Goal: Task Accomplishment & Management: Complete application form

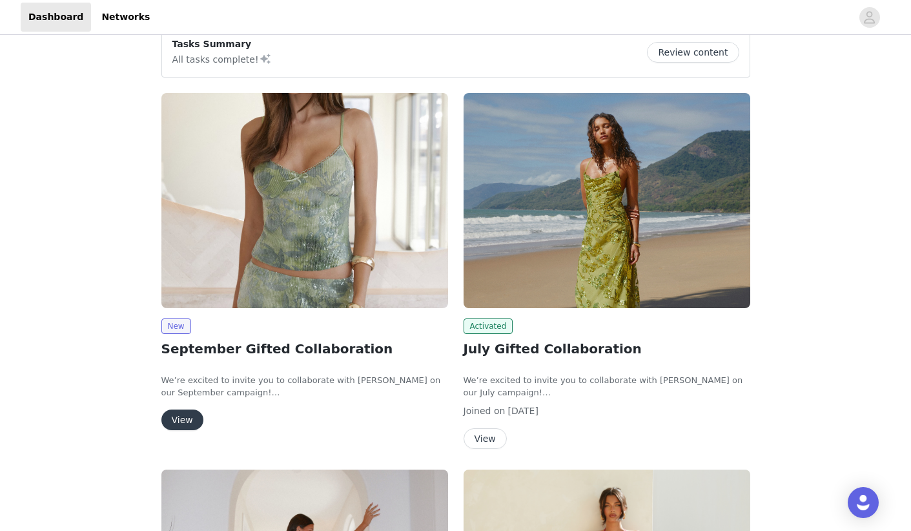
scroll to position [88, 0]
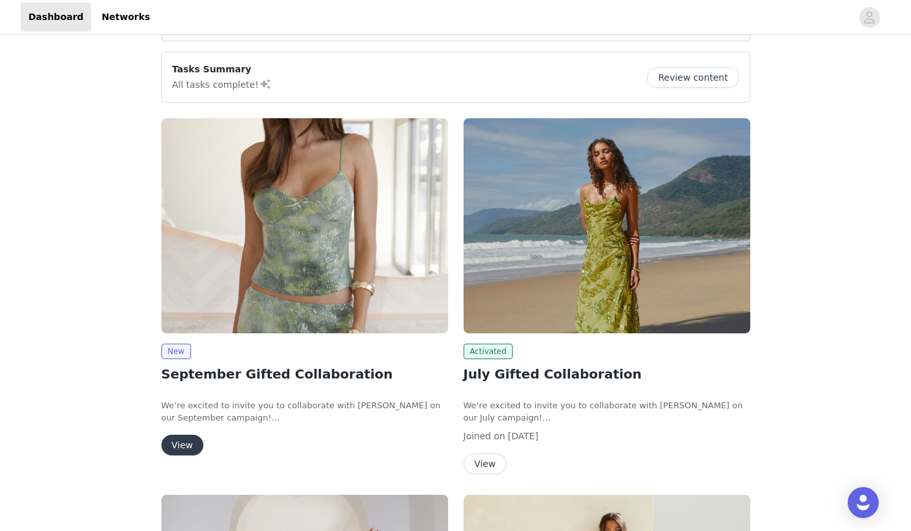
click at [182, 444] on button "View" at bounding box center [182, 445] width 42 height 21
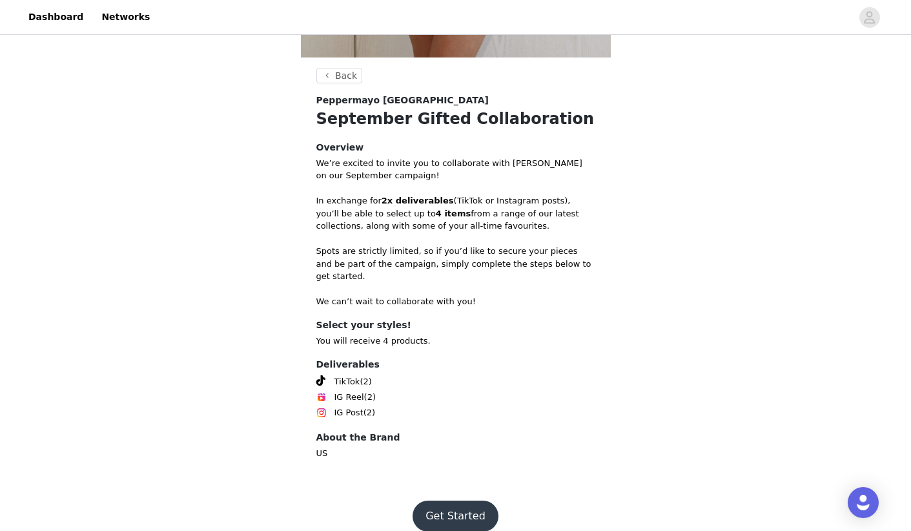
scroll to position [444, 0]
click at [450, 501] on button "Get Started" at bounding box center [456, 516] width 86 height 31
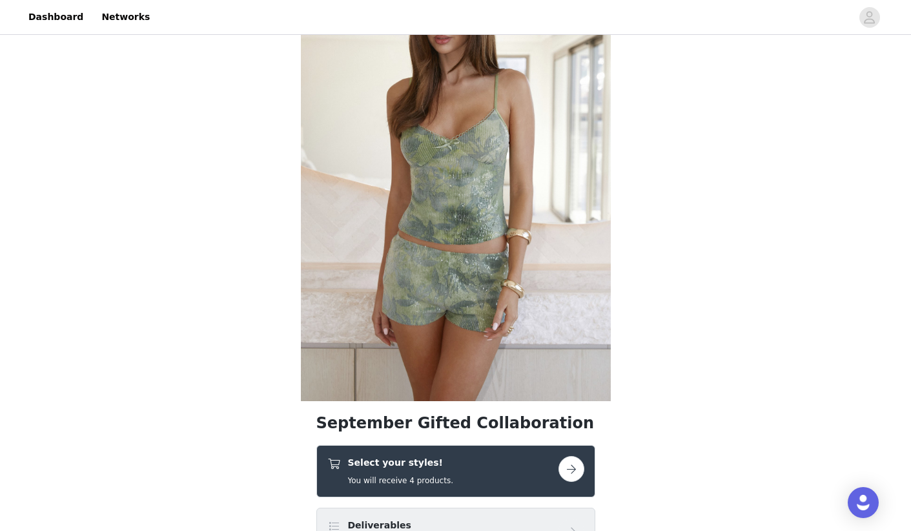
scroll to position [271, 0]
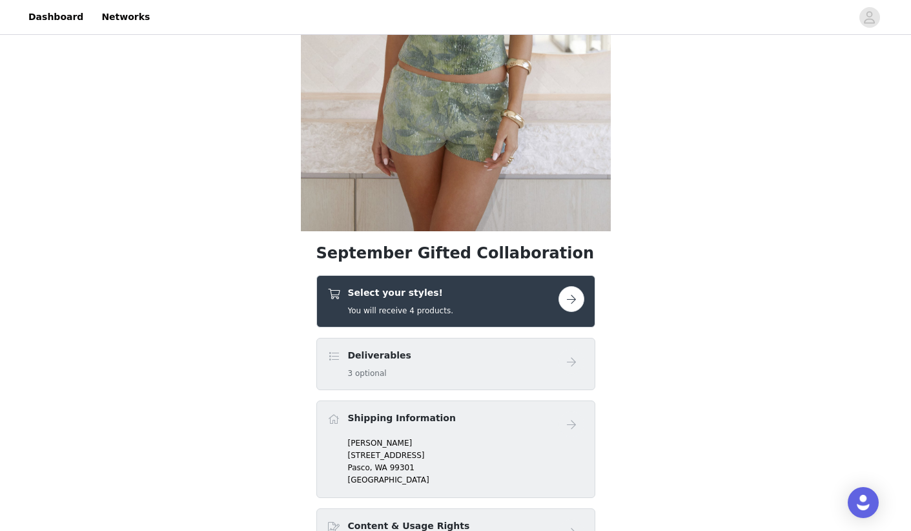
click at [526, 309] on div "Select your styles! You will receive 4 products." at bounding box center [442, 301] width 231 height 30
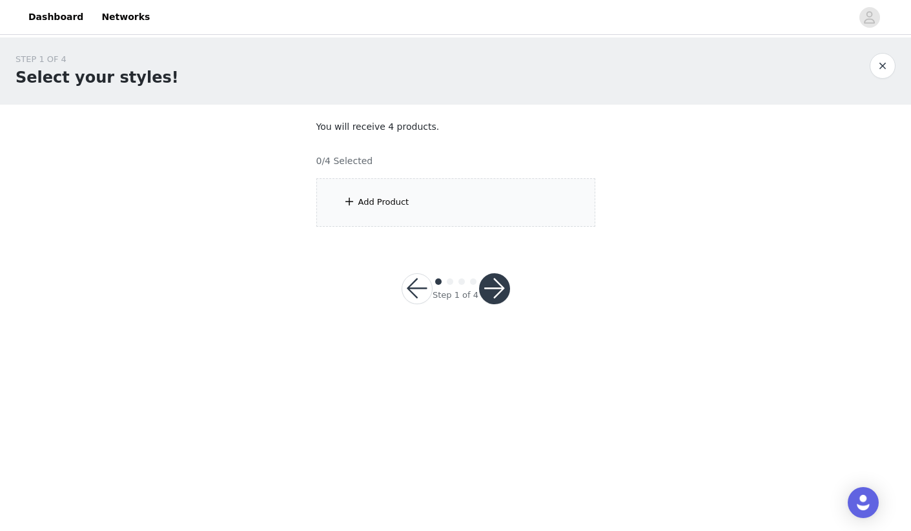
click at [395, 199] on div "Add Product" at bounding box center [384, 202] width 51 height 13
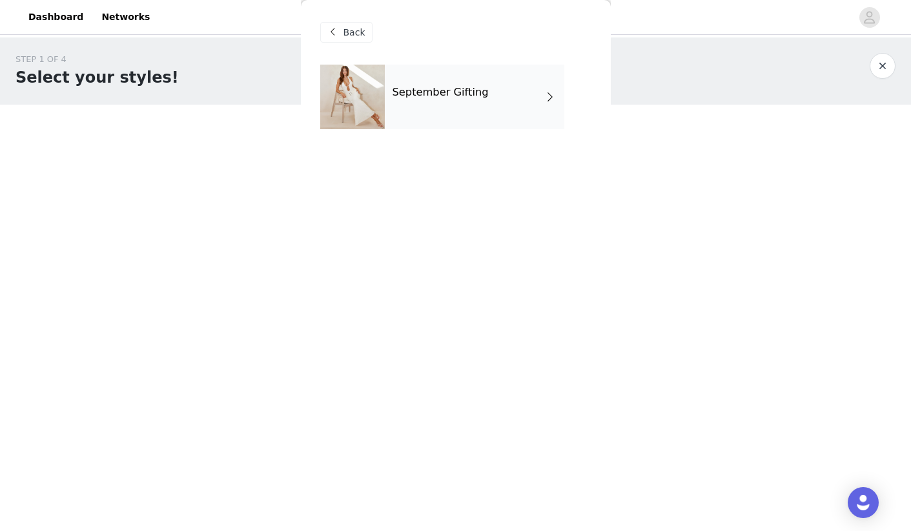
click at [472, 114] on div "September Gifting" at bounding box center [475, 97] width 180 height 65
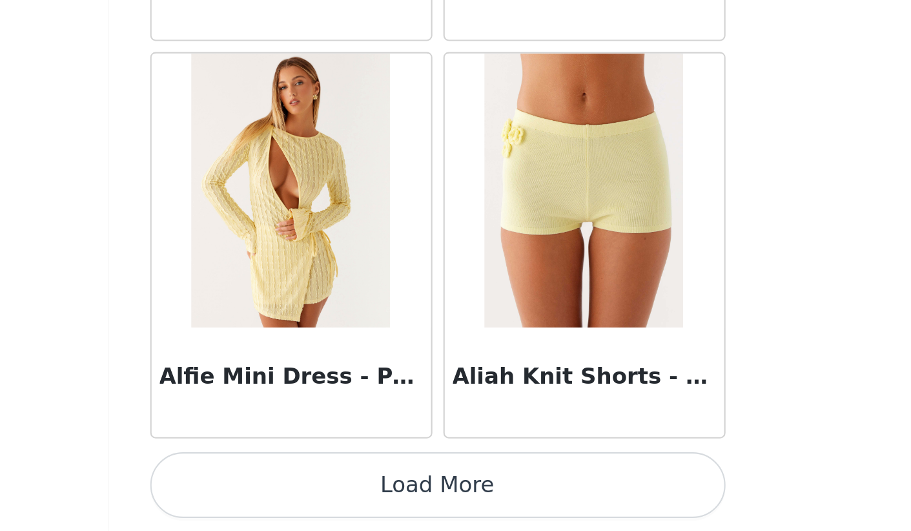
click at [320, 494] on button "Load More" at bounding box center [455, 509] width 271 height 31
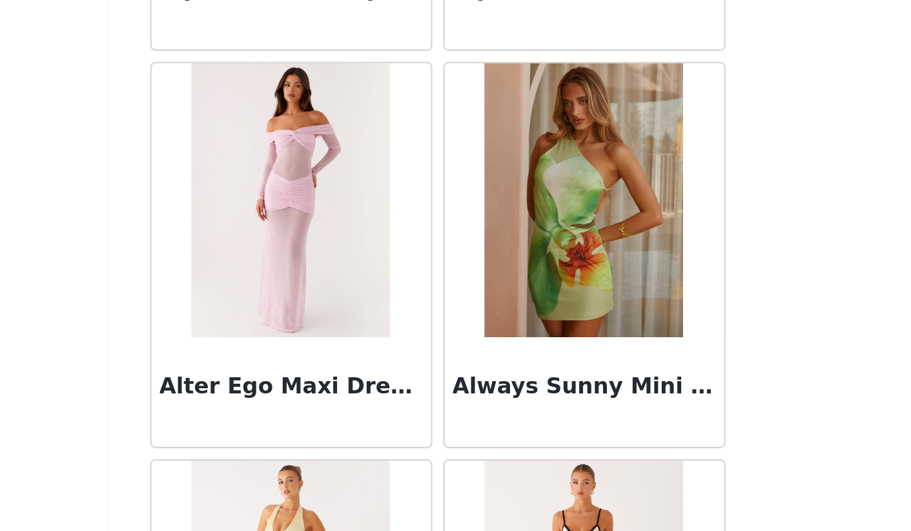
scroll to position [2938, 0]
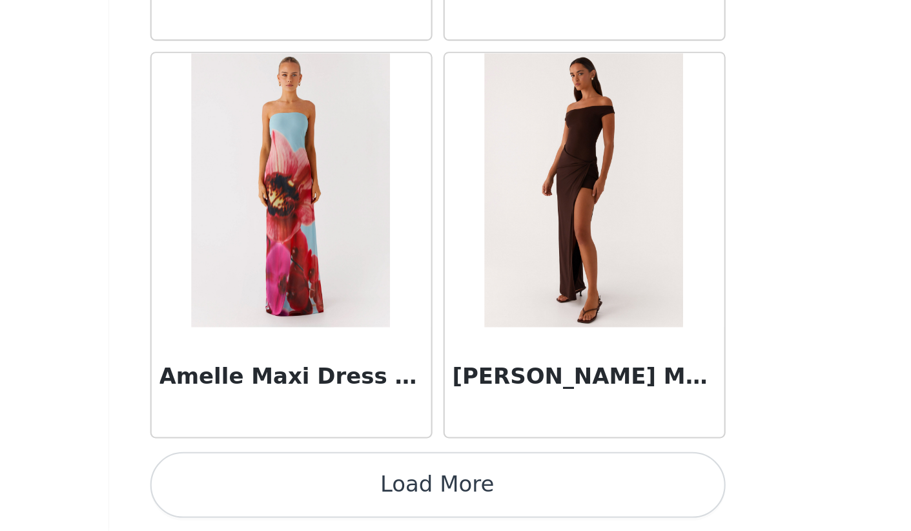
click at [320, 494] on button "Load More" at bounding box center [455, 509] width 271 height 31
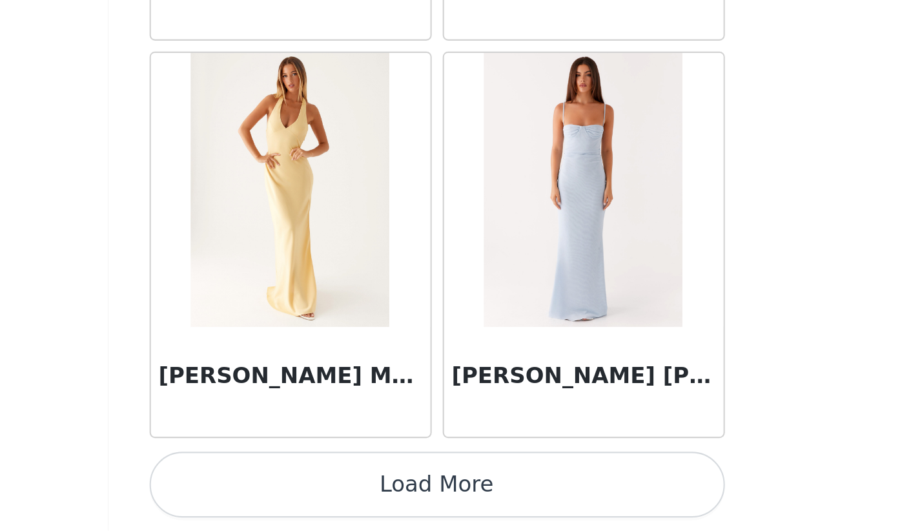
scroll to position [0, 0]
click at [320, 494] on button "Load More" at bounding box center [455, 509] width 271 height 31
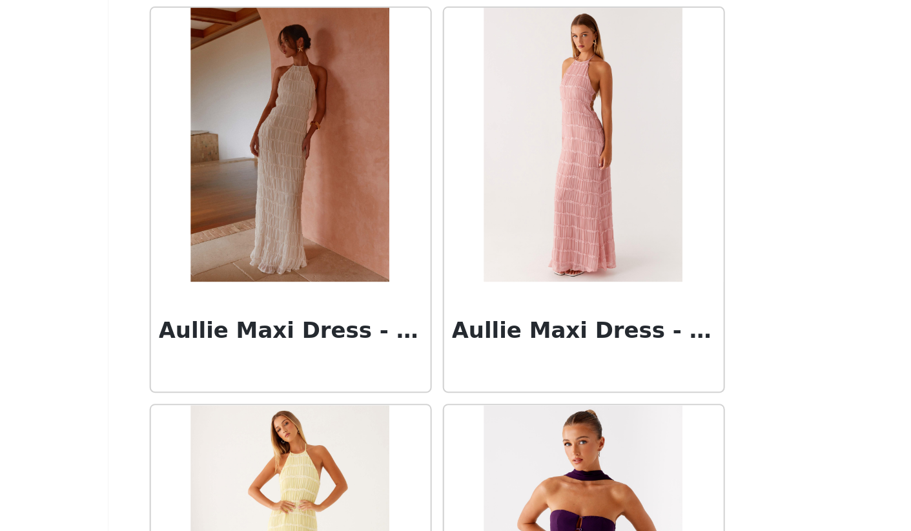
scroll to position [6712, 0]
click at [340, 284] on img at bounding box center [387, 348] width 94 height 129
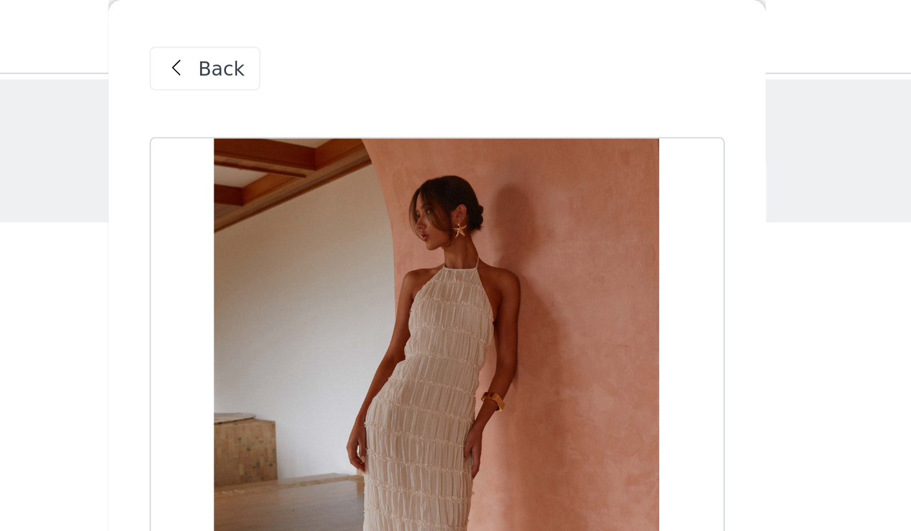
scroll to position [0, 0]
click at [326, 36] on span at bounding box center [334, 33] width 16 height 16
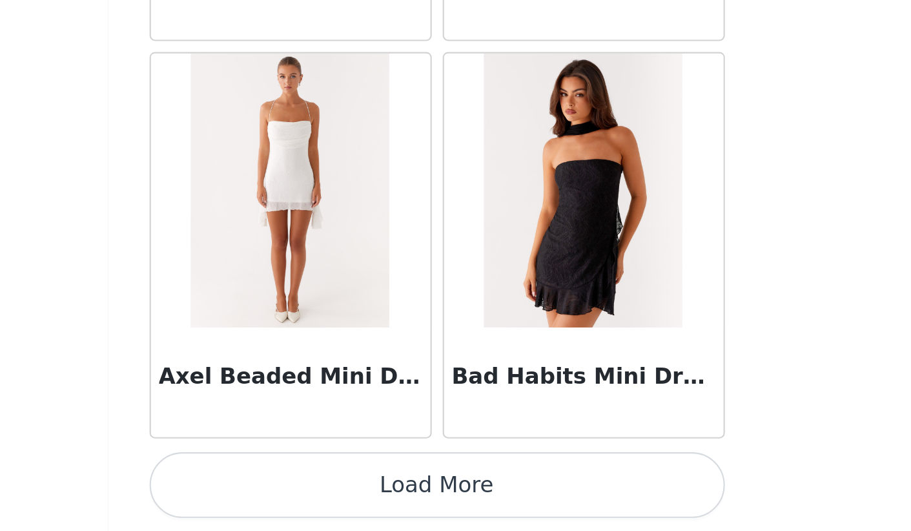
click at [320, 494] on button "Load More" at bounding box center [455, 509] width 271 height 31
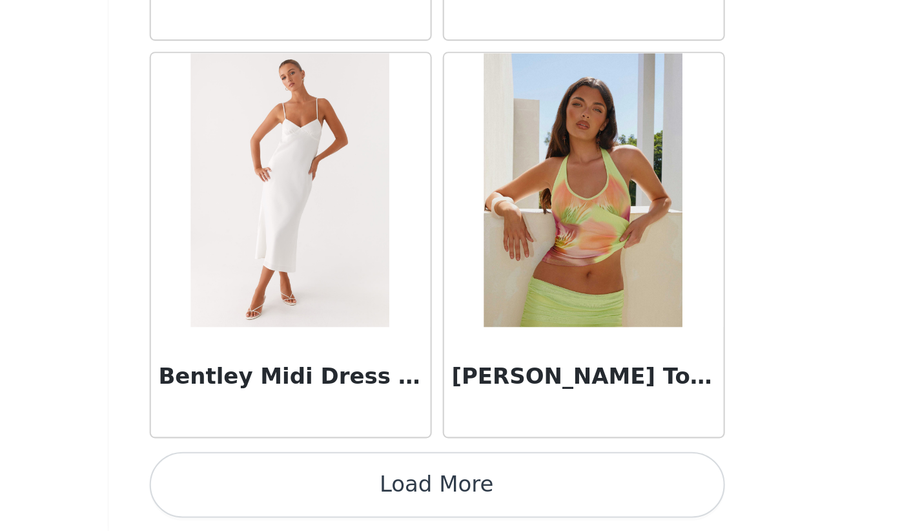
click at [320, 494] on button "Load More" at bounding box center [455, 509] width 271 height 31
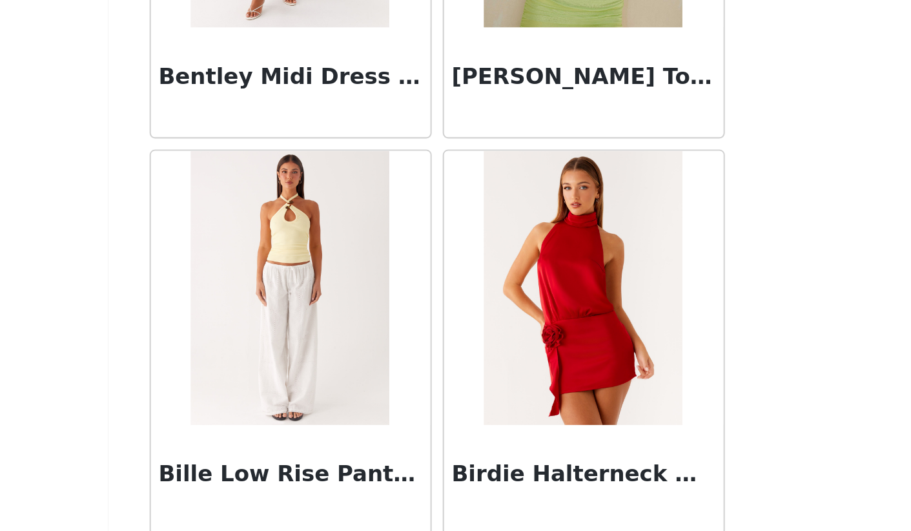
scroll to position [9125, 0]
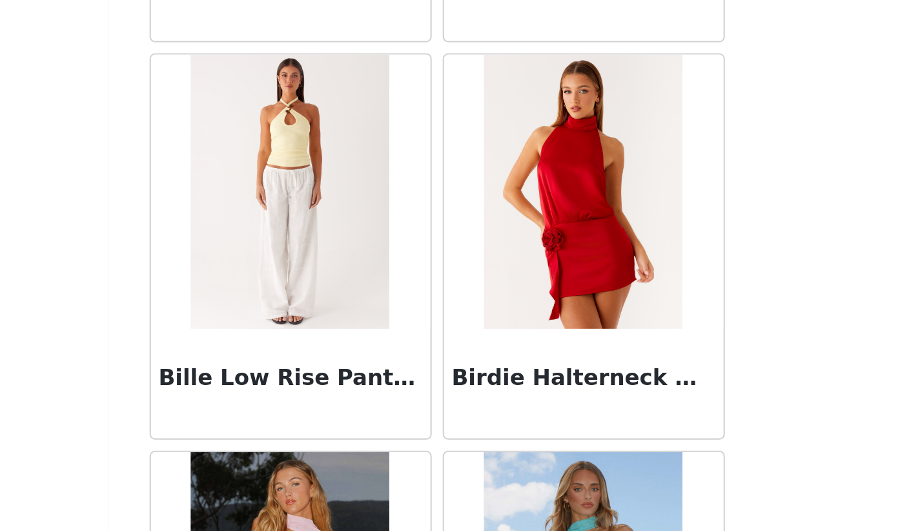
click at [340, 306] on img at bounding box center [387, 370] width 94 height 129
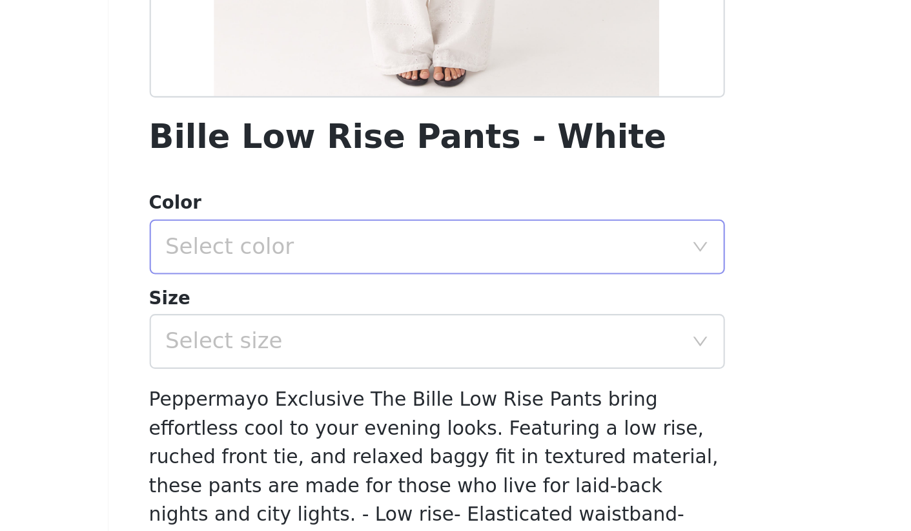
scroll to position [149, 0]
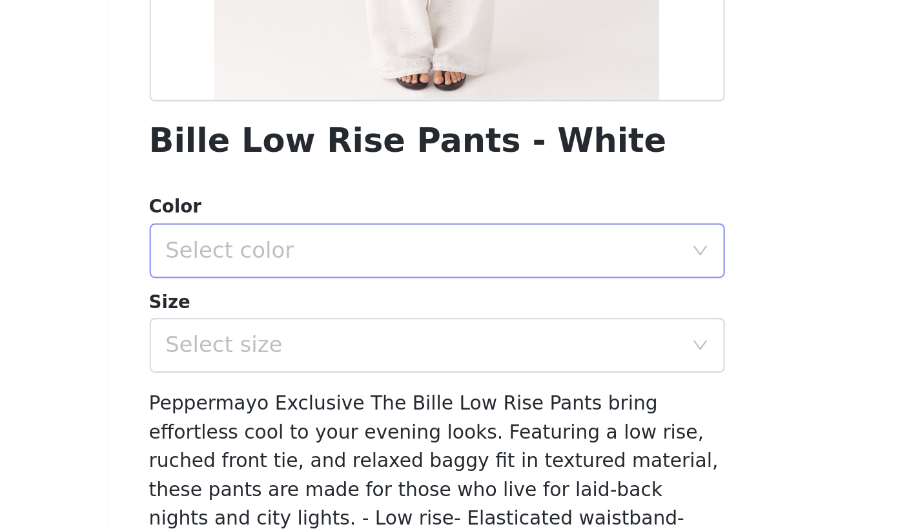
click at [328, 270] on div "Select color" at bounding box center [449, 276] width 242 height 13
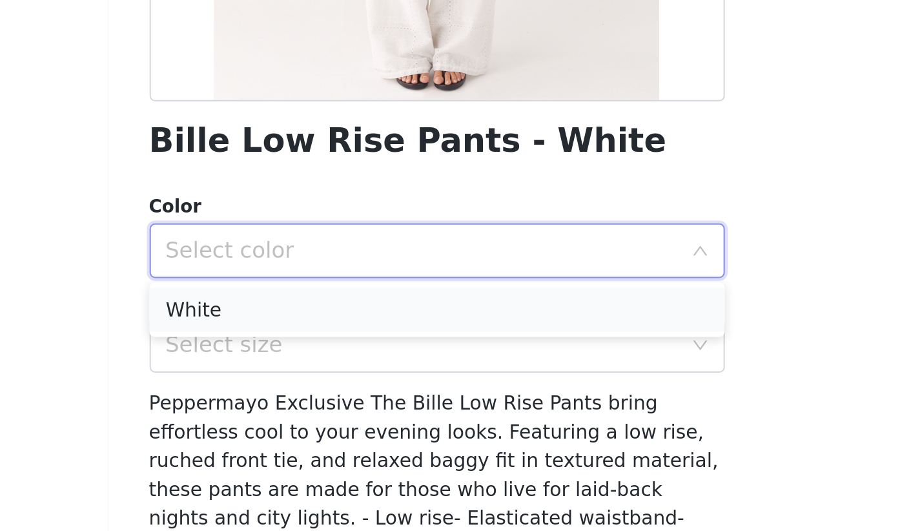
click at [320, 294] on li "White" at bounding box center [455, 304] width 271 height 21
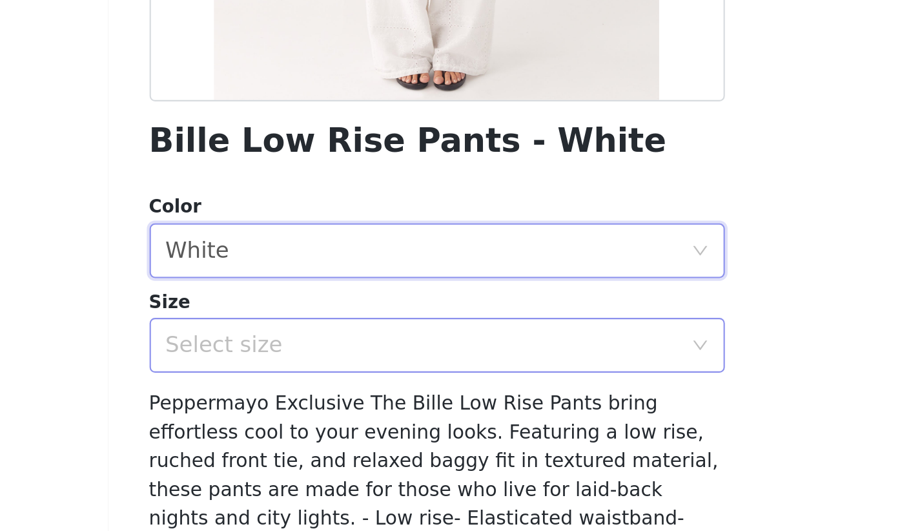
click at [328, 315] on div "Select size" at bounding box center [449, 321] width 242 height 13
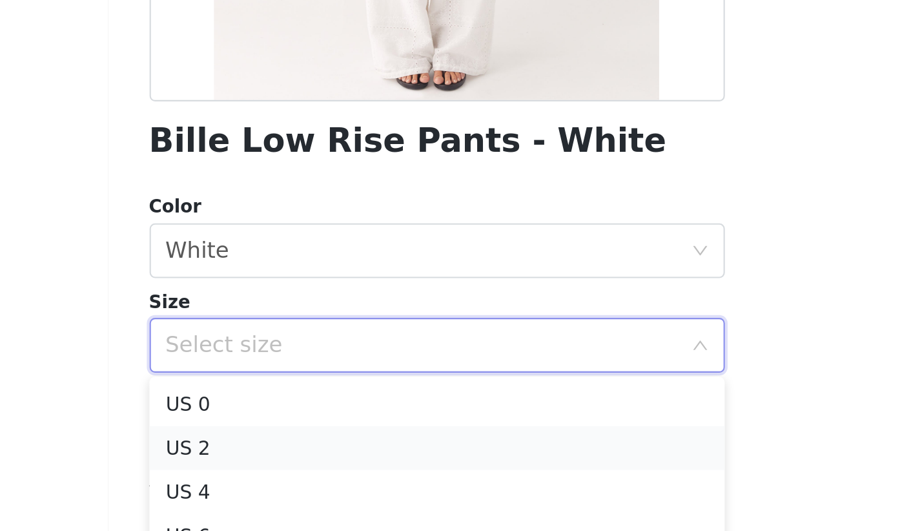
click at [320, 359] on li "US 2" at bounding box center [455, 369] width 271 height 21
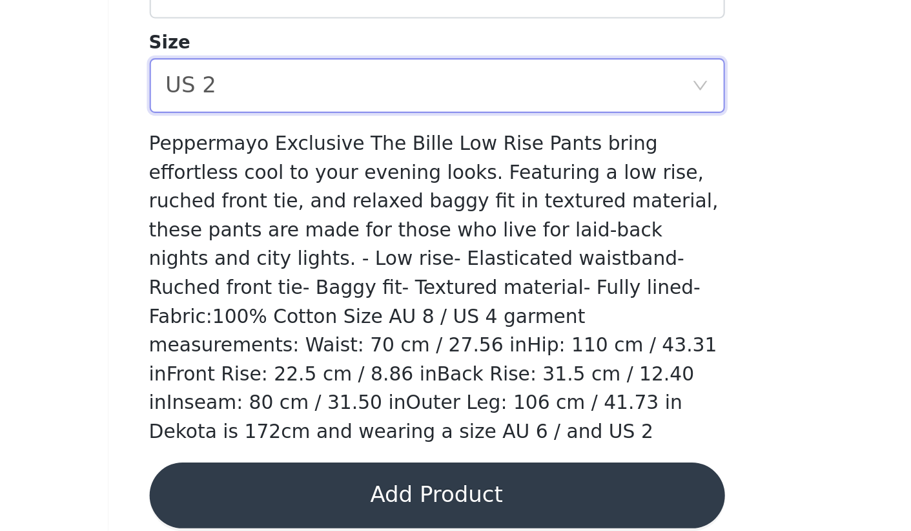
scroll to position [2, 0]
click at [320, 499] on button "Add Product" at bounding box center [455, 514] width 271 height 31
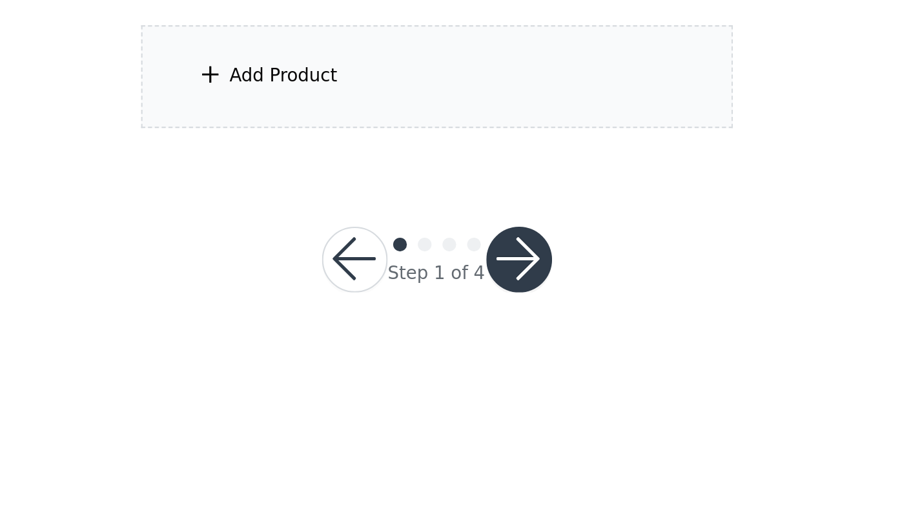
scroll to position [0, 0]
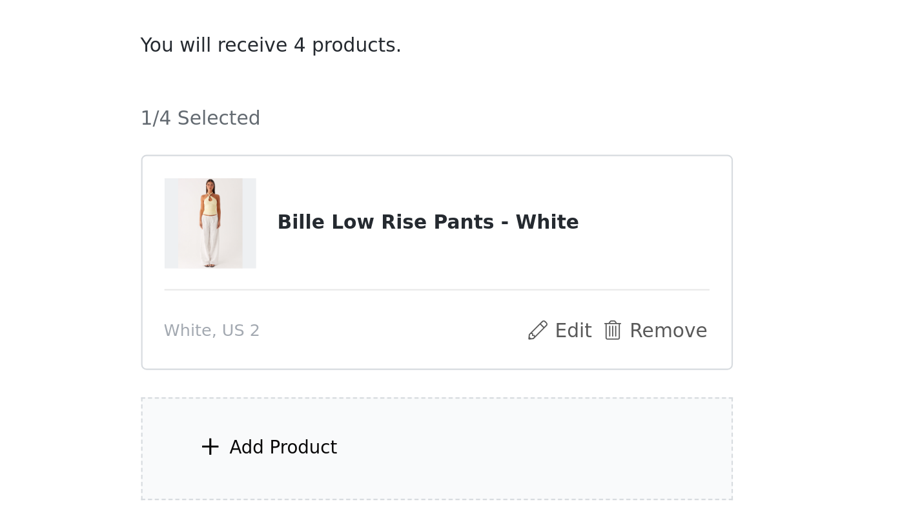
click at [317, 293] on div "Add Product" at bounding box center [456, 317] width 279 height 48
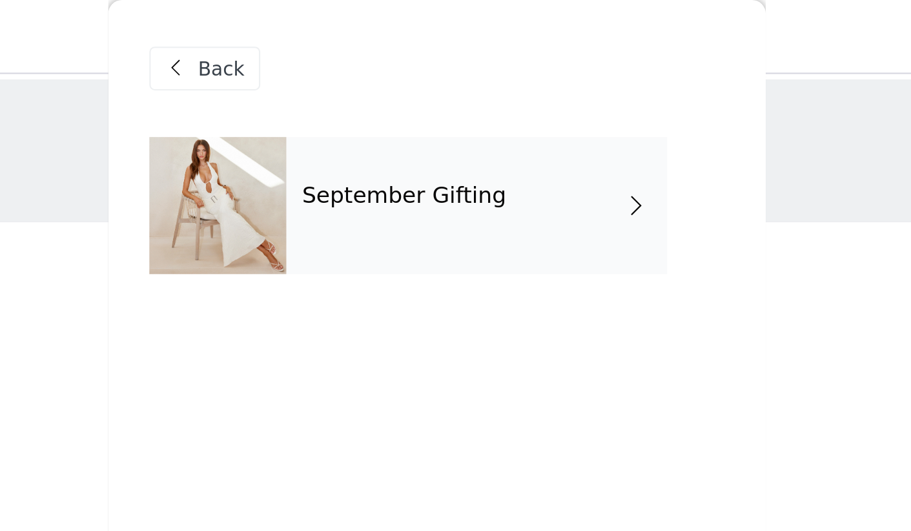
click at [385, 113] on div "September Gifting" at bounding box center [475, 97] width 180 height 65
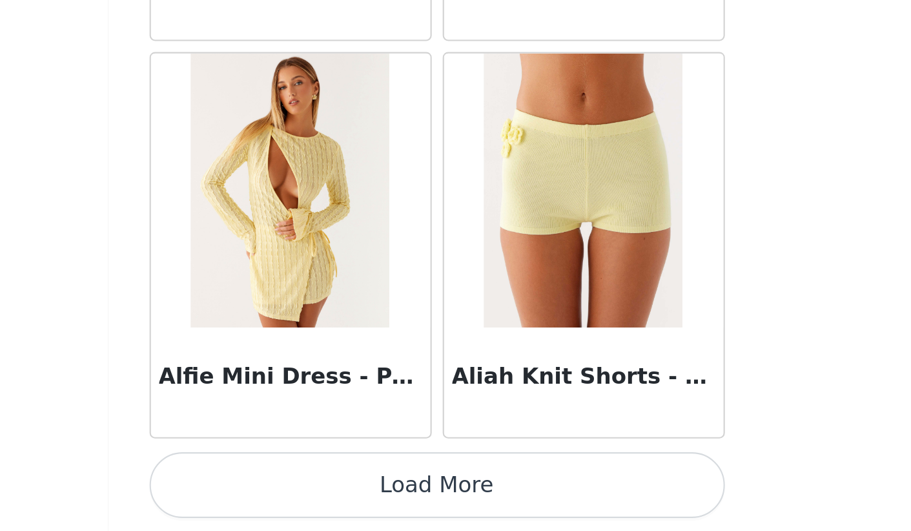
click at [320, 494] on button "Load More" at bounding box center [455, 509] width 271 height 31
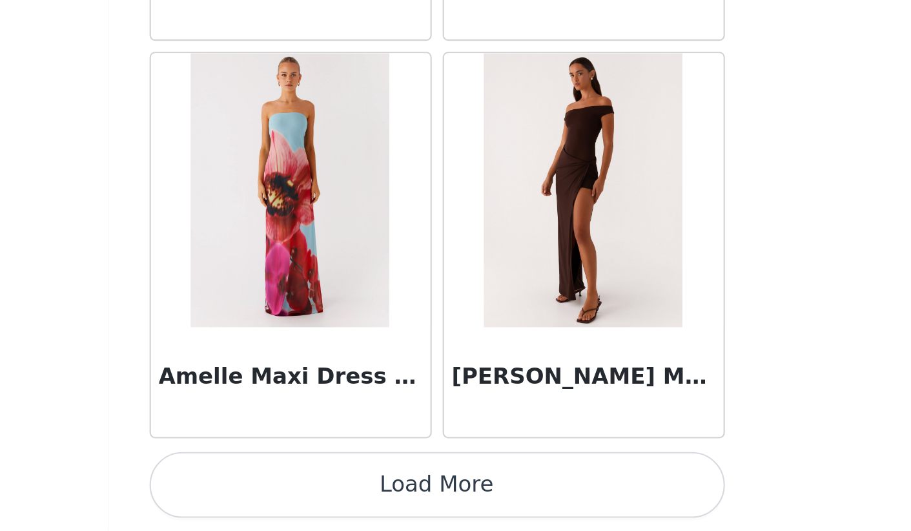
click at [320, 494] on button "Load More" at bounding box center [455, 509] width 271 height 31
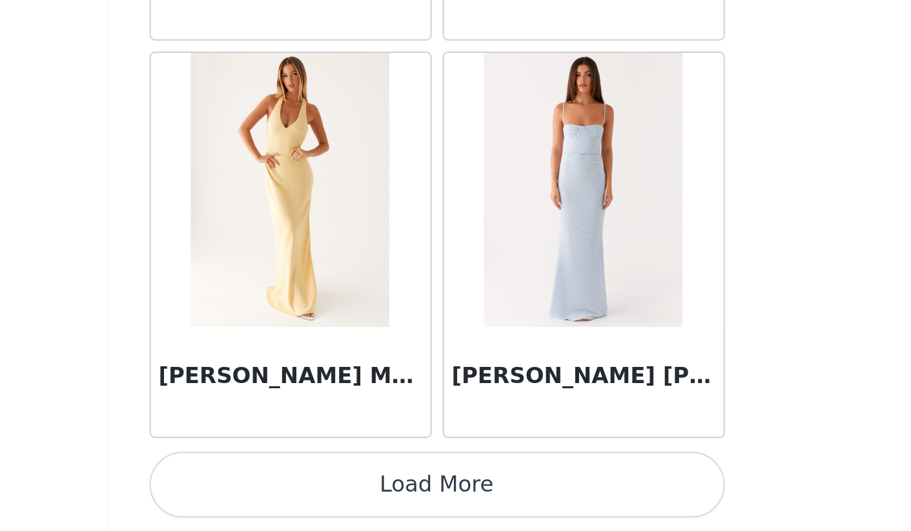
click at [320, 494] on button "Load More" at bounding box center [455, 509] width 271 height 31
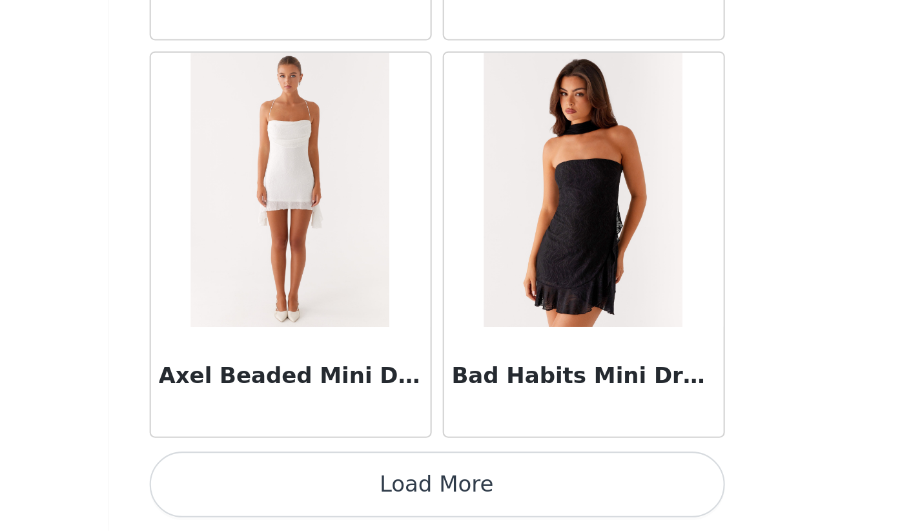
click at [320, 494] on button "Load More" at bounding box center [455, 509] width 271 height 31
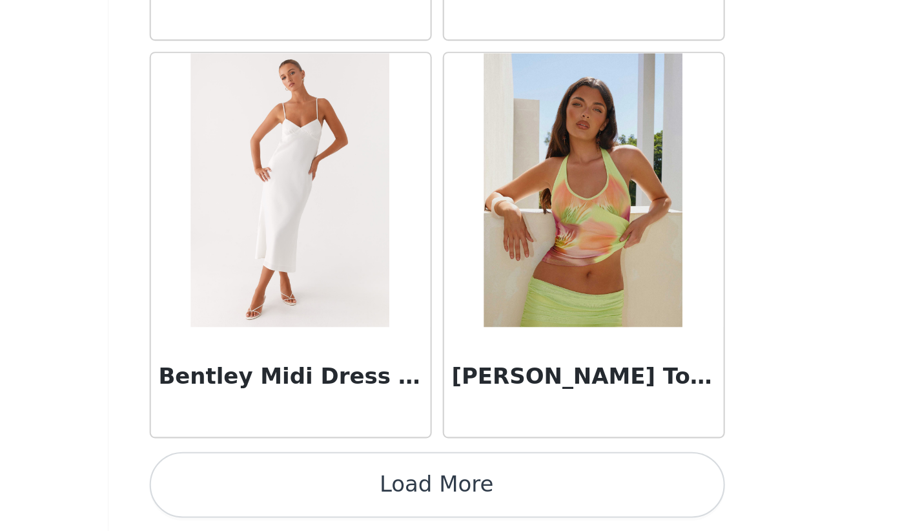
click at [320, 494] on button "Load More" at bounding box center [455, 509] width 271 height 31
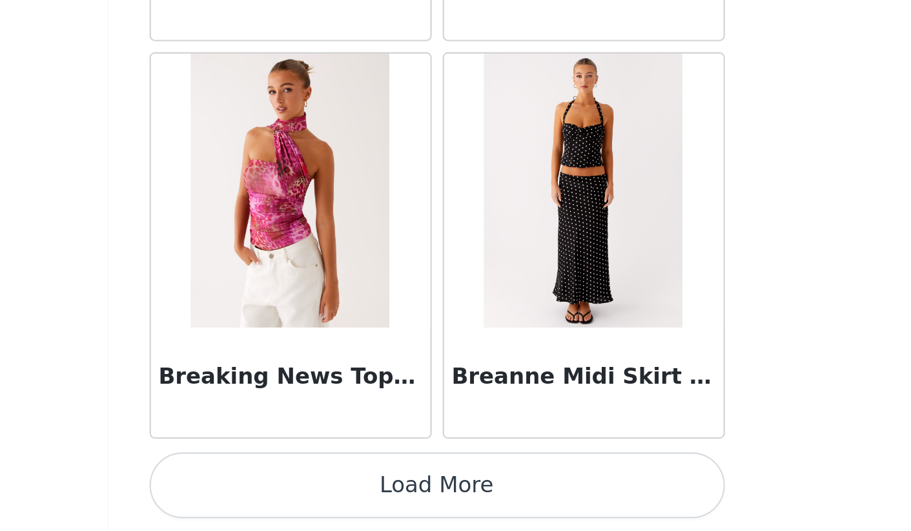
click at [320, 494] on button "Load More" at bounding box center [455, 509] width 271 height 31
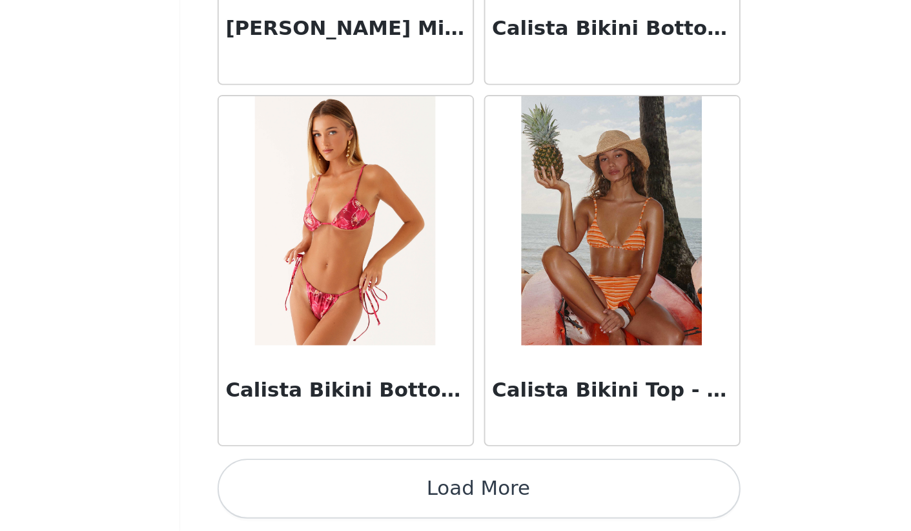
click at [320, 494] on button "Load More" at bounding box center [455, 509] width 271 height 31
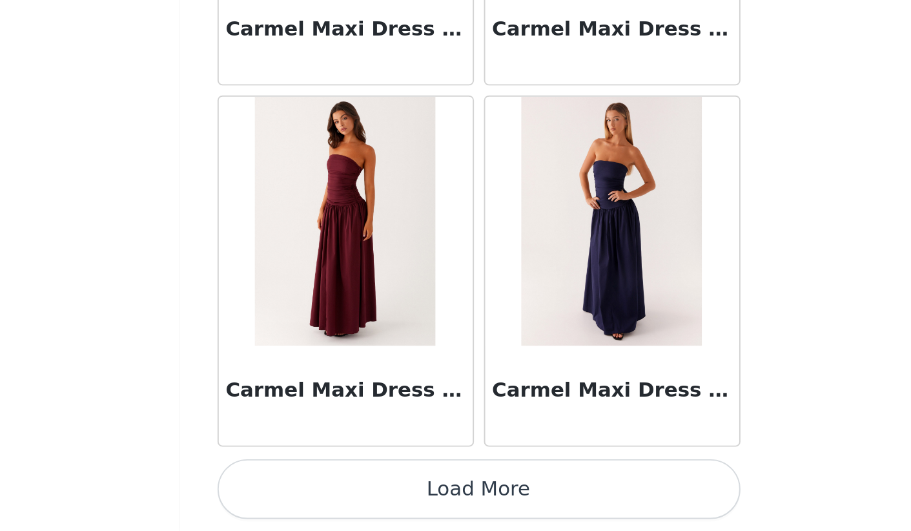
click at [320, 494] on button "Load More" at bounding box center [455, 509] width 271 height 31
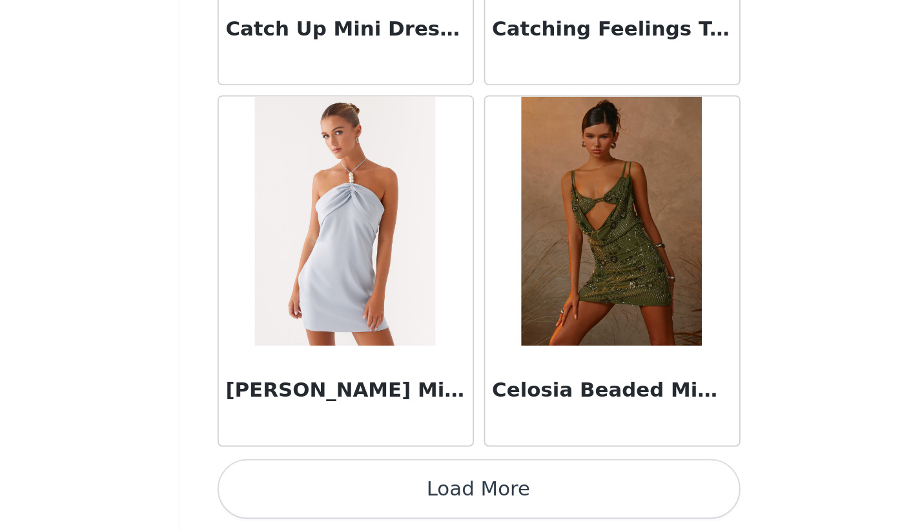
scroll to position [16430, 0]
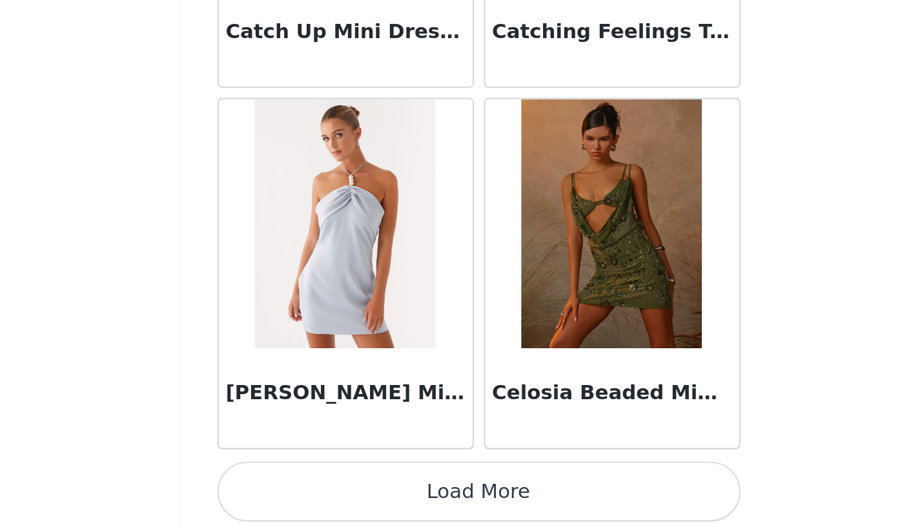
click at [320, 495] on button "Load More" at bounding box center [455, 510] width 271 height 31
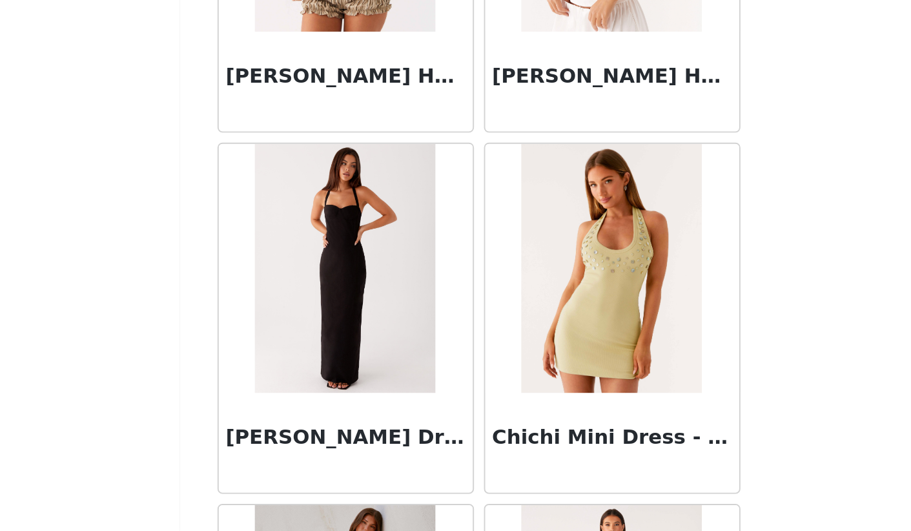
scroll to position [17844, 0]
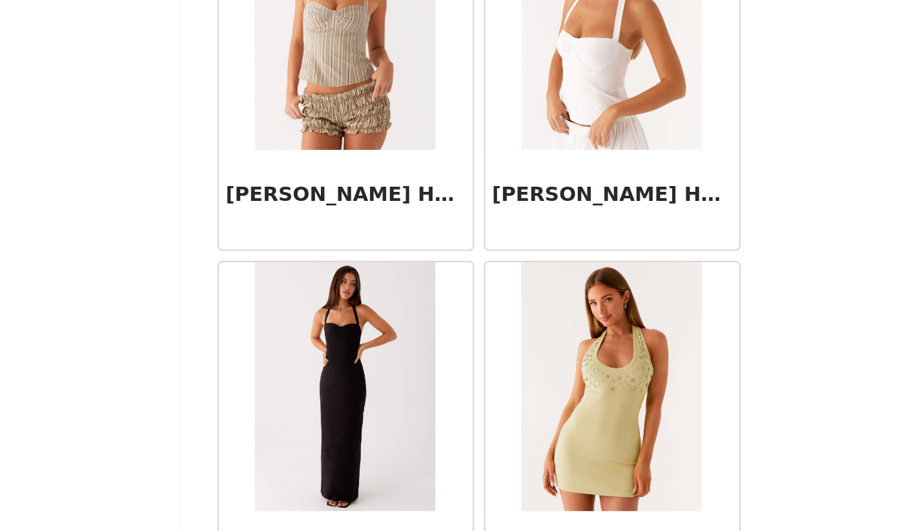
click at [340, 204] on img at bounding box center [387, 268] width 94 height 129
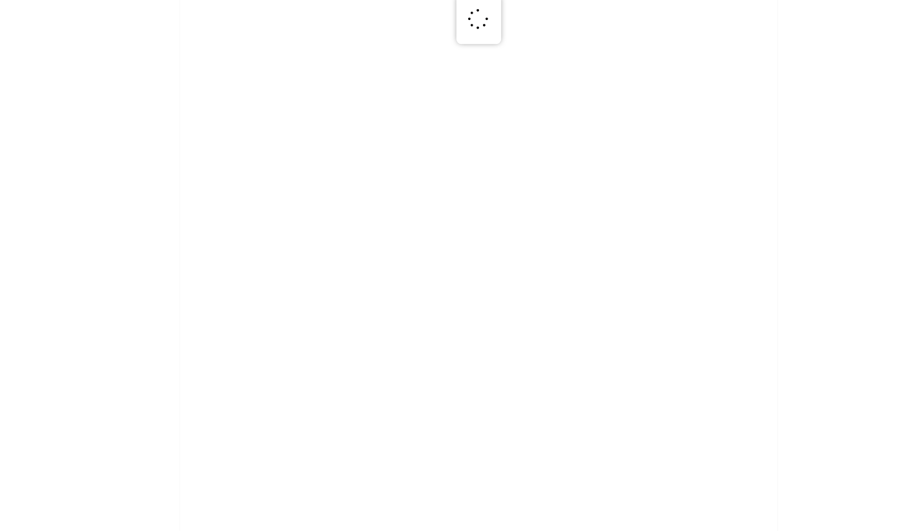
scroll to position [0, 0]
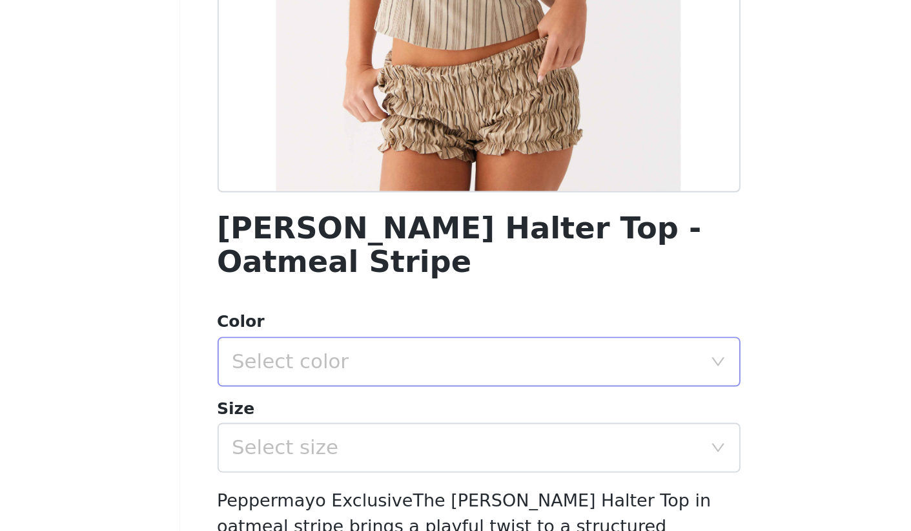
click at [328, 437] on div "Select color" at bounding box center [449, 443] width 242 height 13
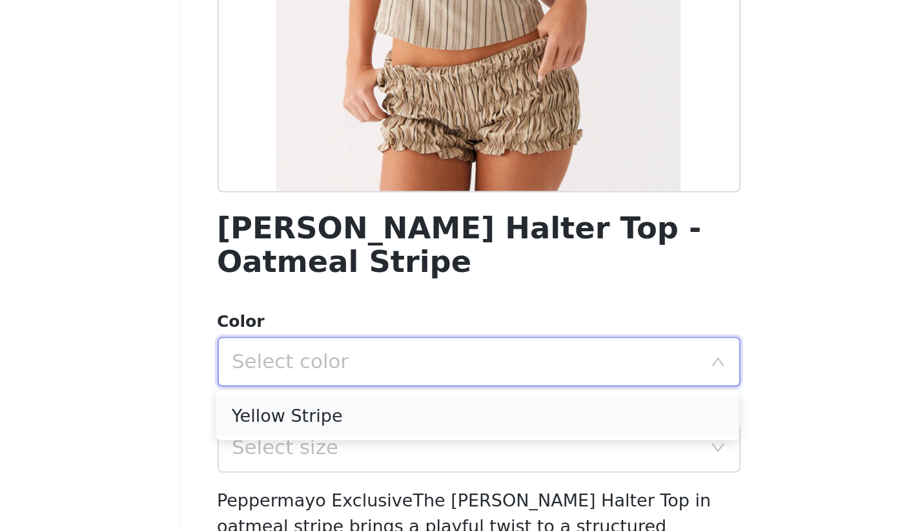
click at [320, 461] on li "Yellow Stripe" at bounding box center [455, 471] width 271 height 21
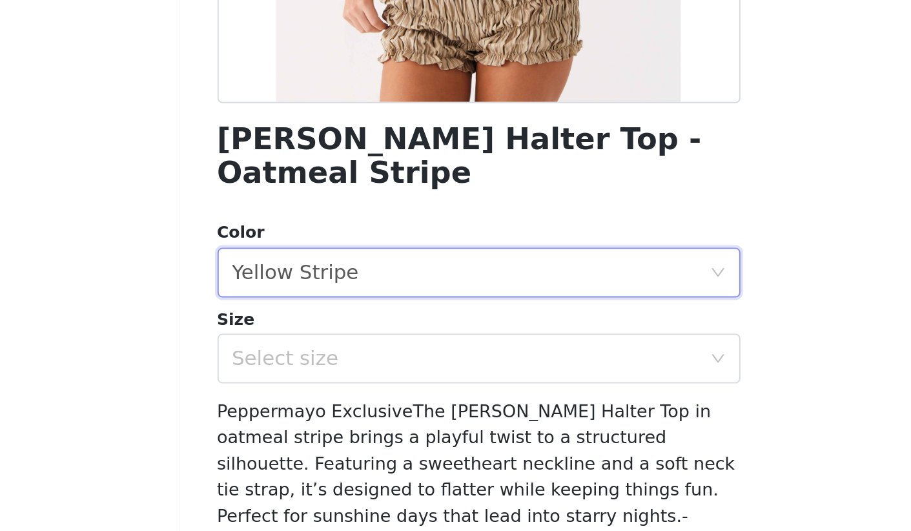
scroll to position [156, 0]
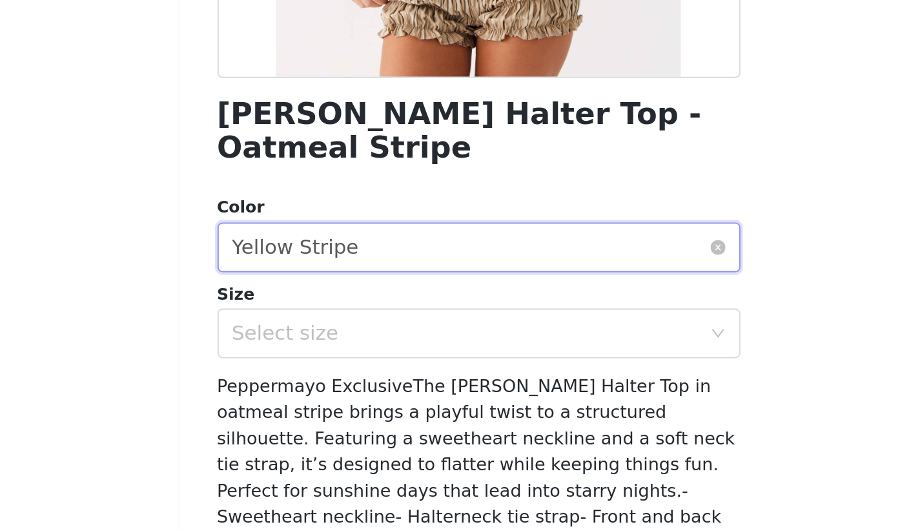
click at [328, 275] on div "Select color Yellow Stripe" at bounding box center [451, 287] width 247 height 25
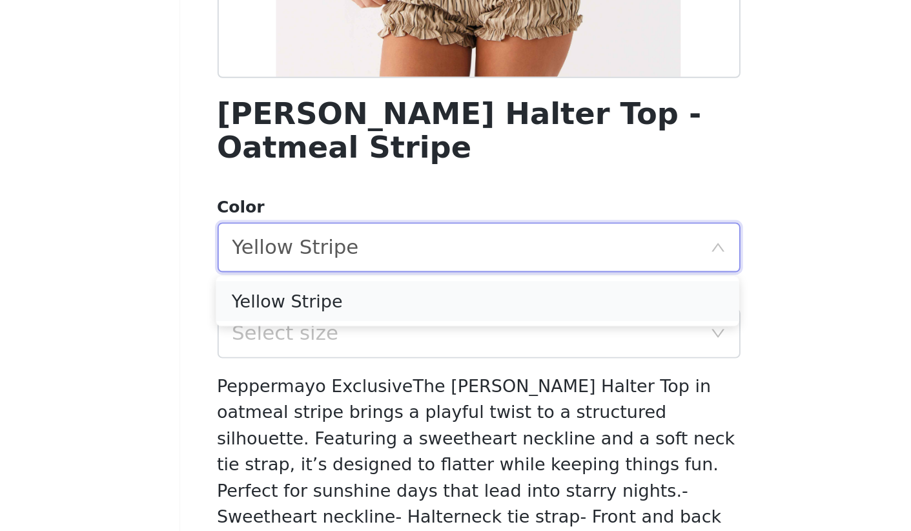
click at [320, 305] on li "Yellow Stripe" at bounding box center [455, 315] width 271 height 21
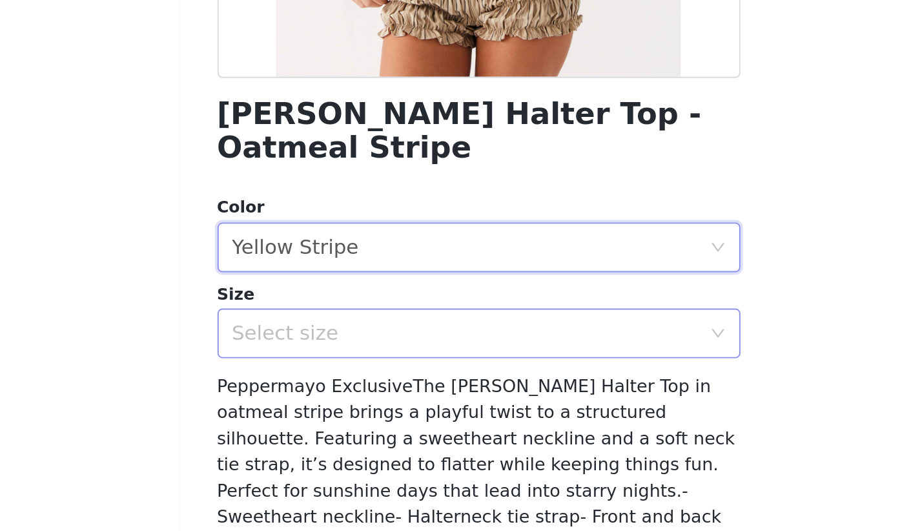
click at [328, 326] on div "Select size" at bounding box center [449, 332] width 242 height 13
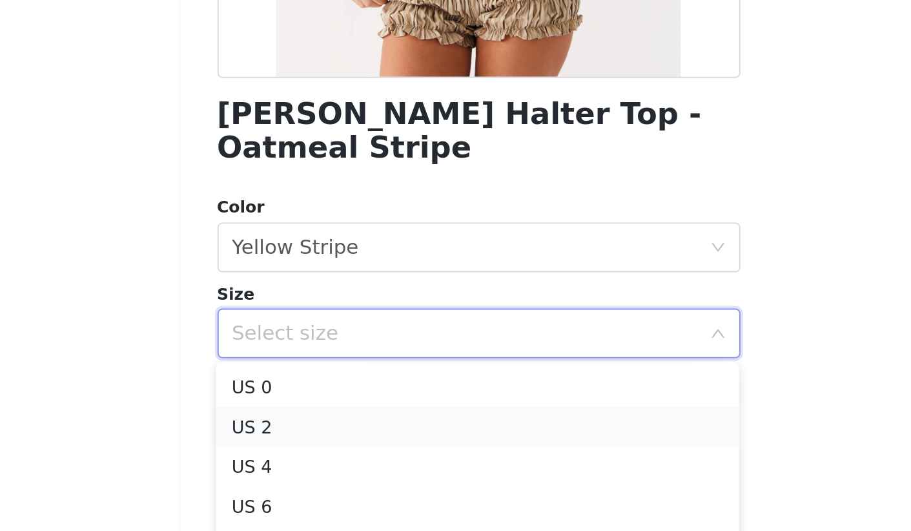
click at [320, 370] on li "US 2" at bounding box center [455, 380] width 271 height 21
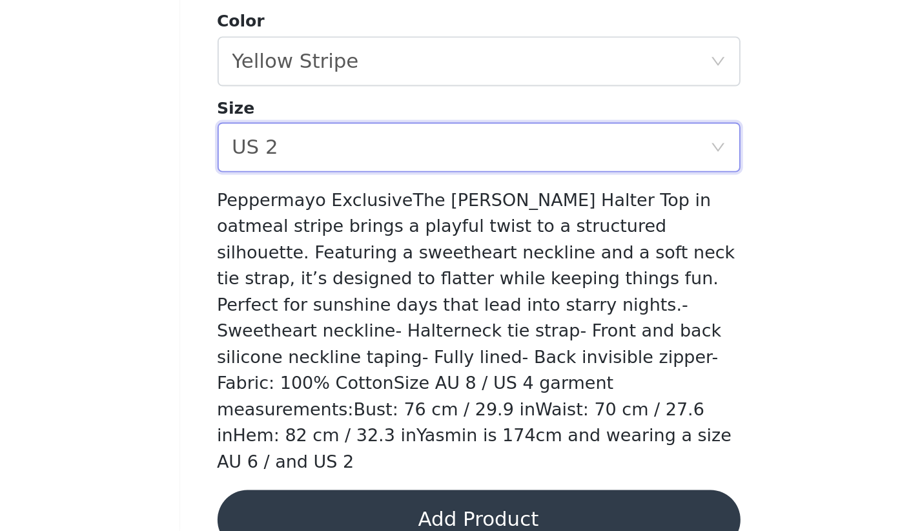
scroll to position [0, 0]
click at [320, 510] on button "Add Product" at bounding box center [455, 525] width 271 height 31
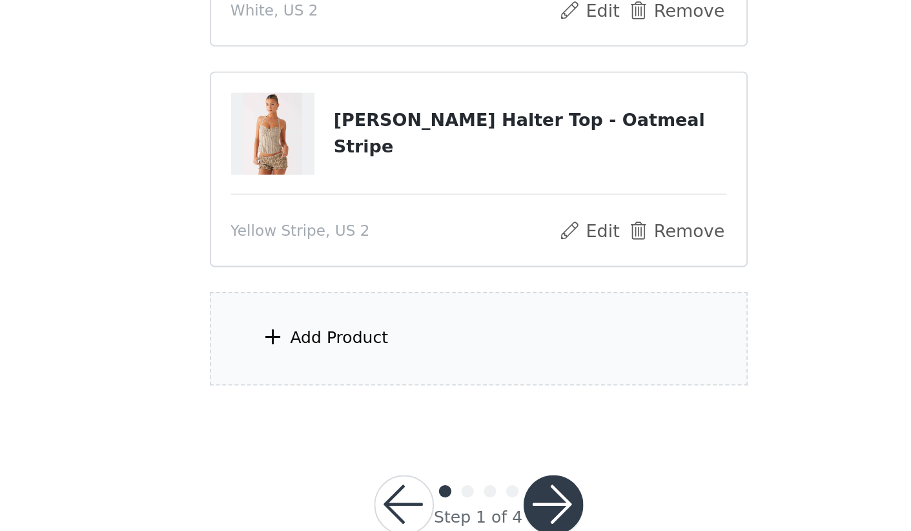
scroll to position [32, 0]
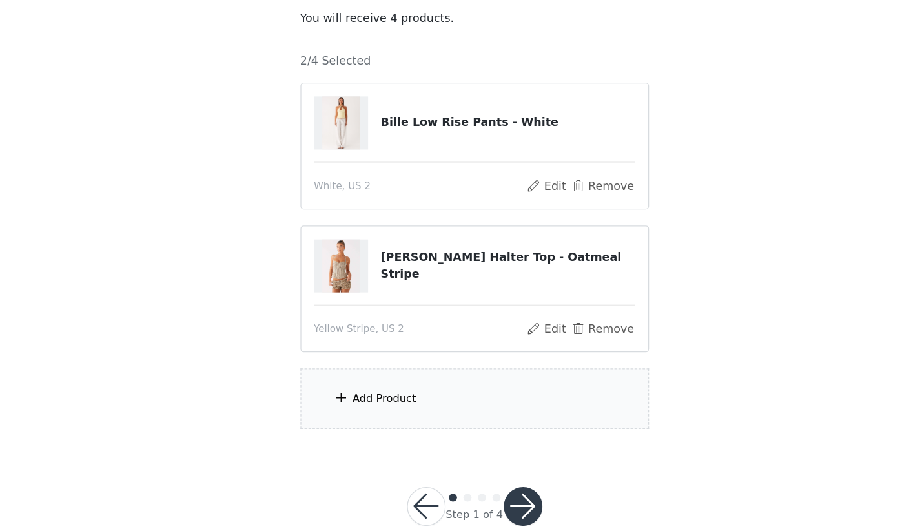
click at [376, 375] on div "Add Product" at bounding box center [456, 399] width 279 height 48
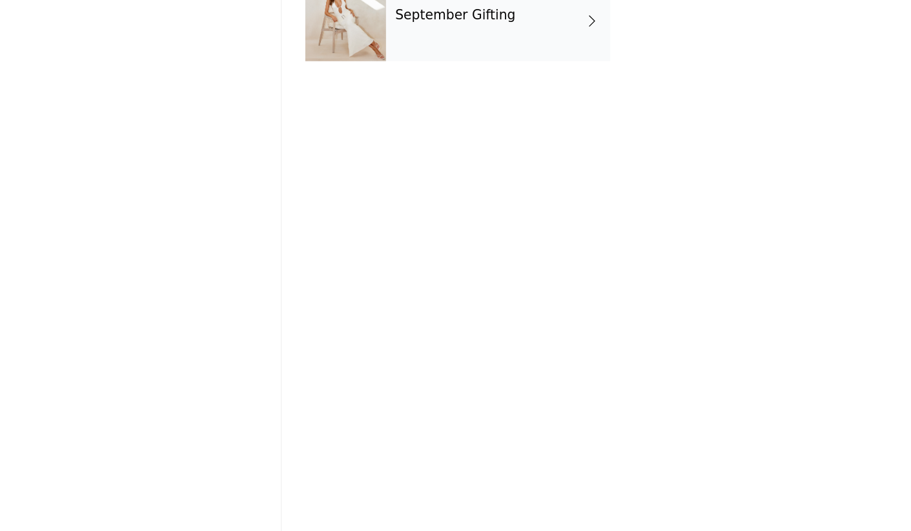
scroll to position [32, 0]
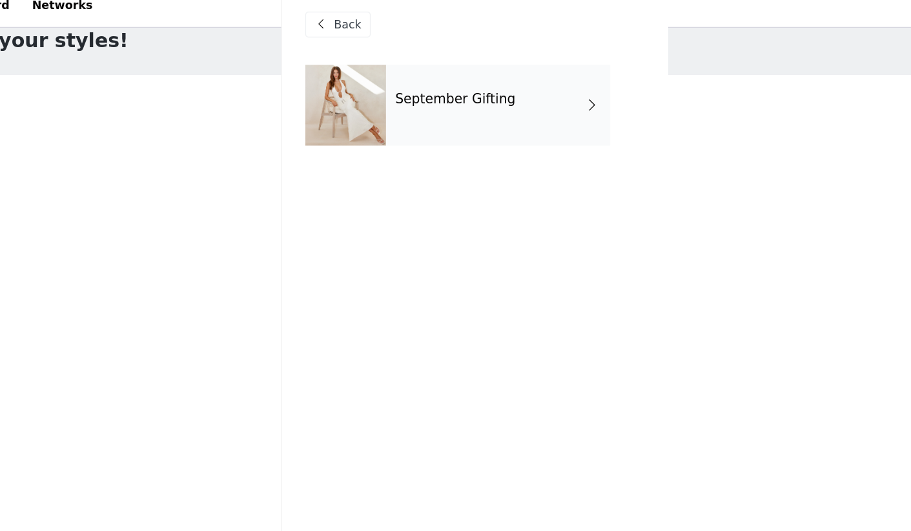
click at [422, 91] on div "September Gifting" at bounding box center [475, 97] width 180 height 65
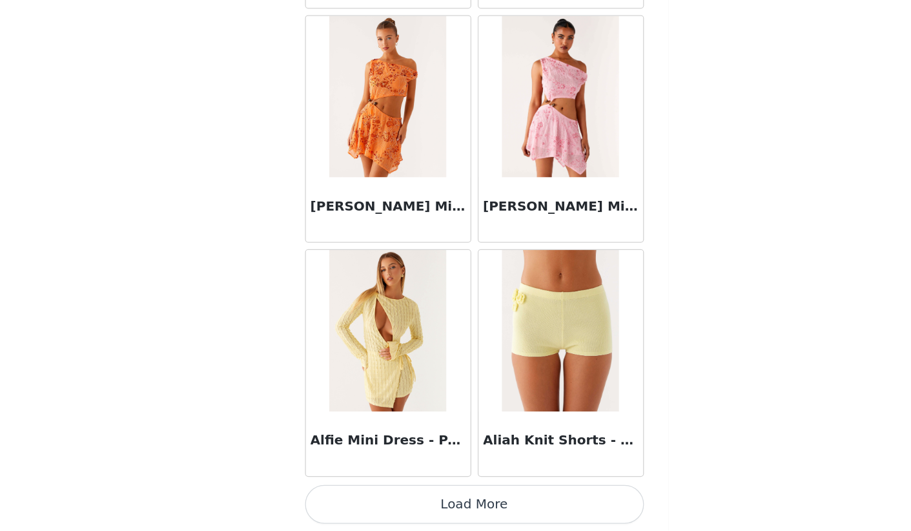
click at [341, 494] on button "Load More" at bounding box center [455, 509] width 271 height 31
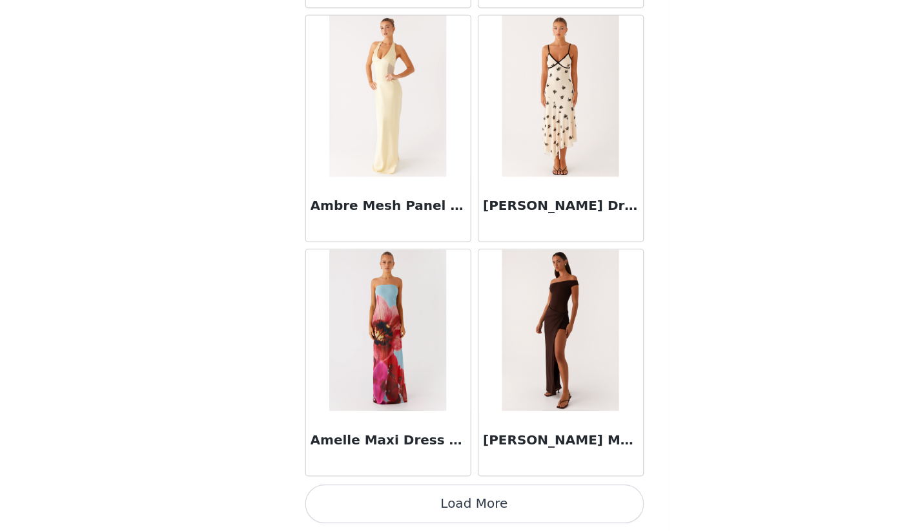
click at [341, 494] on button "Load More" at bounding box center [455, 509] width 271 height 31
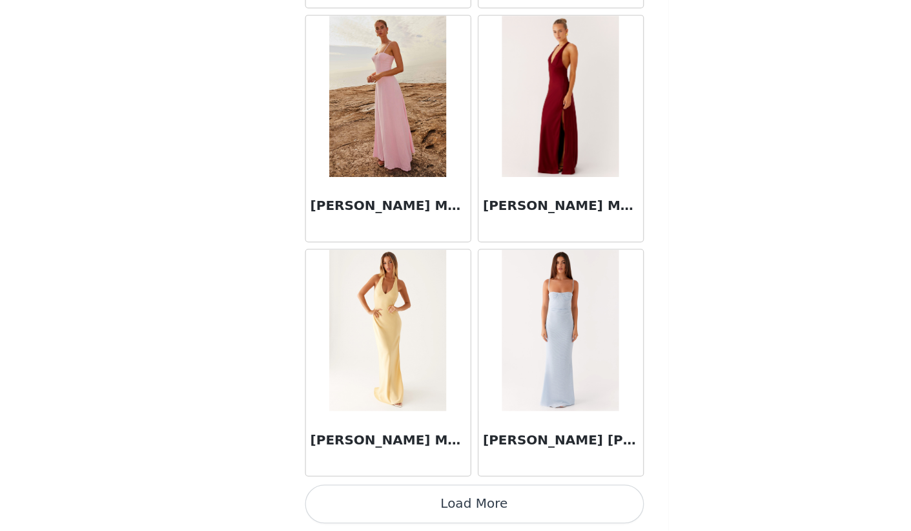
click at [372, 494] on button "Load More" at bounding box center [455, 509] width 271 height 31
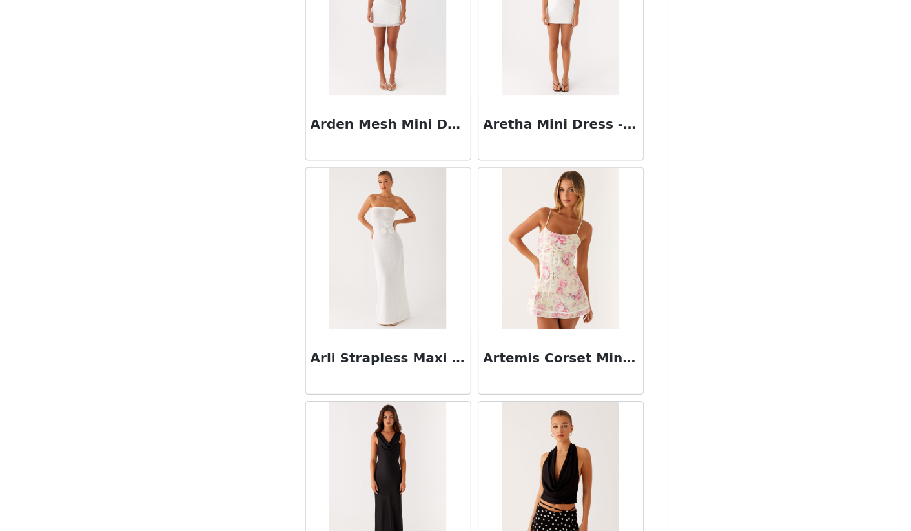
scroll to position [32, 0]
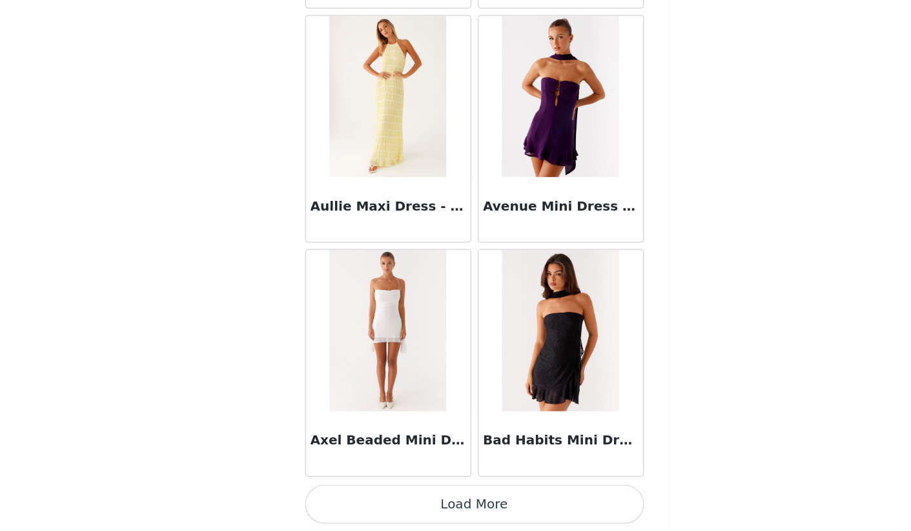
click at [372, 494] on button "Load More" at bounding box center [455, 509] width 271 height 31
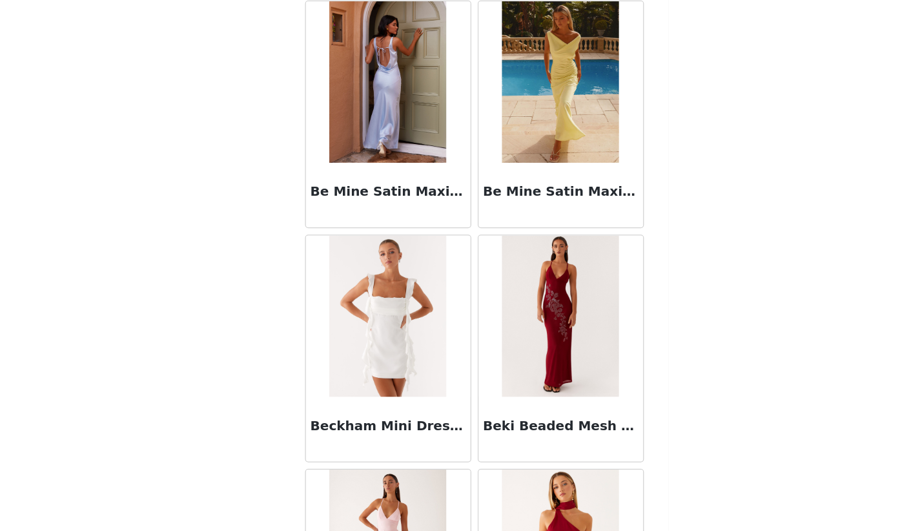
scroll to position [7843, 0]
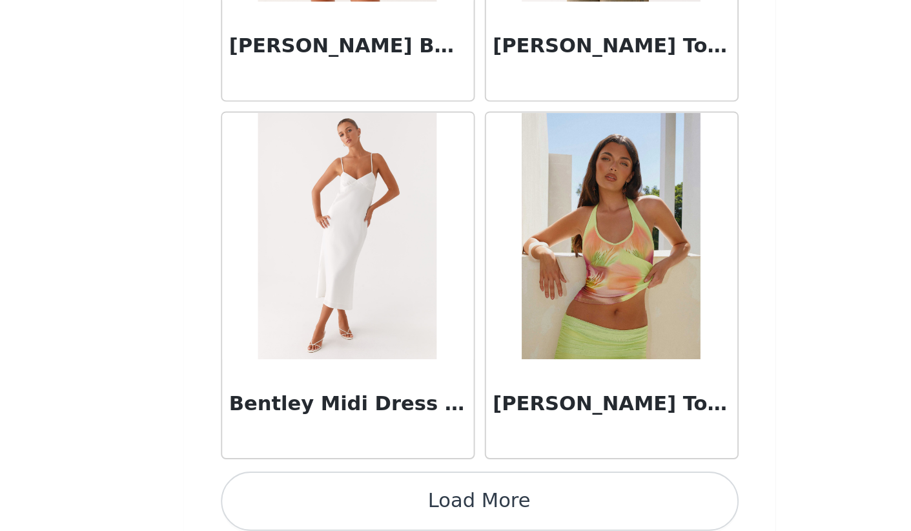
click at [320, 494] on button "Load More" at bounding box center [455, 509] width 271 height 31
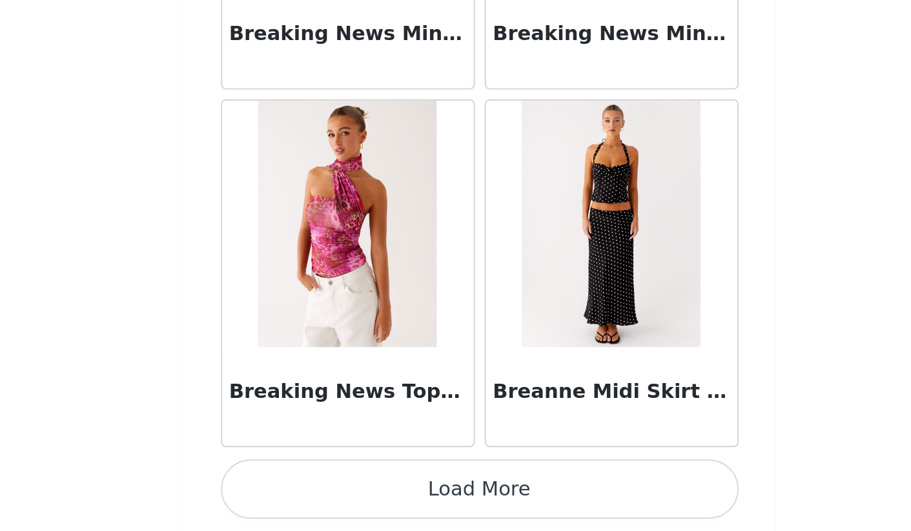
scroll to position [32, 0]
click at [320, 494] on button "Load More" at bounding box center [455, 509] width 271 height 31
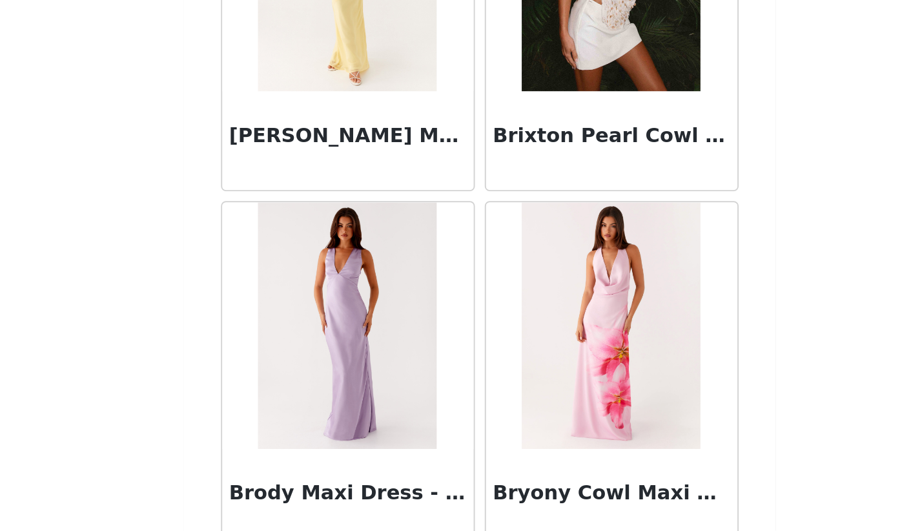
scroll to position [11697, 0]
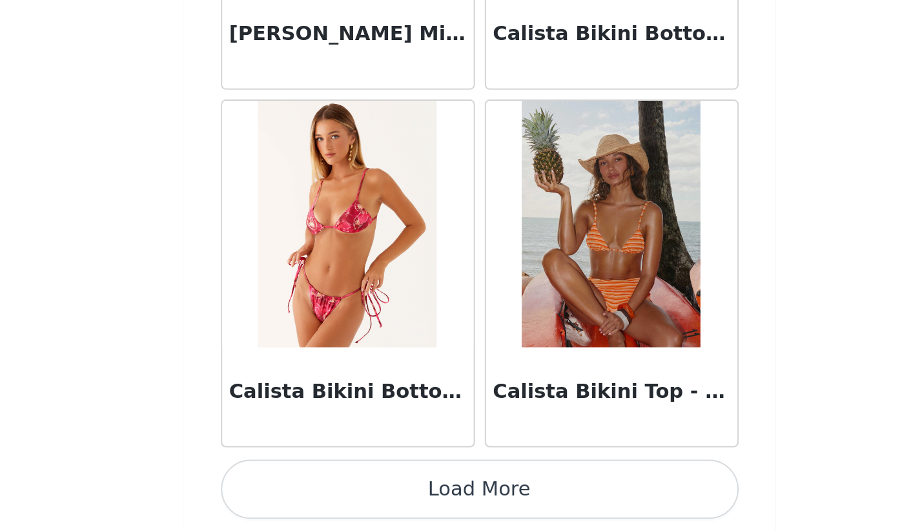
click at [320, 494] on button "Load More" at bounding box center [455, 509] width 271 height 31
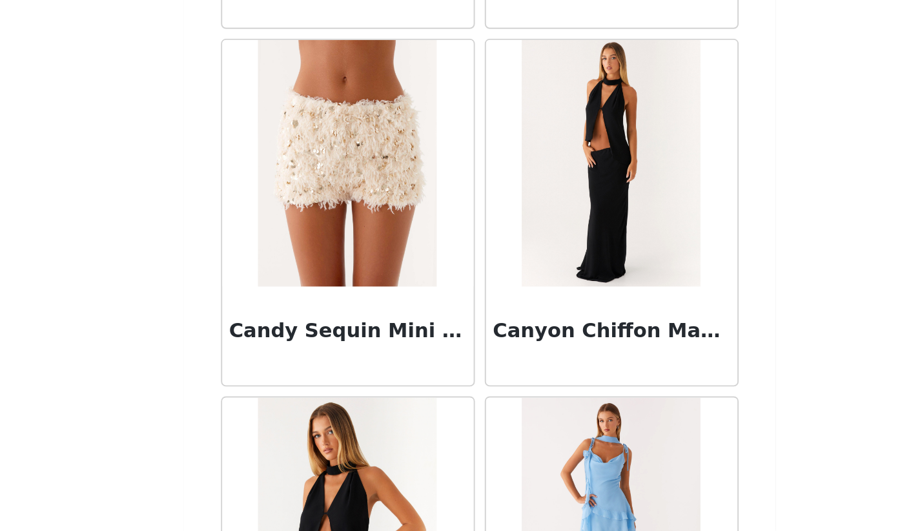
scroll to position [32, 0]
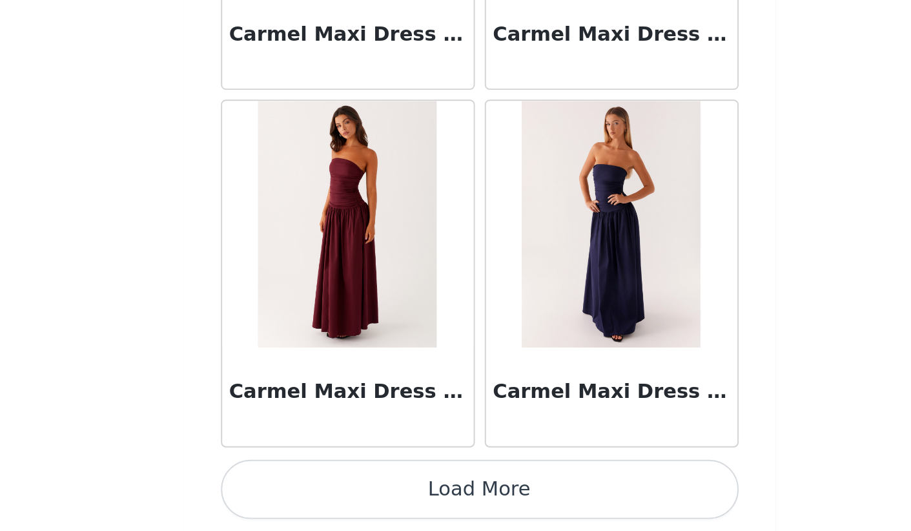
click at [320, 494] on button "Load More" at bounding box center [455, 509] width 271 height 31
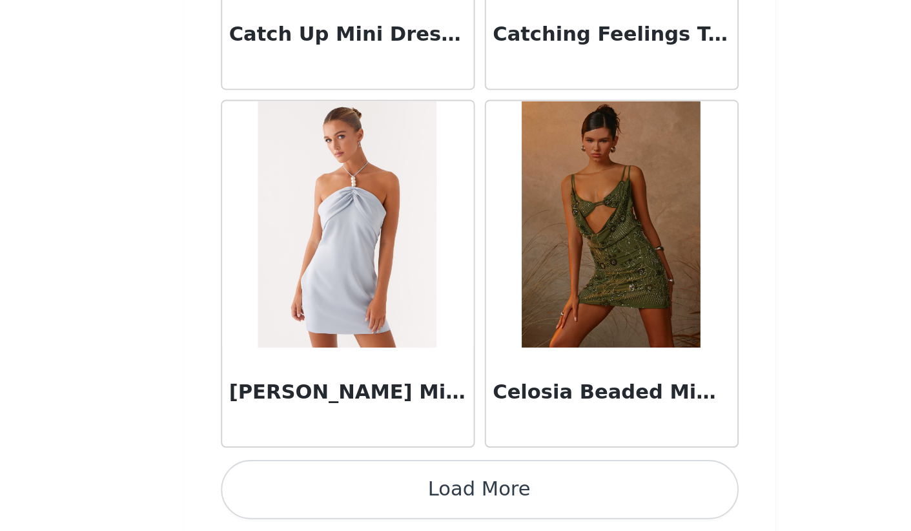
click at [320, 494] on button "Load More" at bounding box center [455, 509] width 271 height 31
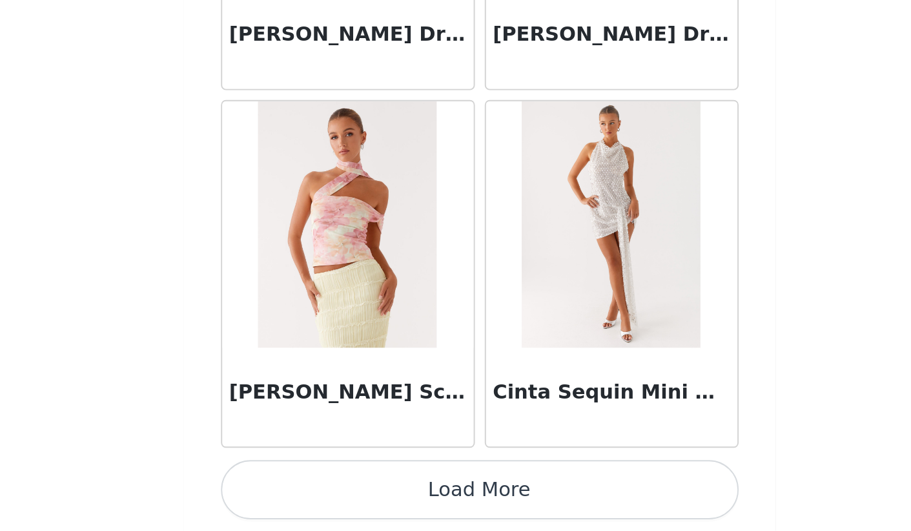
click at [320, 494] on button "Load More" at bounding box center [455, 509] width 271 height 31
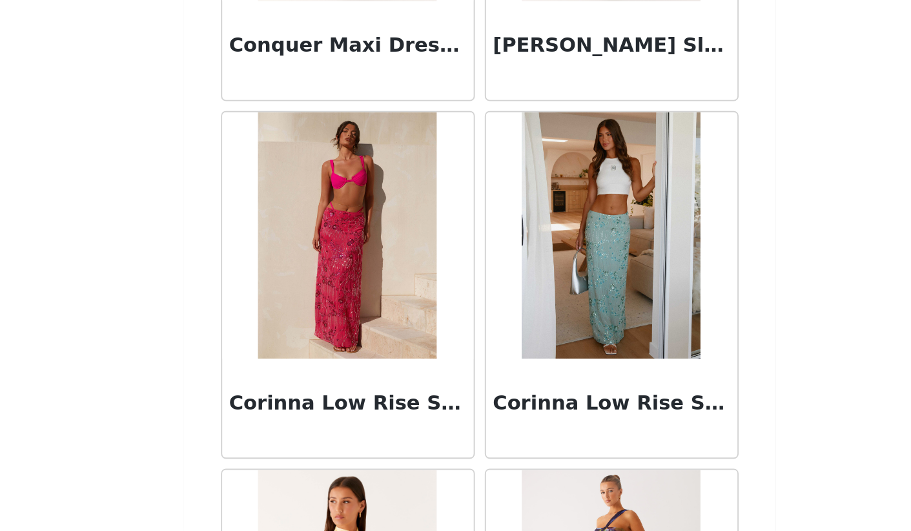
scroll to position [19797, 0]
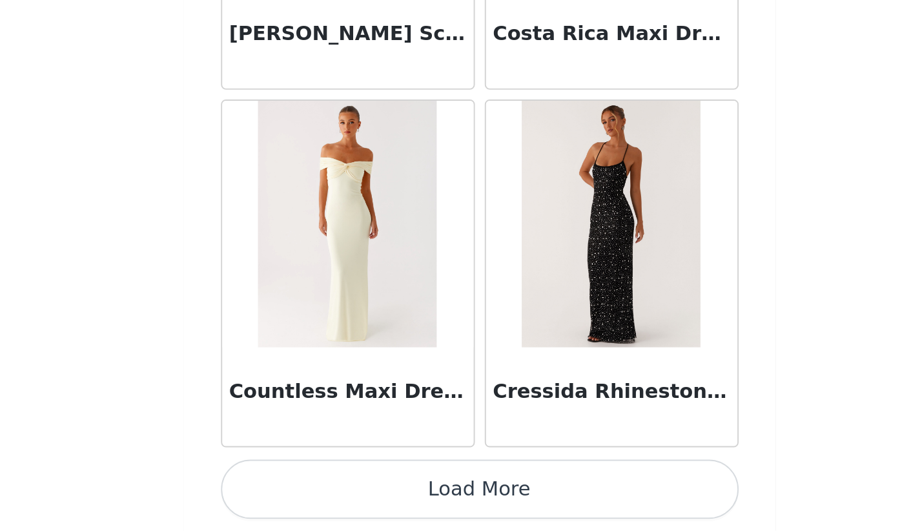
click at [320, 494] on button "Load More" at bounding box center [455, 509] width 271 height 31
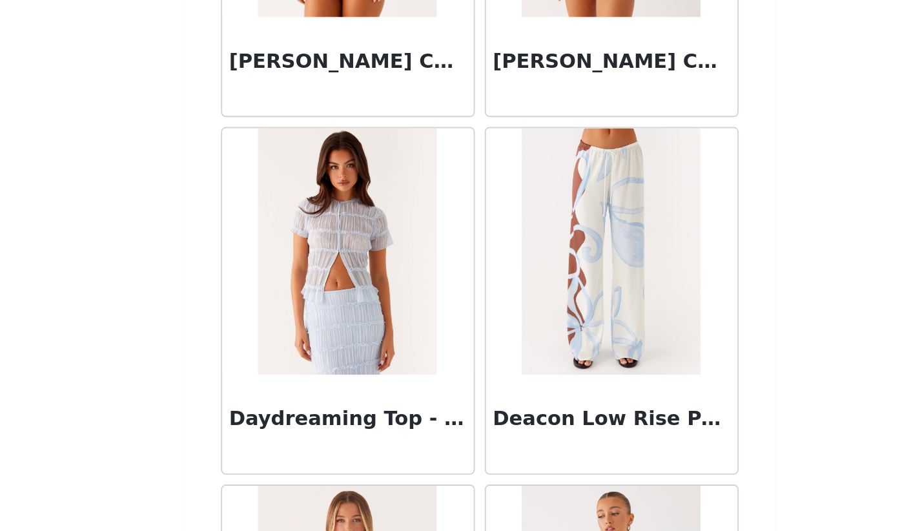
scroll to position [21470, 0]
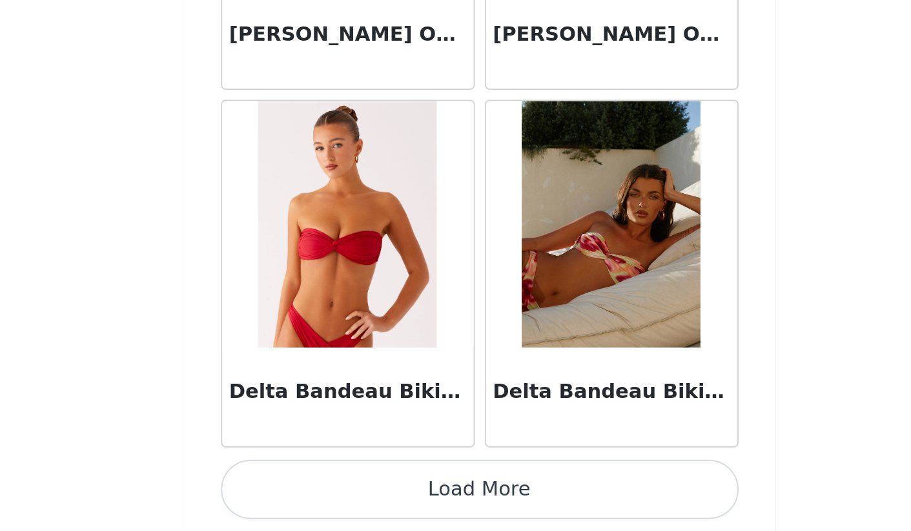
click at [320, 494] on button "Load More" at bounding box center [455, 509] width 271 height 31
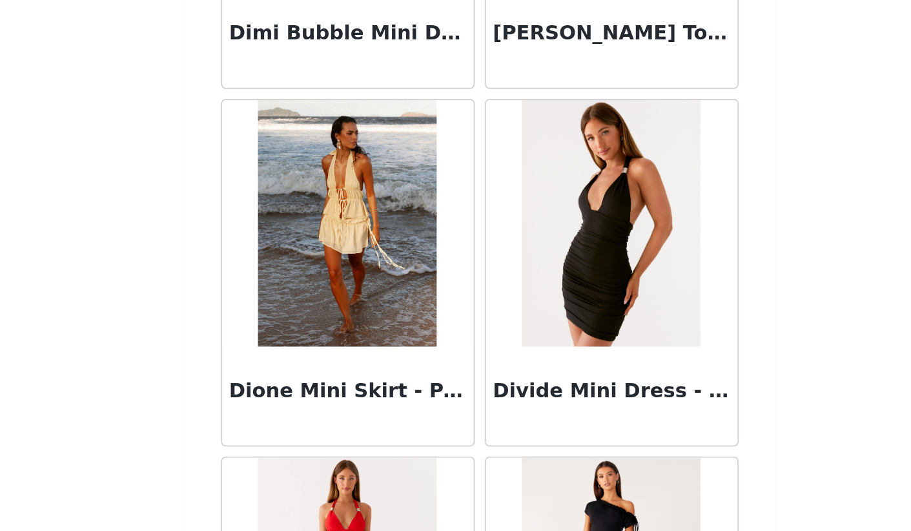
scroll to position [23775, 0]
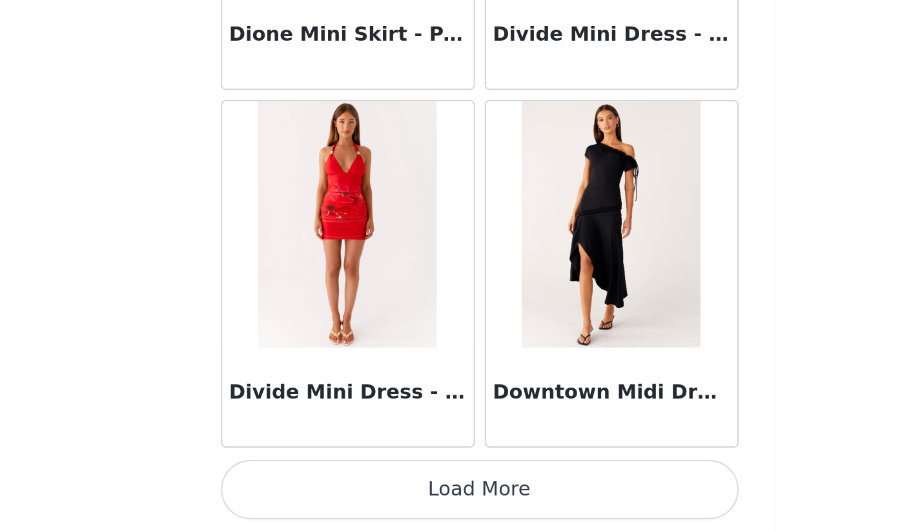
click at [320, 494] on button "Load More" at bounding box center [455, 509] width 271 height 31
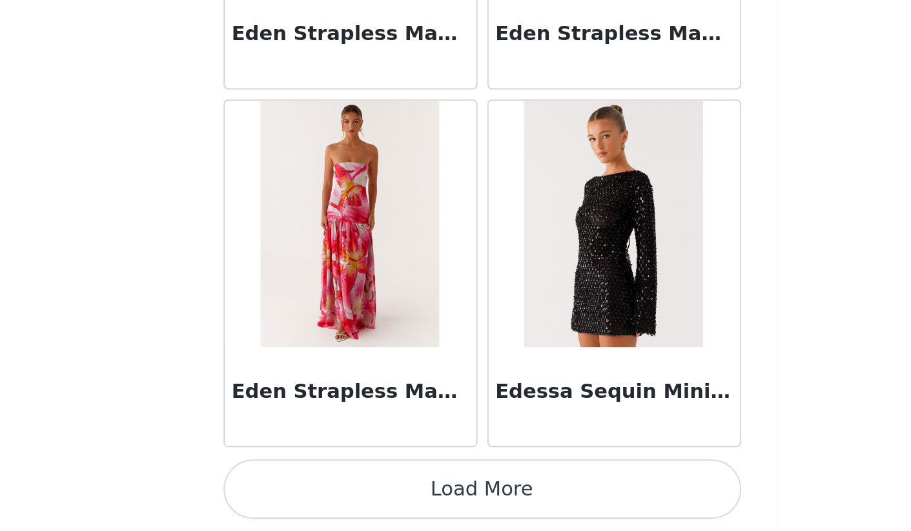
scroll to position [32, 0]
click at [320, 494] on button "Load More" at bounding box center [455, 509] width 271 height 31
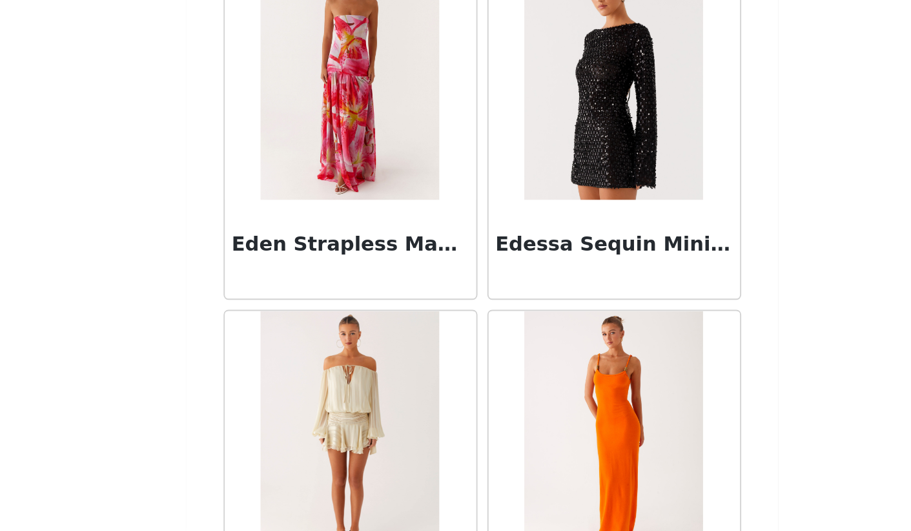
scroll to position [25971, 0]
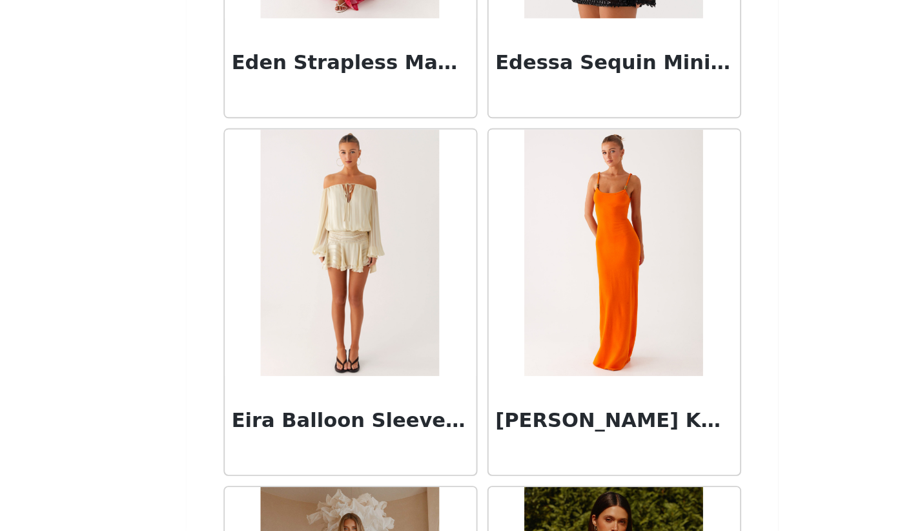
click at [340, 320] on img at bounding box center [387, 384] width 94 height 129
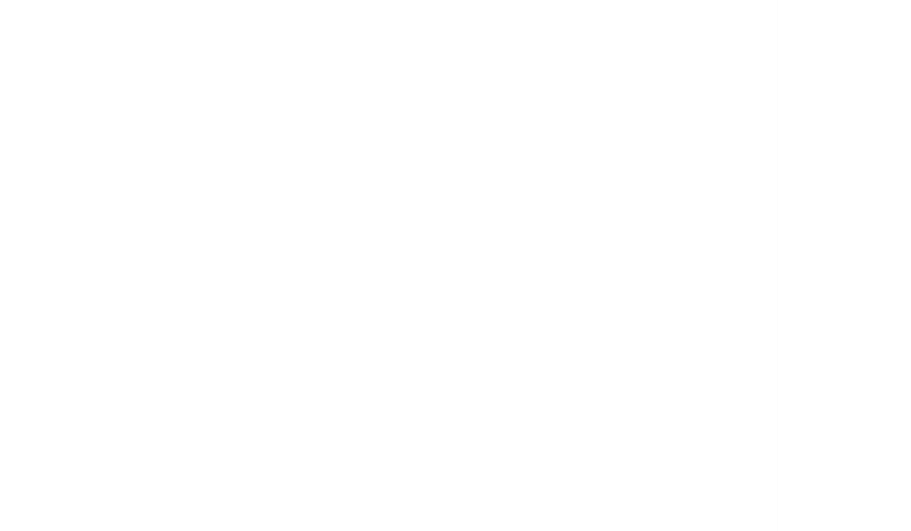
scroll to position [0, 0]
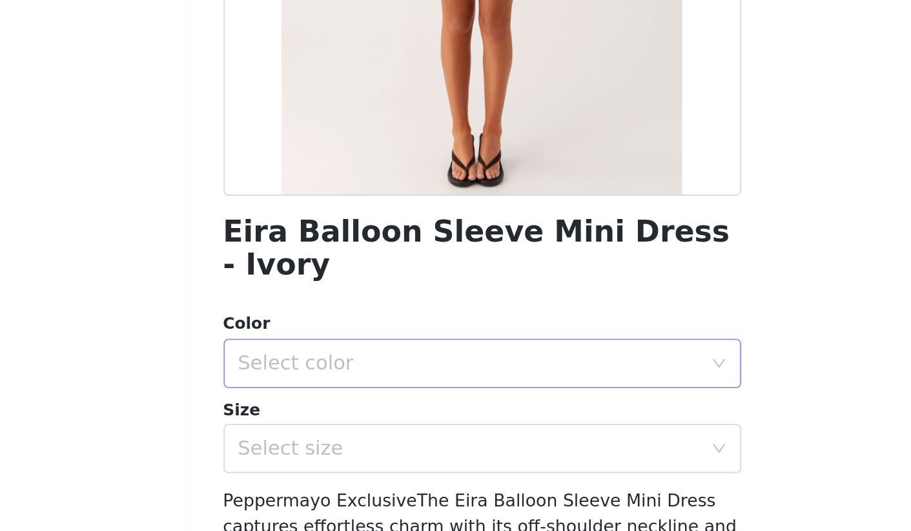
click at [328, 437] on div "Select color" at bounding box center [449, 443] width 242 height 13
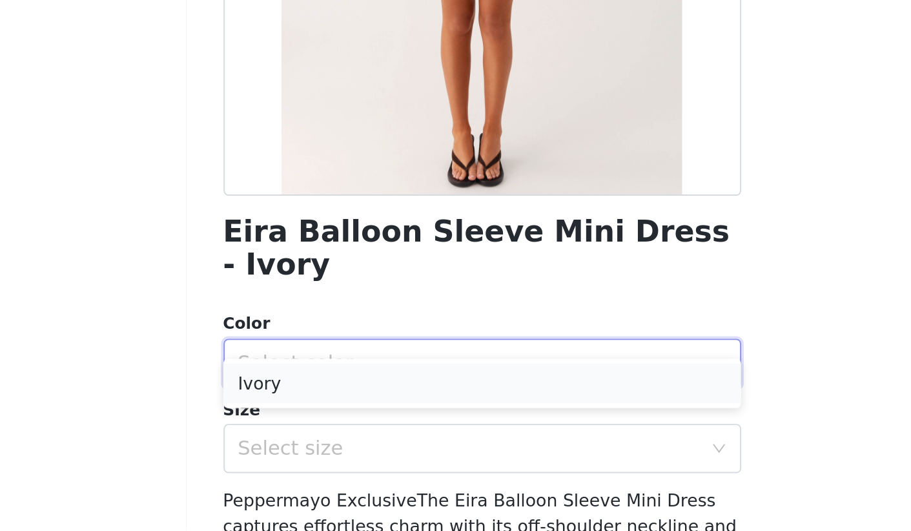
click at [320, 443] on li "Ivory" at bounding box center [455, 453] width 271 height 21
click at [320, 232] on div "Eira Balloon Sleeve Mini Dress - Ivory Color Select color Ivory Size Select siz…" at bounding box center [455, 395] width 271 height 661
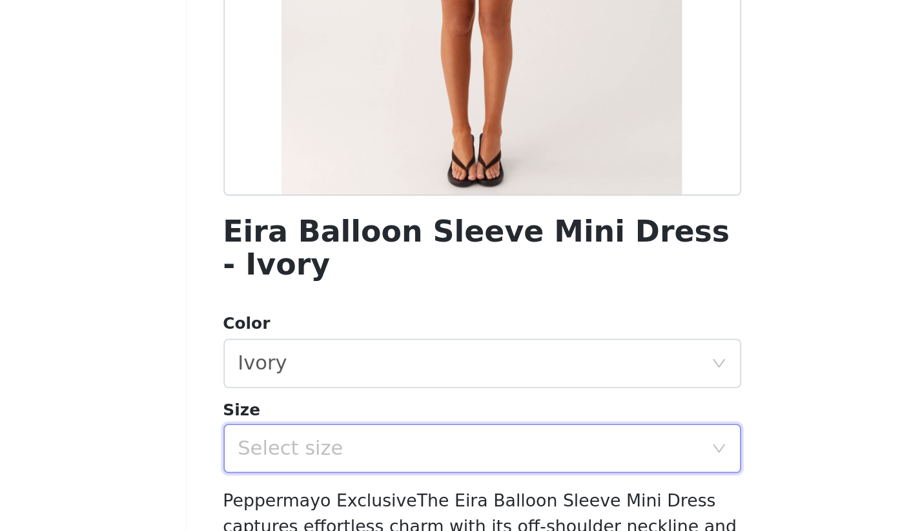
click at [328, 475] on div "Select size" at bounding box center [451, 487] width 247 height 25
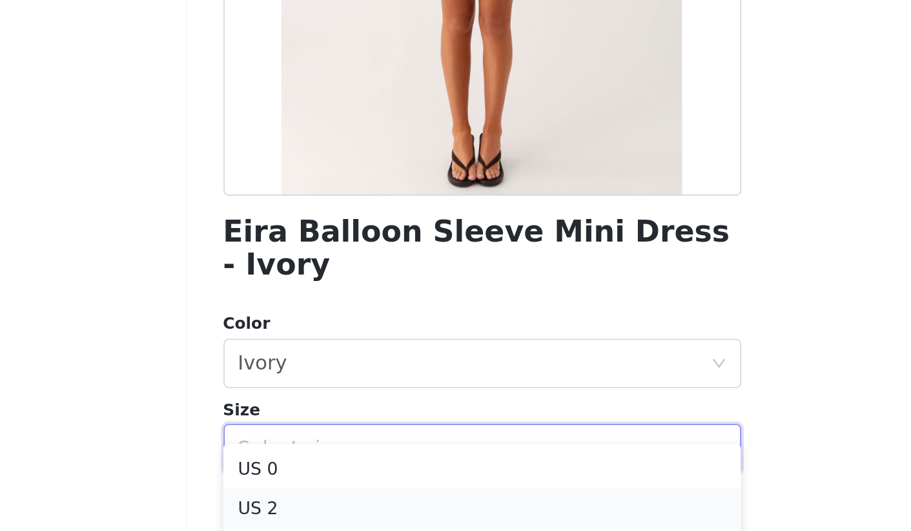
click at [320, 508] on li "US 2" at bounding box center [455, 518] width 271 height 21
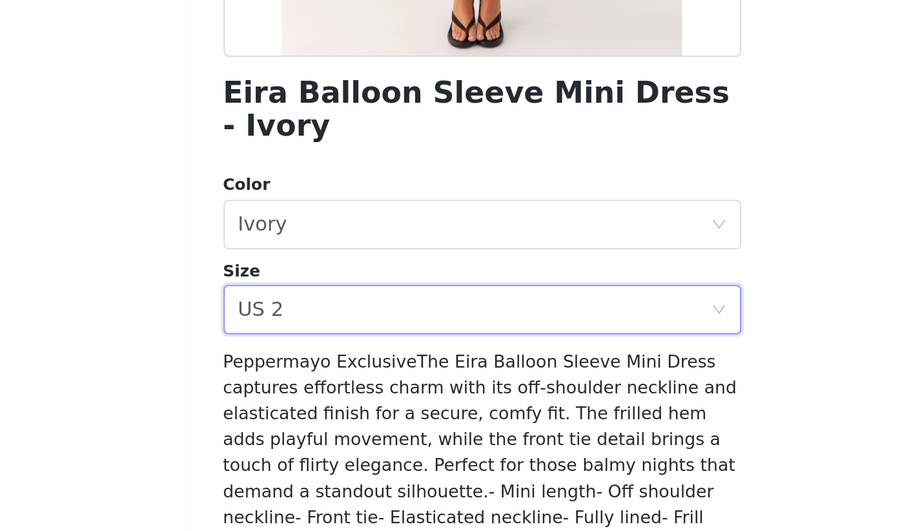
scroll to position [163, 0]
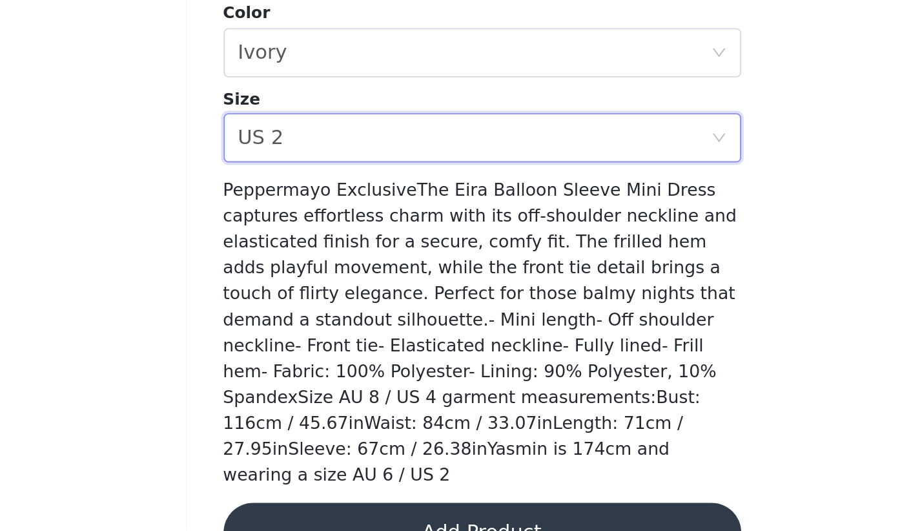
click at [320, 516] on button "Add Product" at bounding box center [455, 531] width 271 height 31
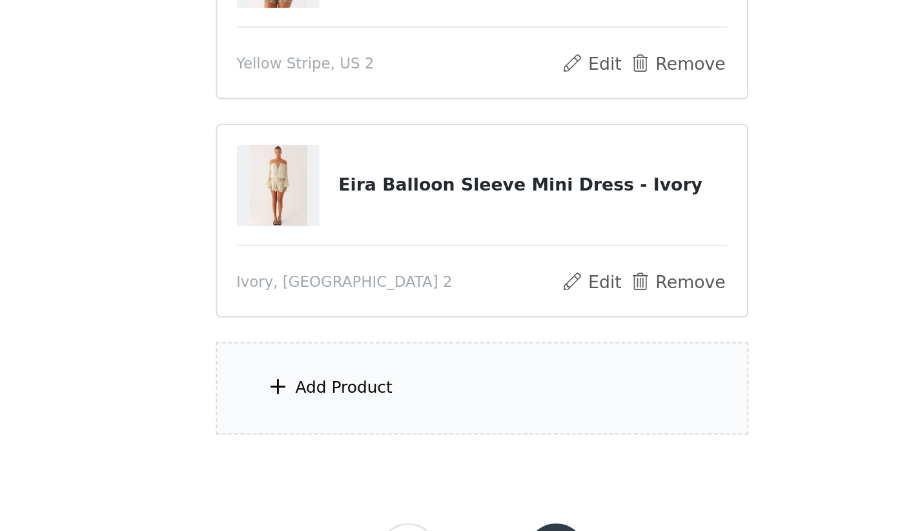
scroll to position [93, 0]
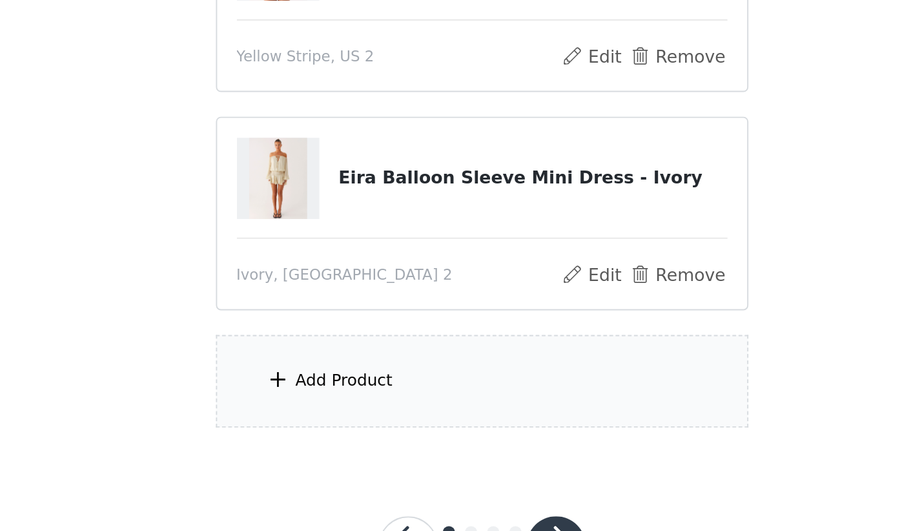
click at [317, 428] on div "Add Product" at bounding box center [456, 452] width 279 height 48
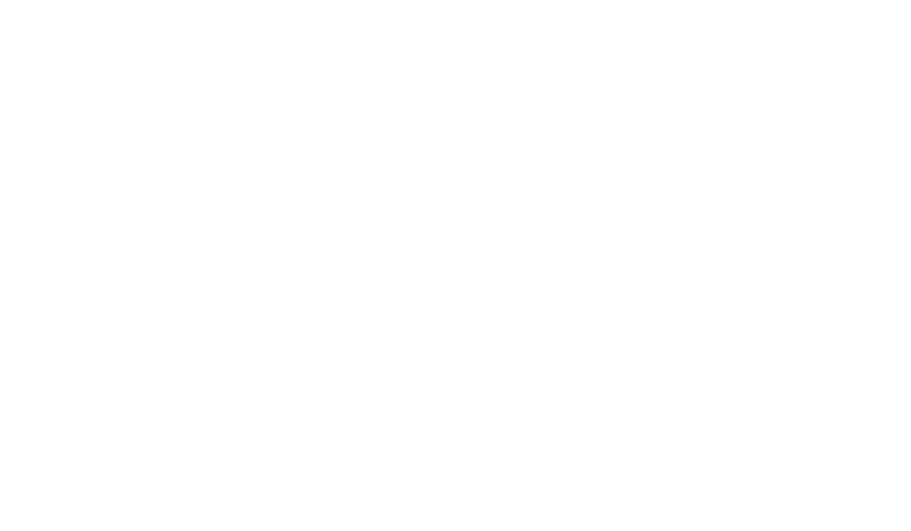
scroll to position [0, 0]
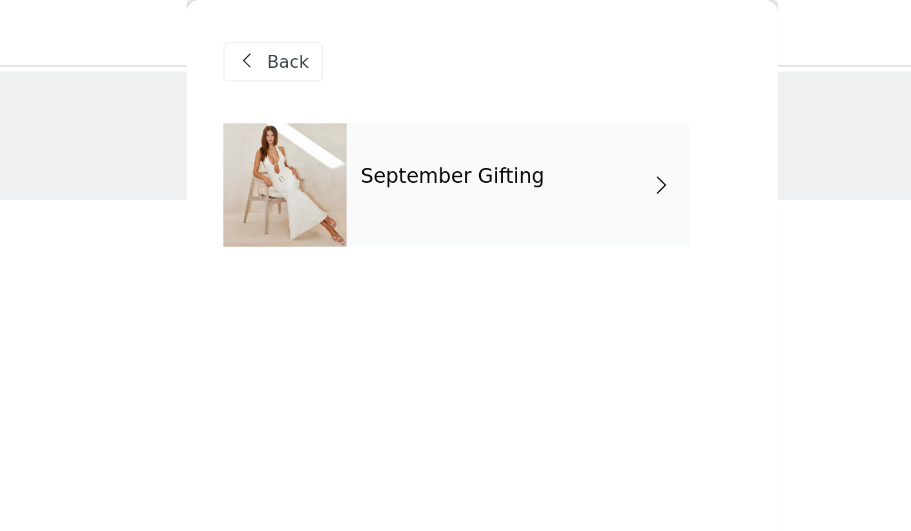
click at [385, 81] on div "September Gifting" at bounding box center [475, 97] width 180 height 65
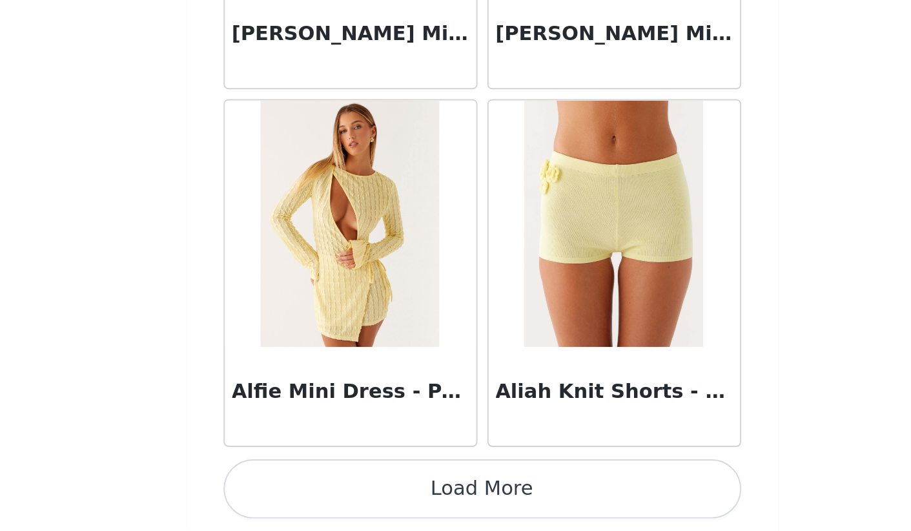
scroll to position [147, 0]
click at [320, 494] on button "Load More" at bounding box center [455, 509] width 271 height 31
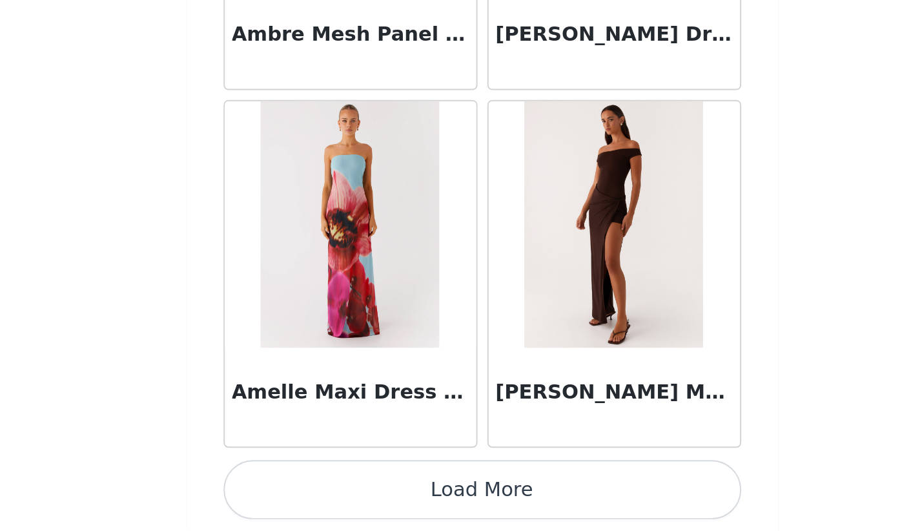
click at [320, 494] on button "Load More" at bounding box center [455, 509] width 271 height 31
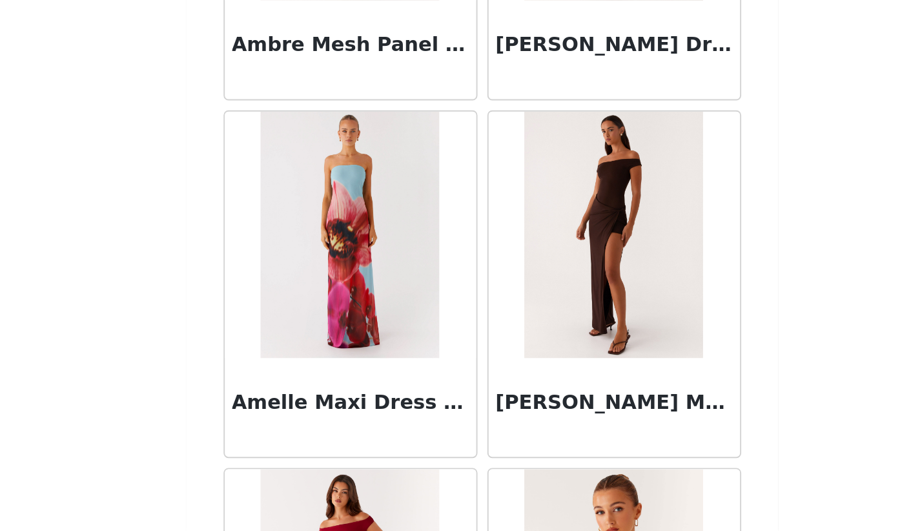
scroll to position [3667, 0]
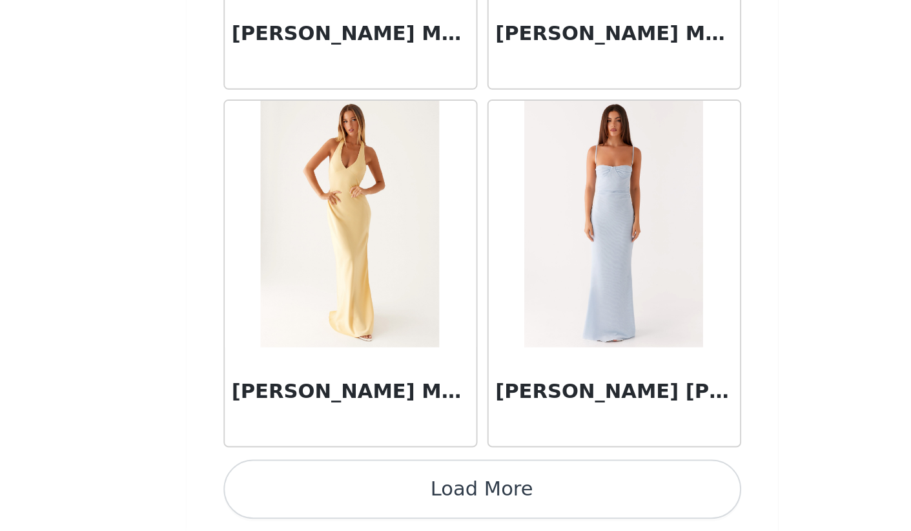
click at [320, 494] on button "Load More" at bounding box center [455, 509] width 271 height 31
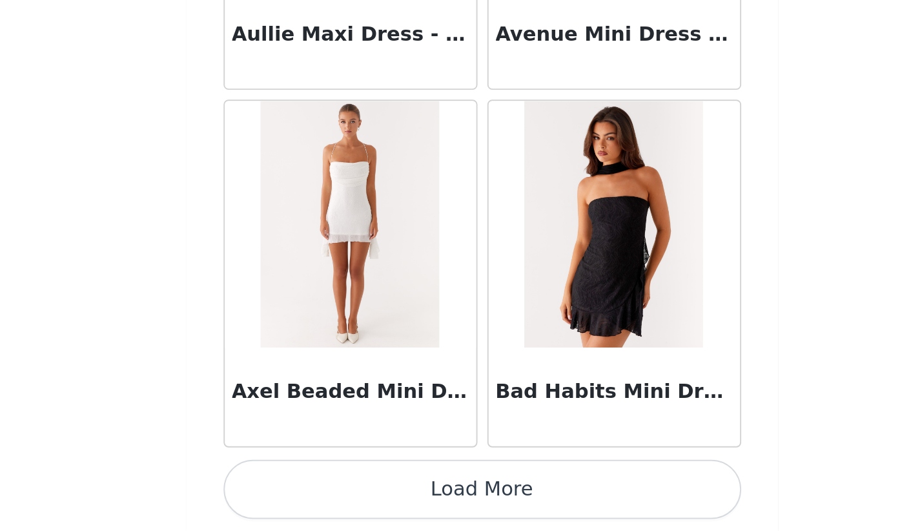
click at [320, 494] on button "Load More" at bounding box center [455, 509] width 271 height 31
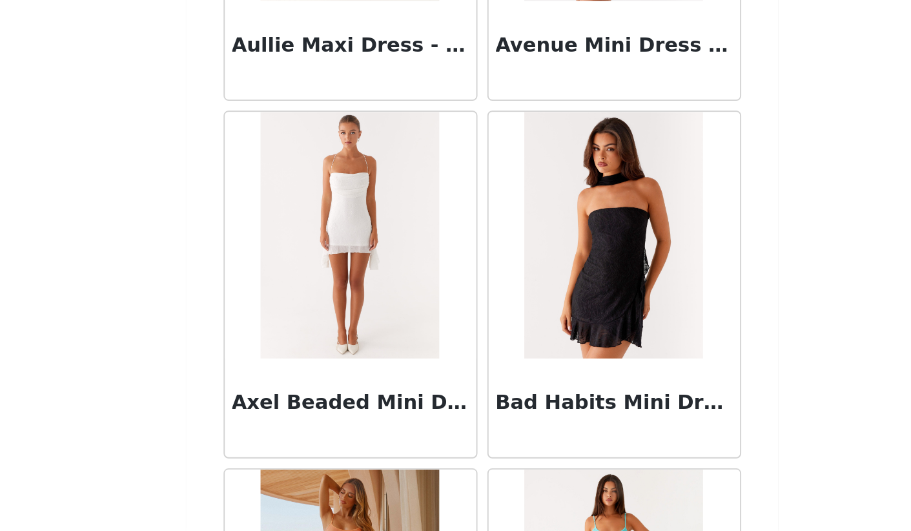
scroll to position [147, 0]
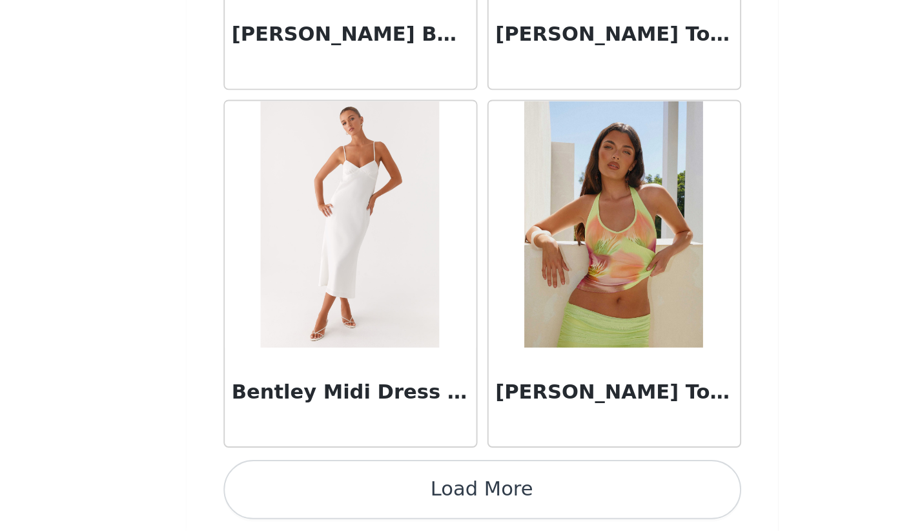
click at [320, 494] on button "Load More" at bounding box center [455, 509] width 271 height 31
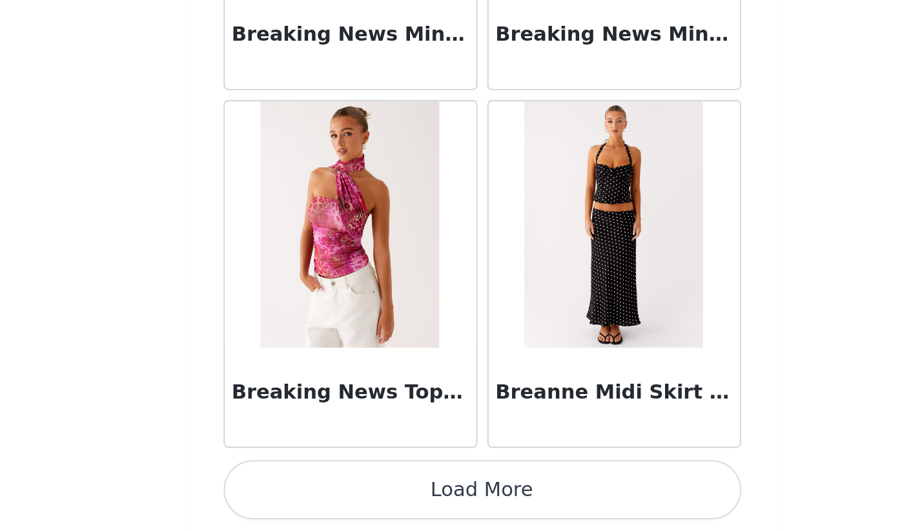
click at [320, 494] on button "Load More" at bounding box center [455, 509] width 271 height 31
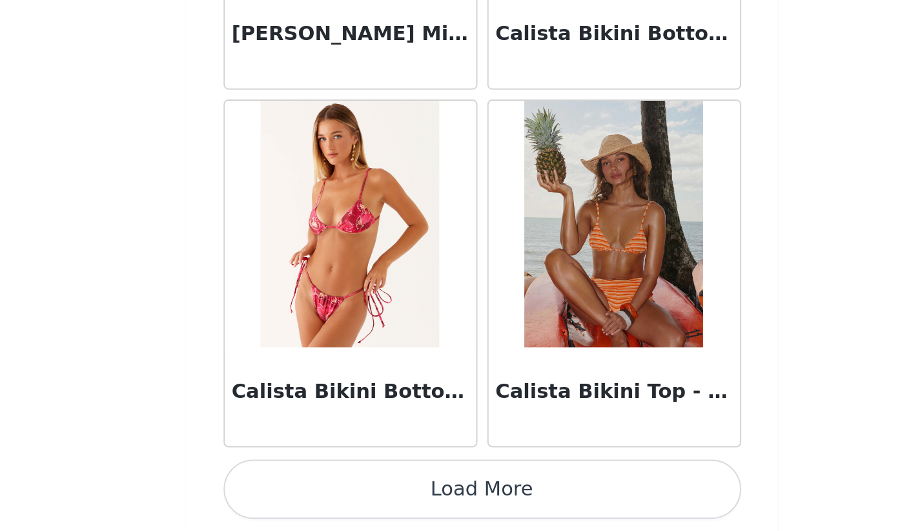
click at [320, 494] on button "Load More" at bounding box center [455, 509] width 271 height 31
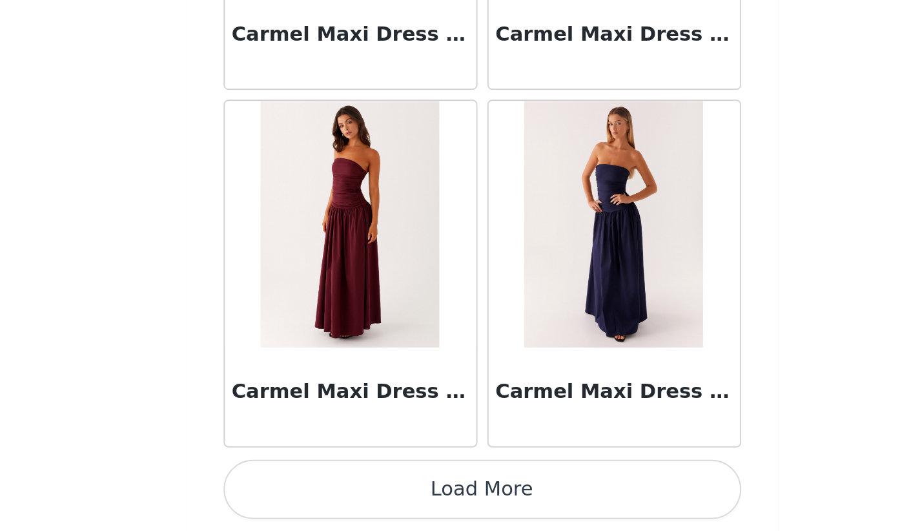
click at [320, 494] on button "Load More" at bounding box center [455, 509] width 271 height 31
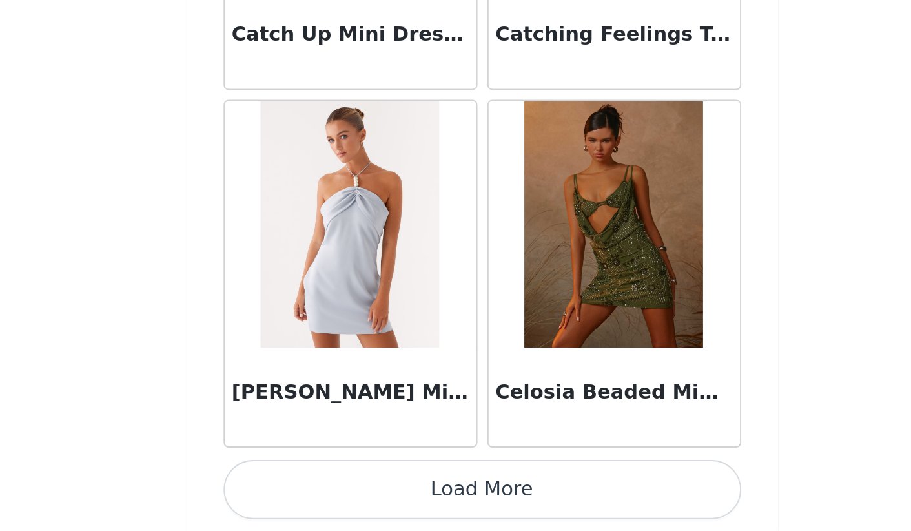
click at [320, 494] on button "Load More" at bounding box center [455, 509] width 271 height 31
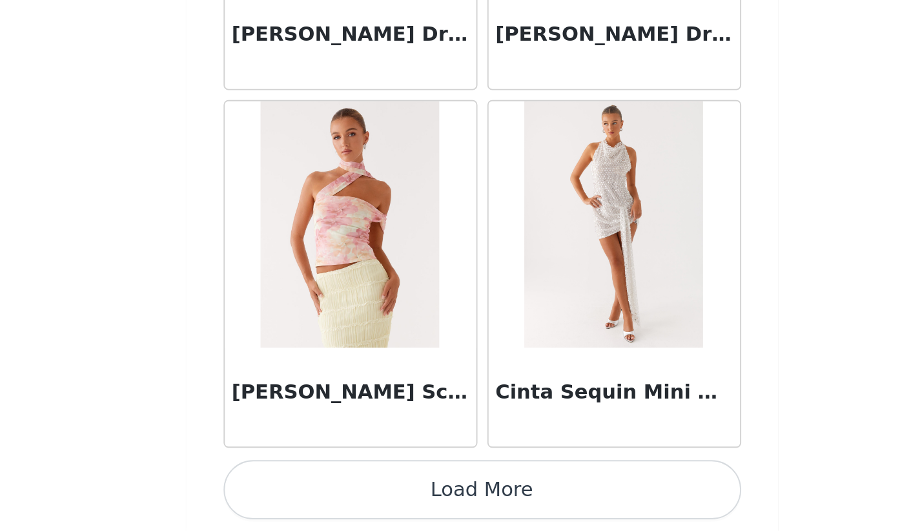
click at [320, 494] on button "Load More" at bounding box center [455, 509] width 271 height 31
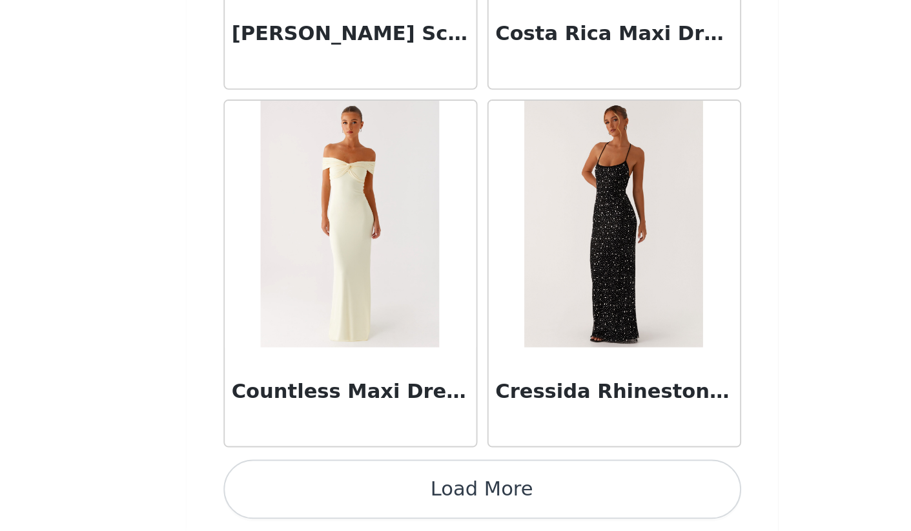
click at [320, 494] on button "Load More" at bounding box center [455, 509] width 271 height 31
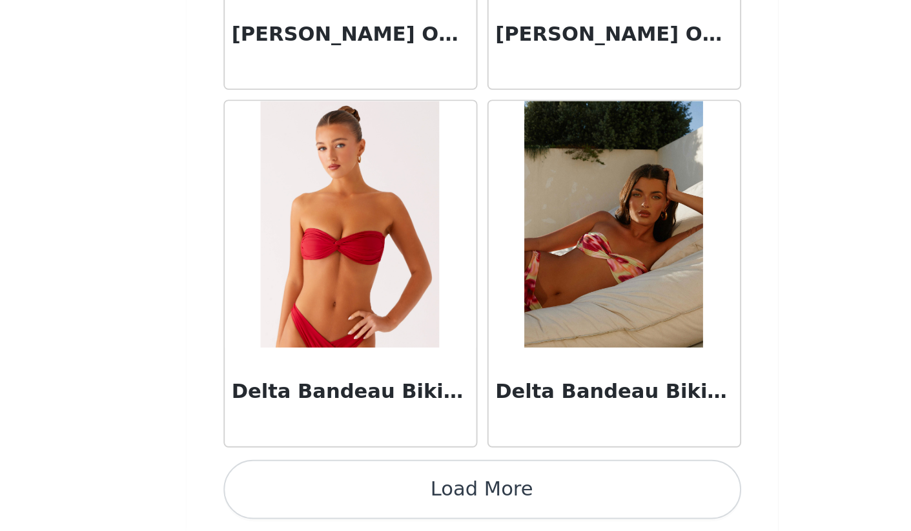
click at [320, 494] on button "Load More" at bounding box center [455, 509] width 271 height 31
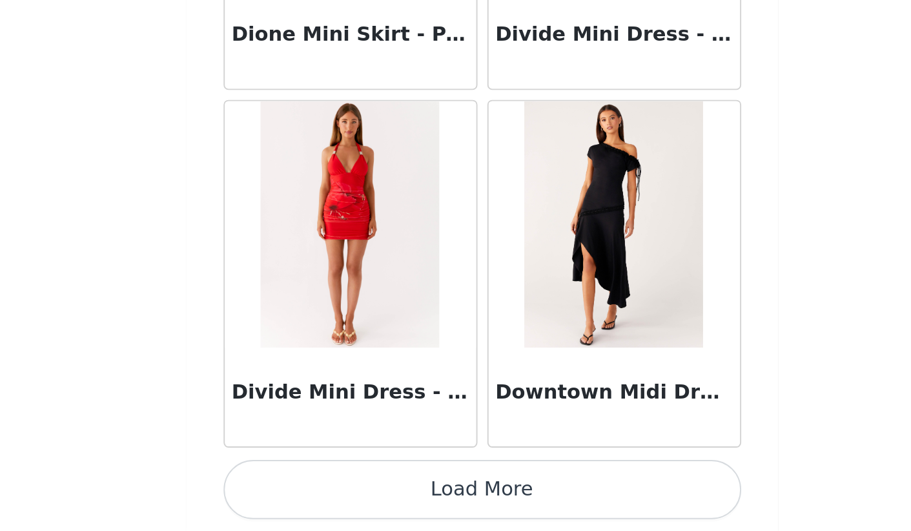
click at [320, 494] on button "Load More" at bounding box center [455, 509] width 271 height 31
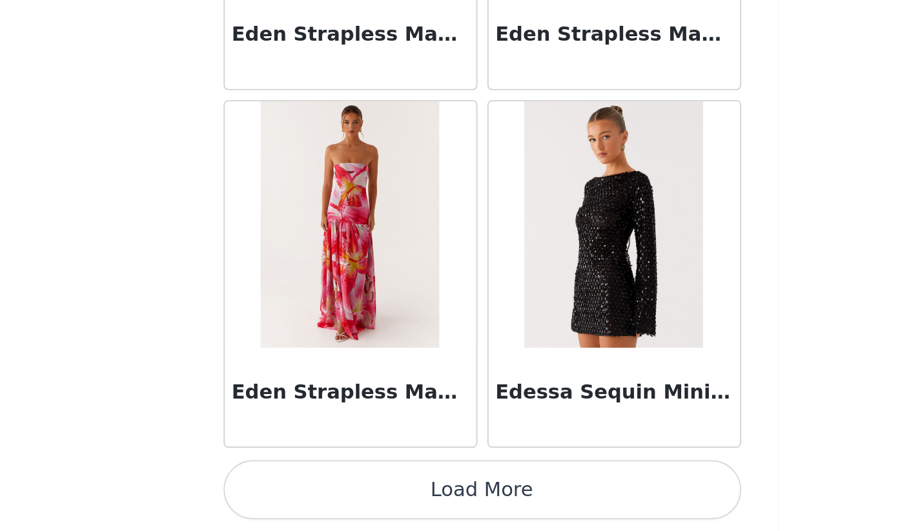
click at [320, 494] on button "Load More" at bounding box center [455, 509] width 271 height 31
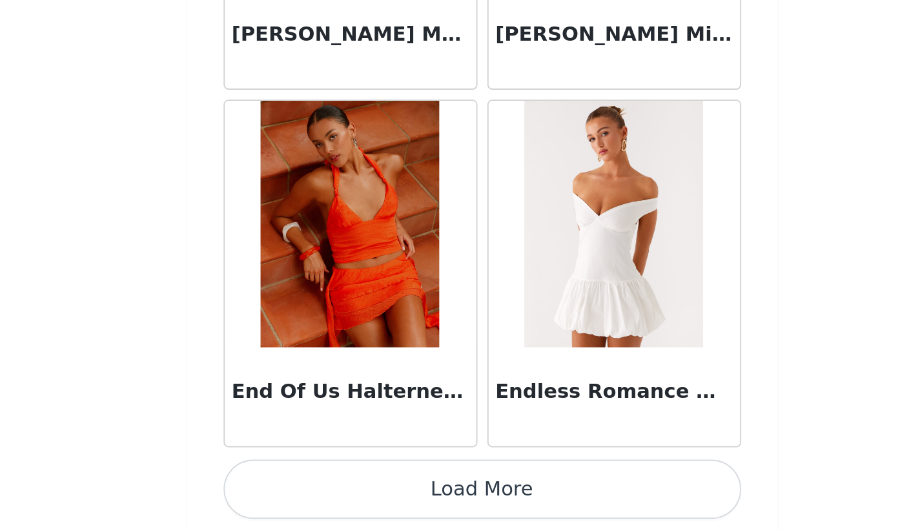
click at [320, 494] on button "Load More" at bounding box center [455, 509] width 271 height 31
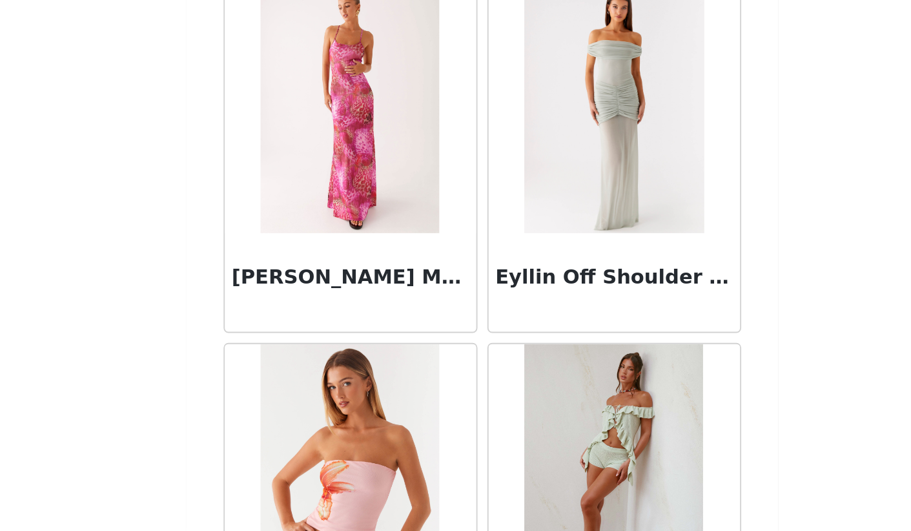
scroll to position [29350, 0]
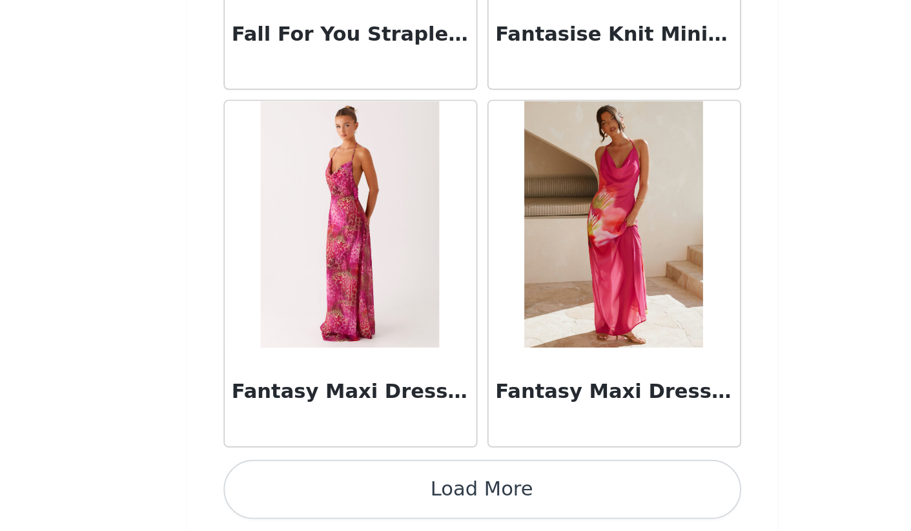
click at [320, 494] on button "Load More" at bounding box center [455, 509] width 271 height 31
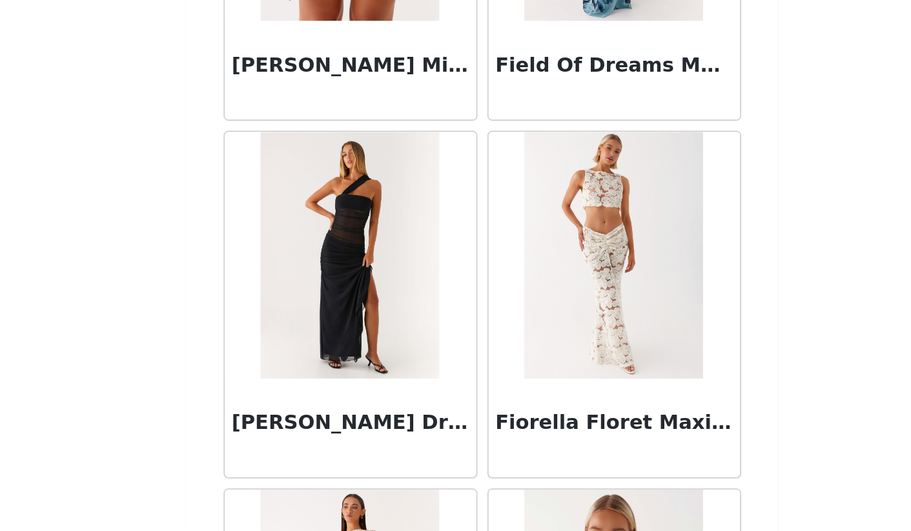
scroll to position [30136, 0]
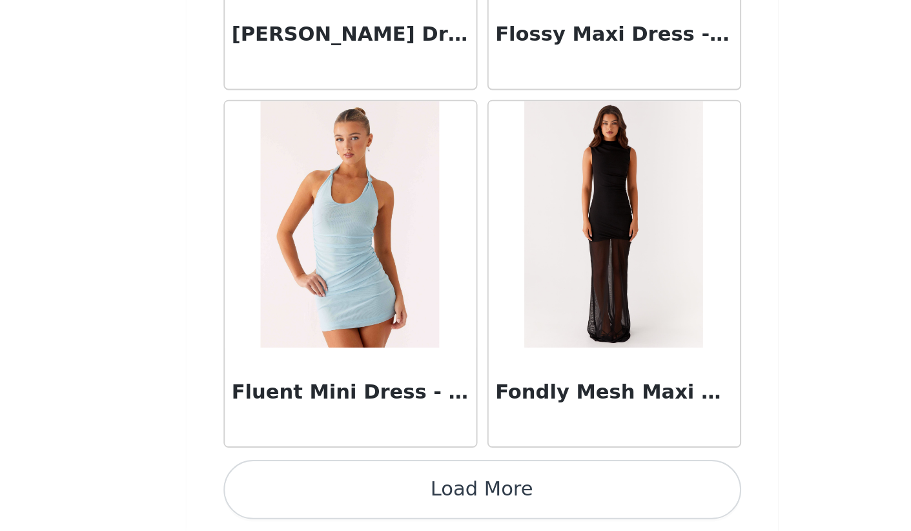
click at [320, 494] on button "Load More" at bounding box center [455, 509] width 271 height 31
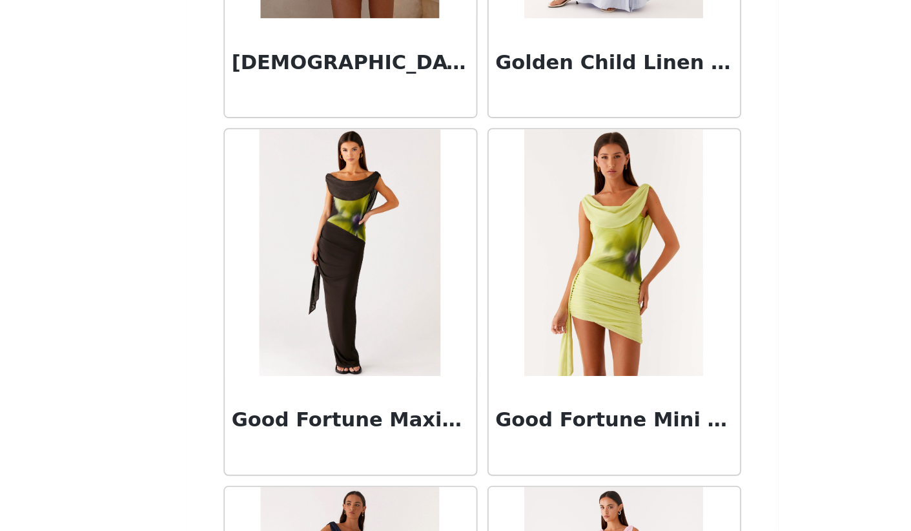
scroll to position [33100, 0]
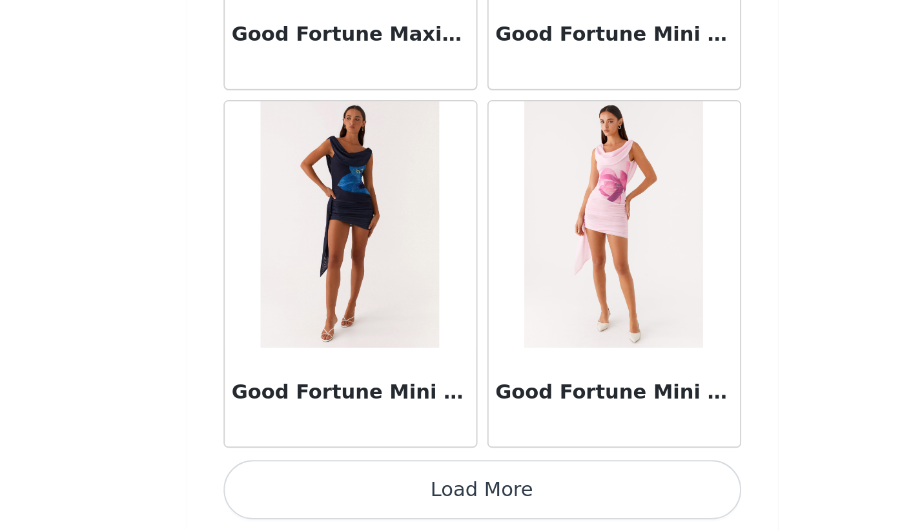
click at [320, 494] on button "Load More" at bounding box center [455, 509] width 271 height 31
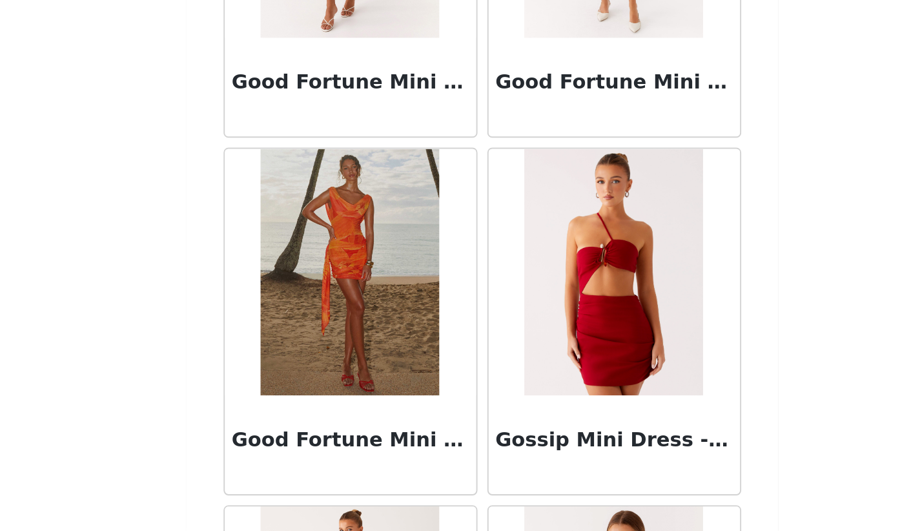
scroll to position [33532, 0]
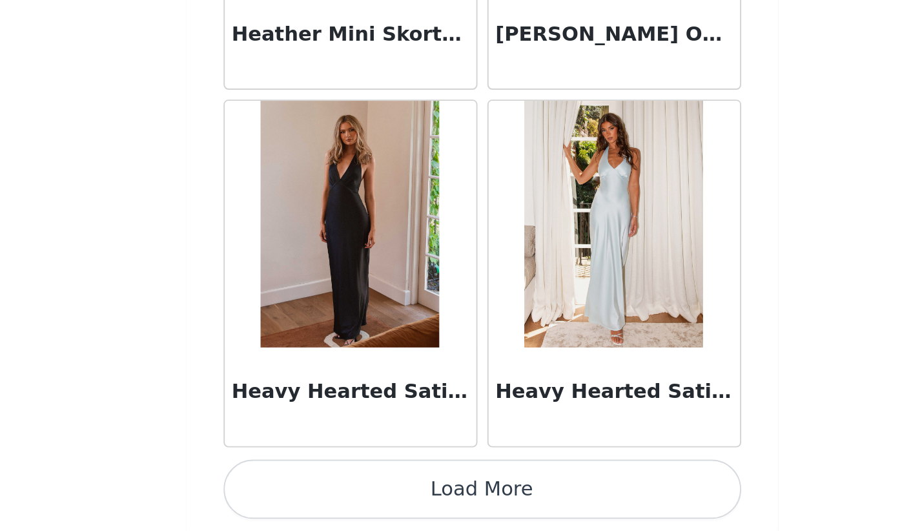
click at [320, 494] on button "Load More" at bounding box center [455, 509] width 271 height 31
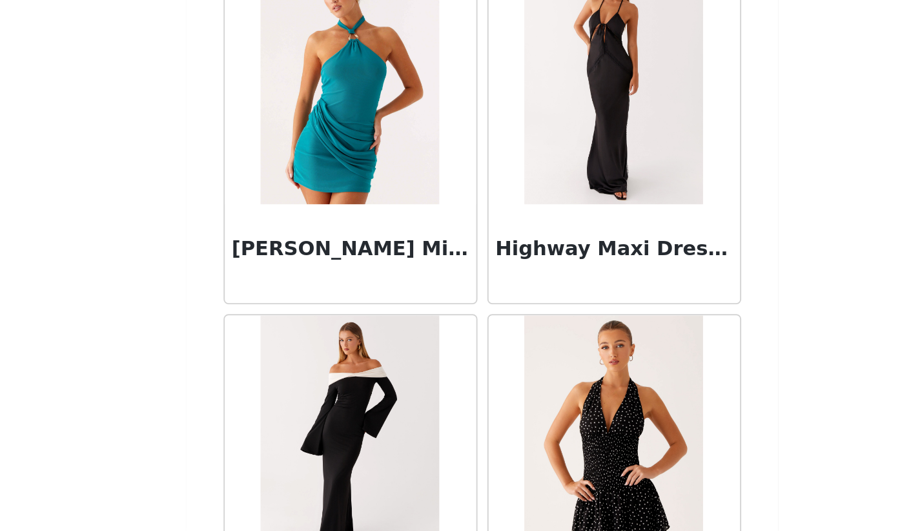
scroll to position [36104, 0]
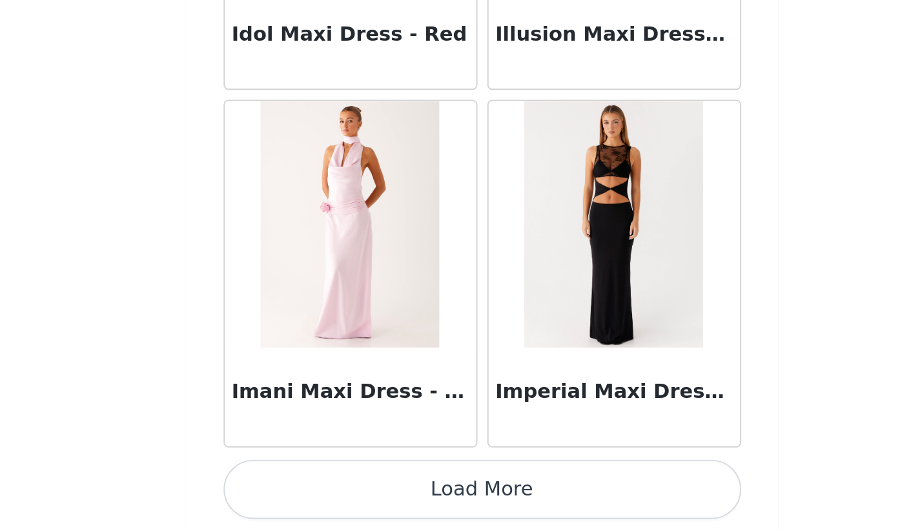
click at [320, 494] on button "Load More" at bounding box center [455, 509] width 271 height 31
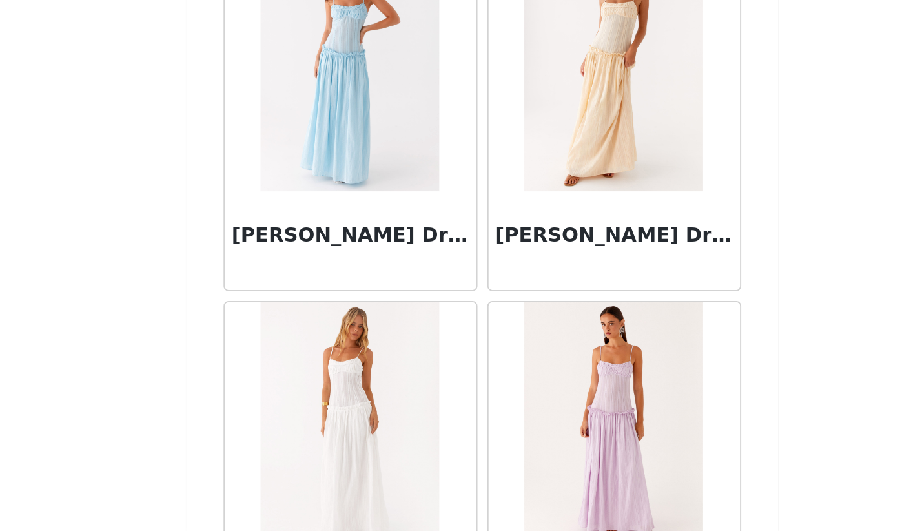
scroll to position [38733, 0]
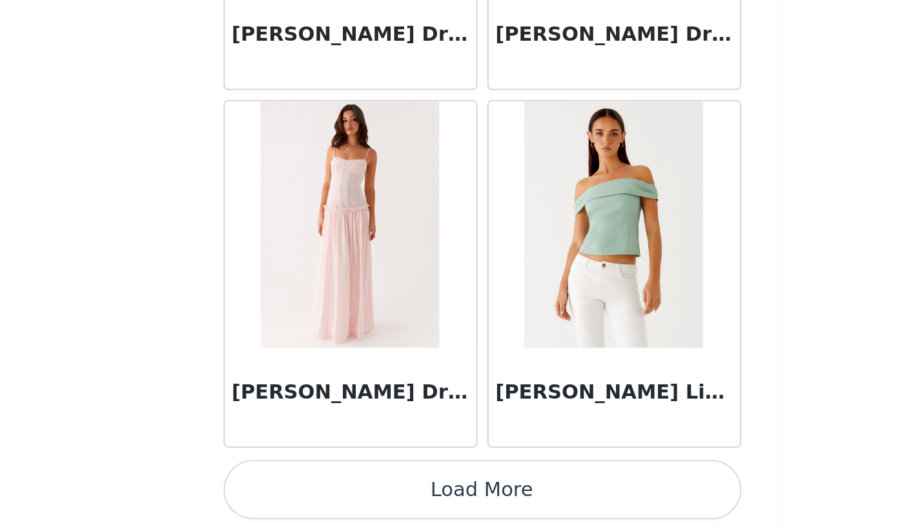
click at [320, 494] on button "Load More" at bounding box center [455, 509] width 271 height 31
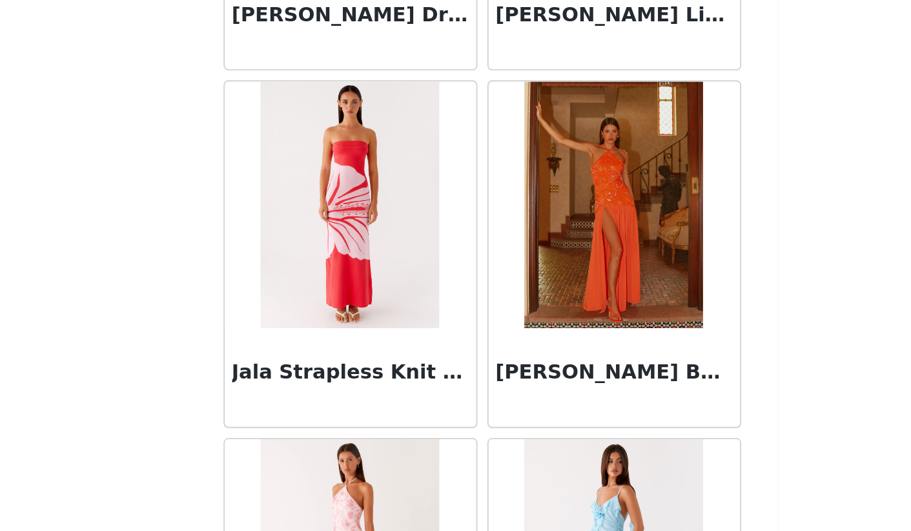
scroll to position [39110, 0]
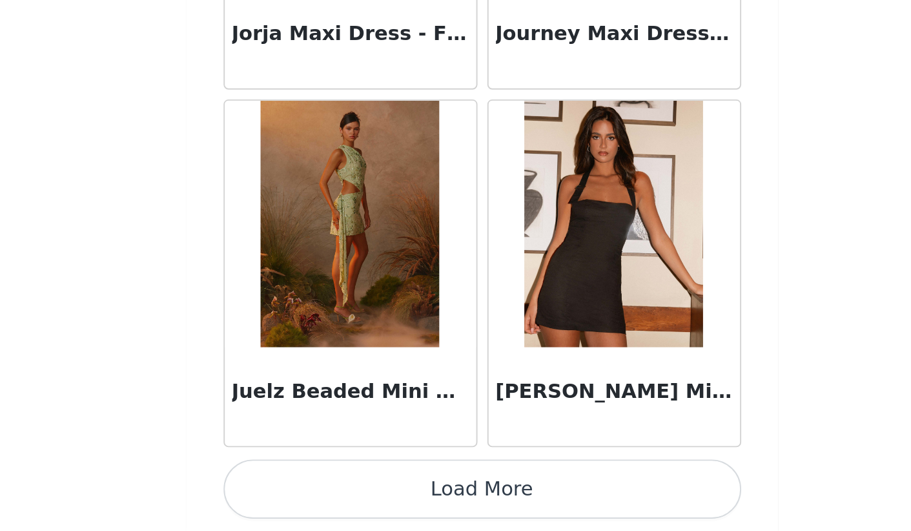
click at [320, 494] on button "Load More" at bounding box center [455, 509] width 271 height 31
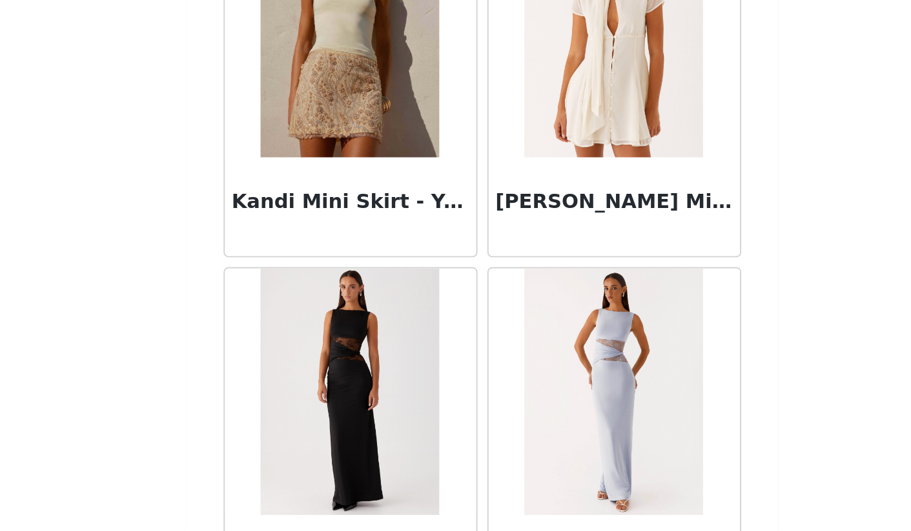
scroll to position [42310, 0]
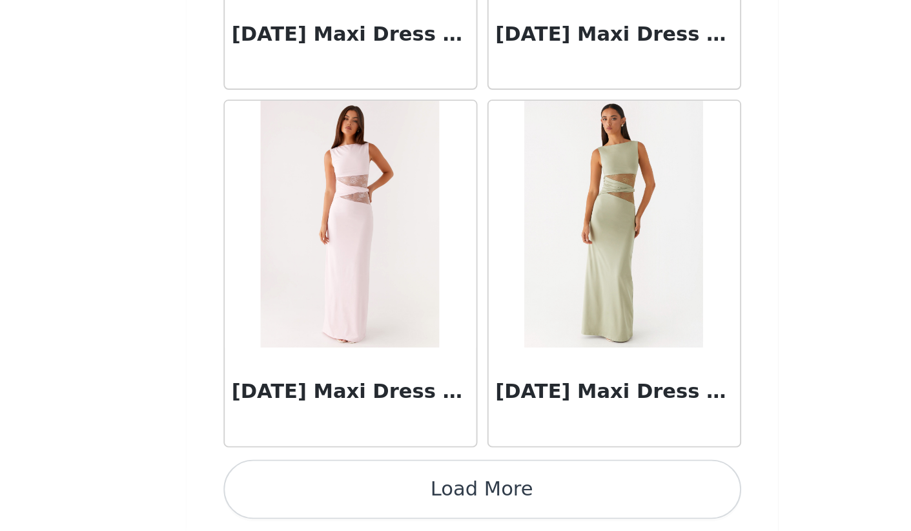
click at [320, 494] on button "Load More" at bounding box center [455, 509] width 271 height 31
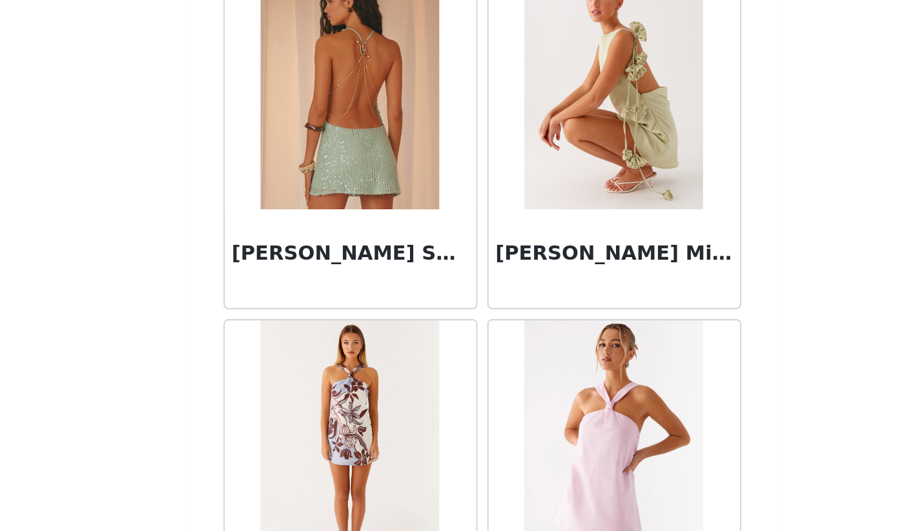
scroll to position [43663, 0]
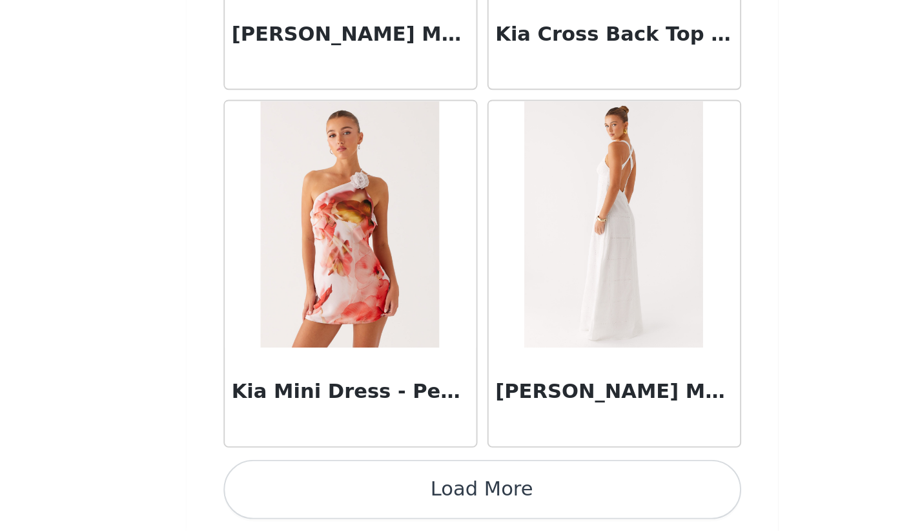
click at [320, 494] on button "Load More" at bounding box center [455, 509] width 271 height 31
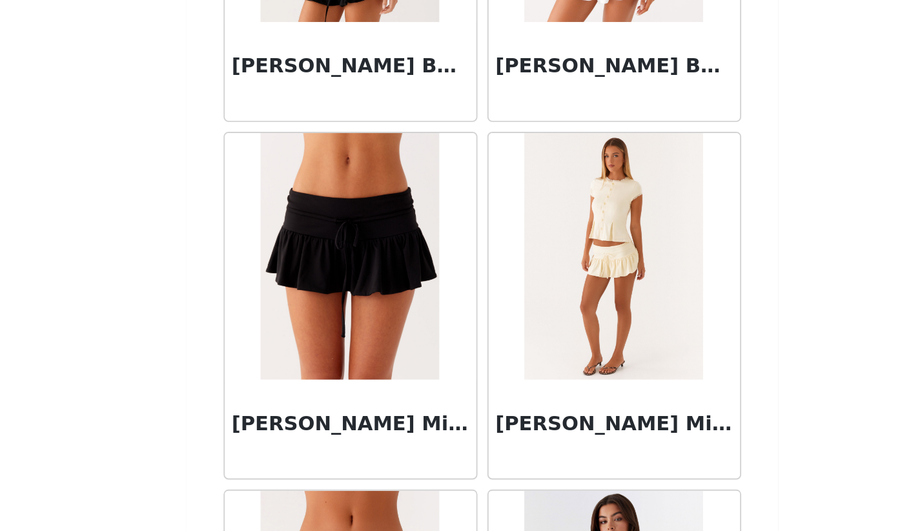
scroll to position [46202, 0]
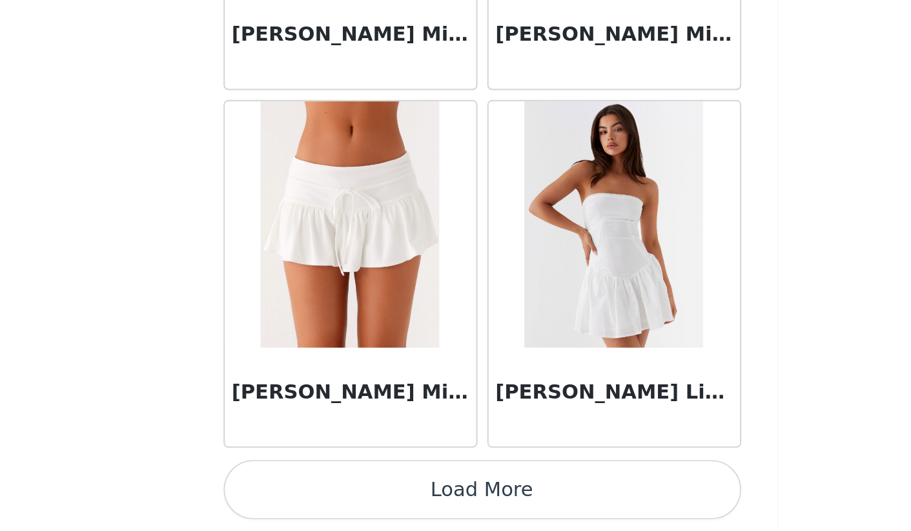
click at [320, 494] on button "Load More" at bounding box center [455, 509] width 271 height 31
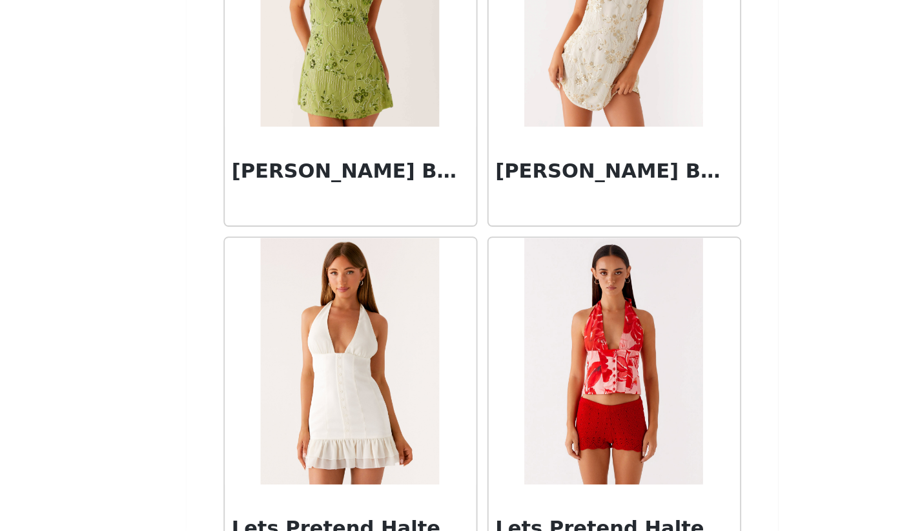
scroll to position [47142, 0]
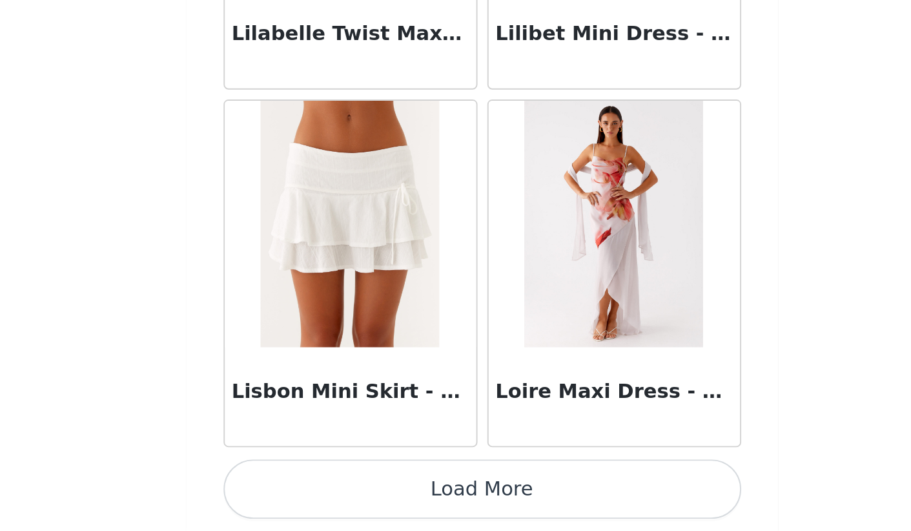
click at [320, 494] on button "Load More" at bounding box center [455, 509] width 271 height 31
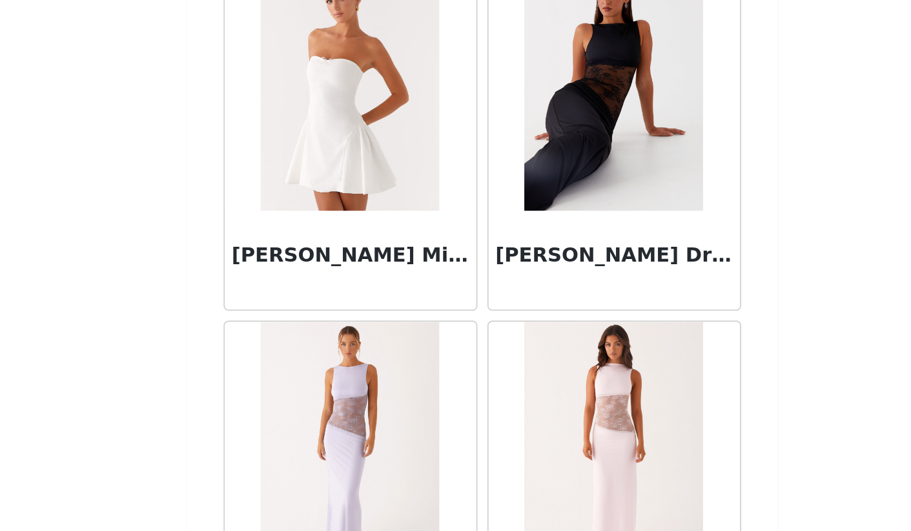
scroll to position [49515, 0]
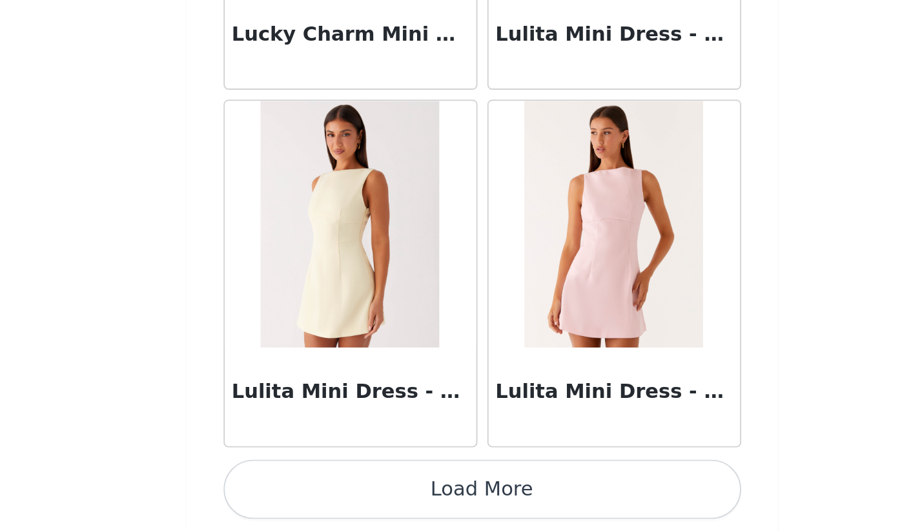
click at [320, 494] on button "Load More" at bounding box center [455, 509] width 271 height 31
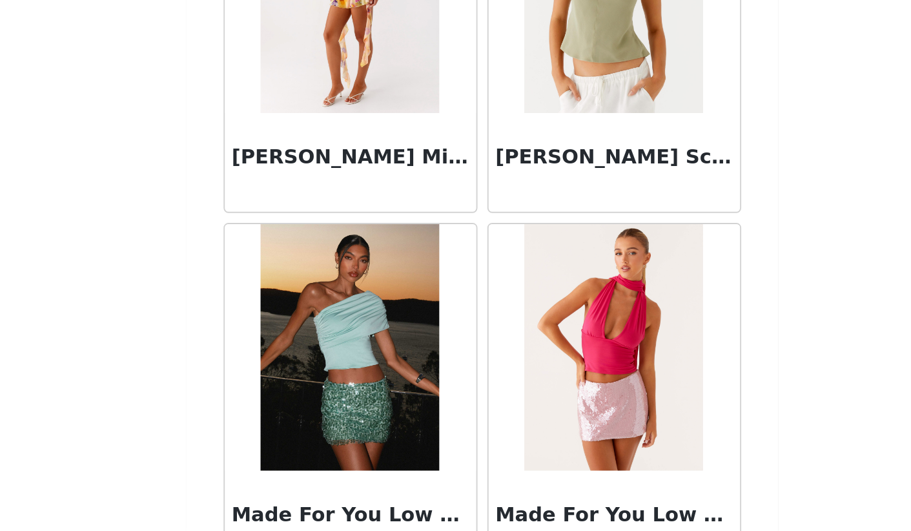
scroll to position [51238, 0]
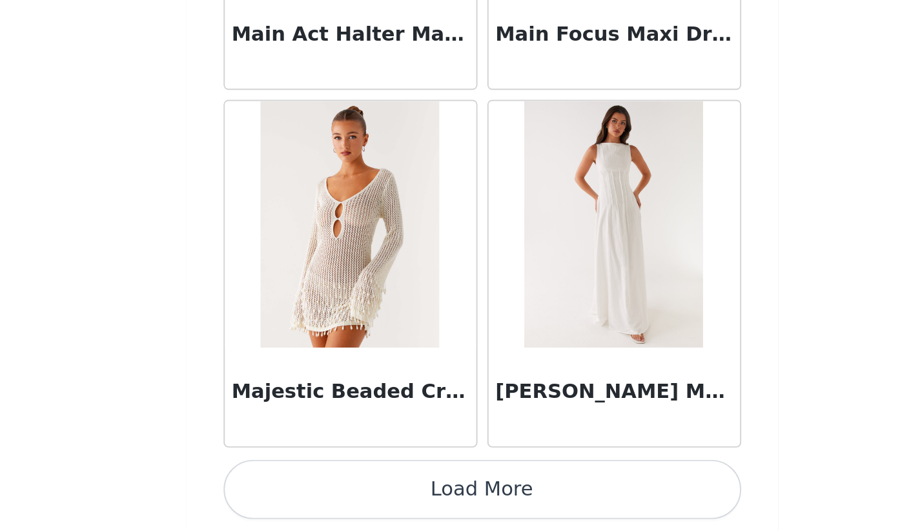
click at [320, 494] on button "Load More" at bounding box center [455, 509] width 271 height 31
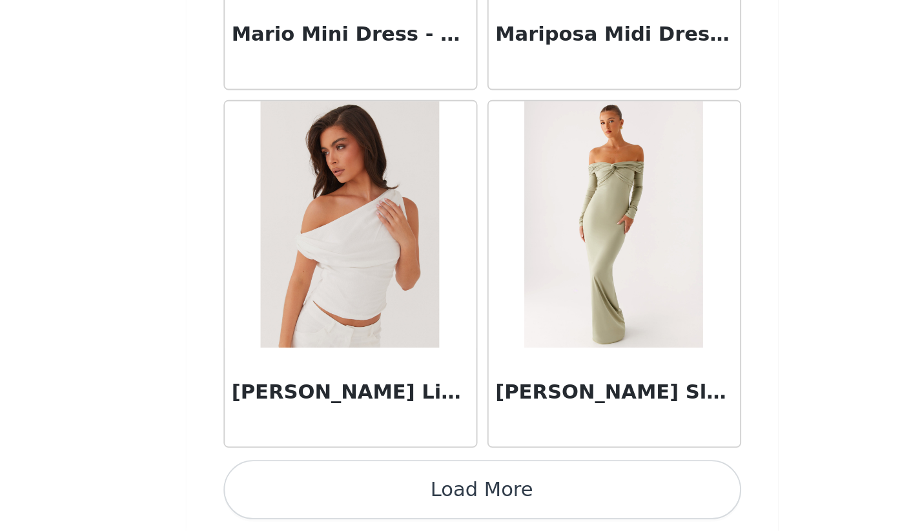
scroll to position [53897, 0]
click at [320, 494] on button "Load More" at bounding box center [455, 509] width 271 height 31
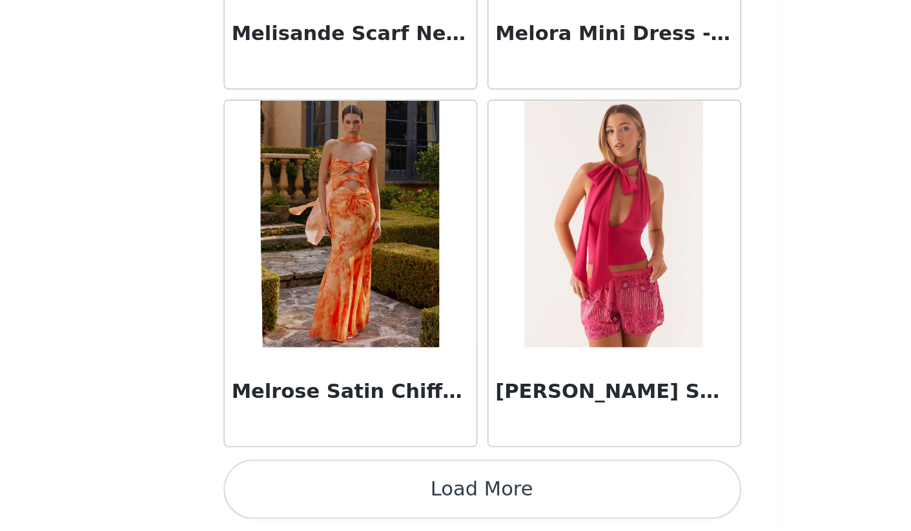
scroll to position [147, 0]
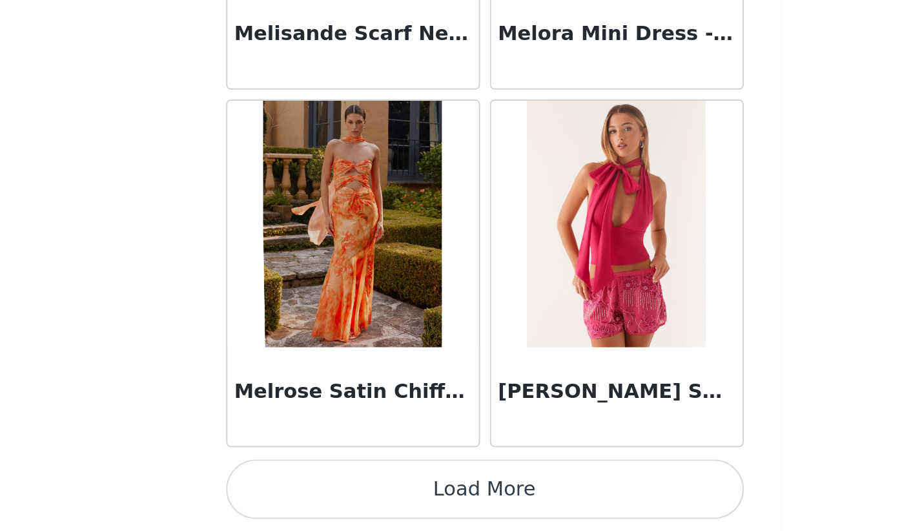
click at [320, 494] on button "Load More" at bounding box center [455, 509] width 271 height 31
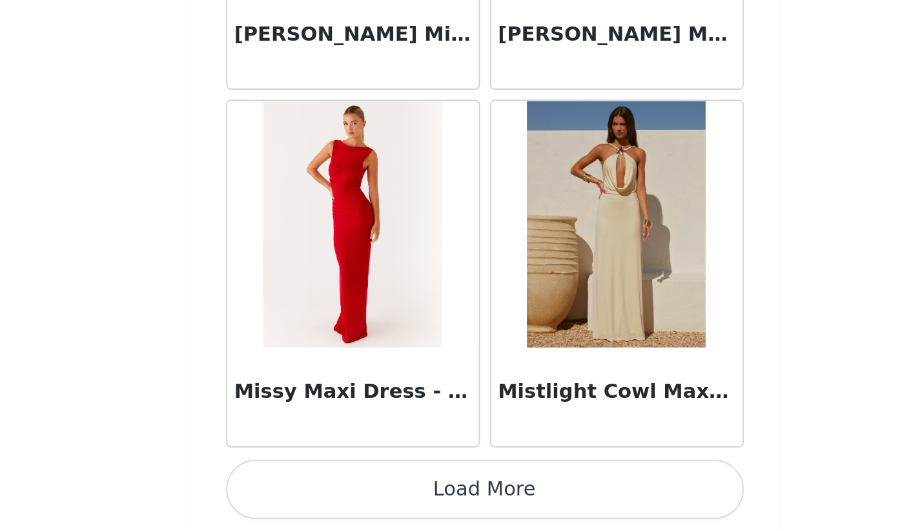
click at [320, 494] on button "Load More" at bounding box center [455, 509] width 271 height 31
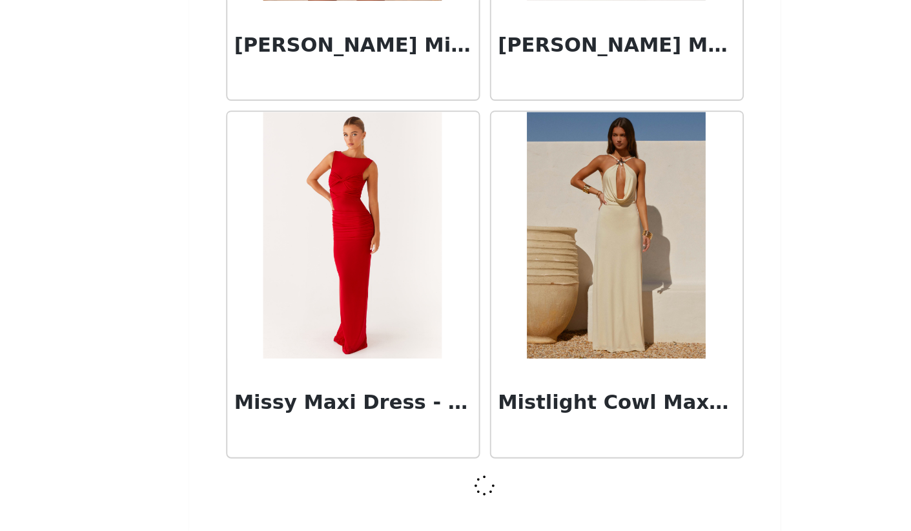
scroll to position [57638, 0]
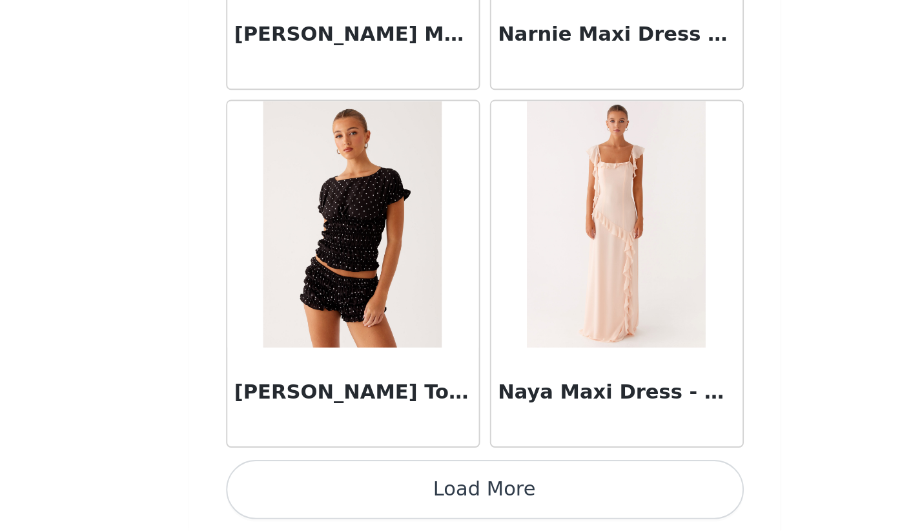
click at [320, 494] on button "Load More" at bounding box center [455, 509] width 271 height 31
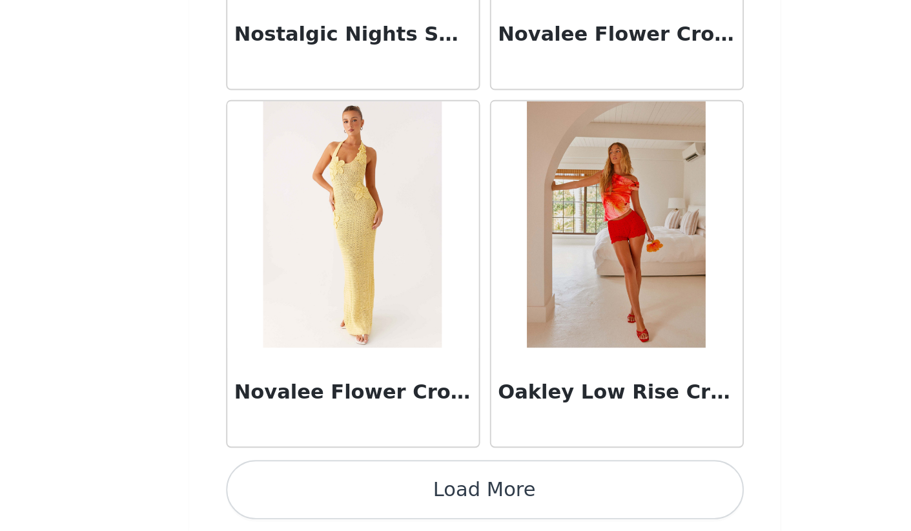
scroll to position [61389, 0]
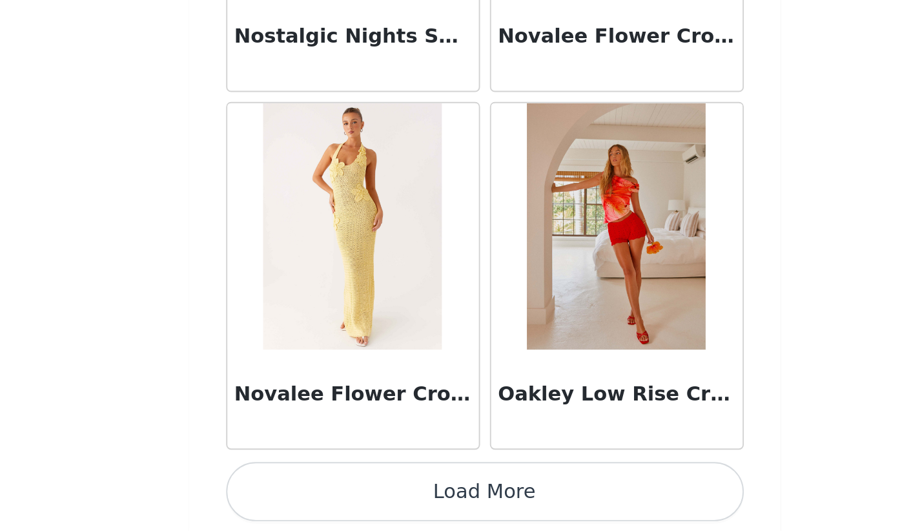
click at [320, 495] on button "Load More" at bounding box center [455, 510] width 271 height 31
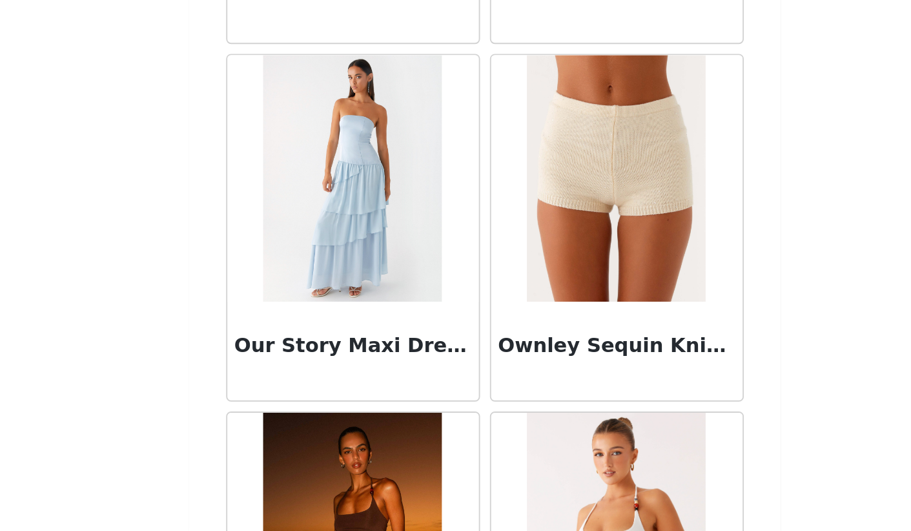
scroll to position [63122, 0]
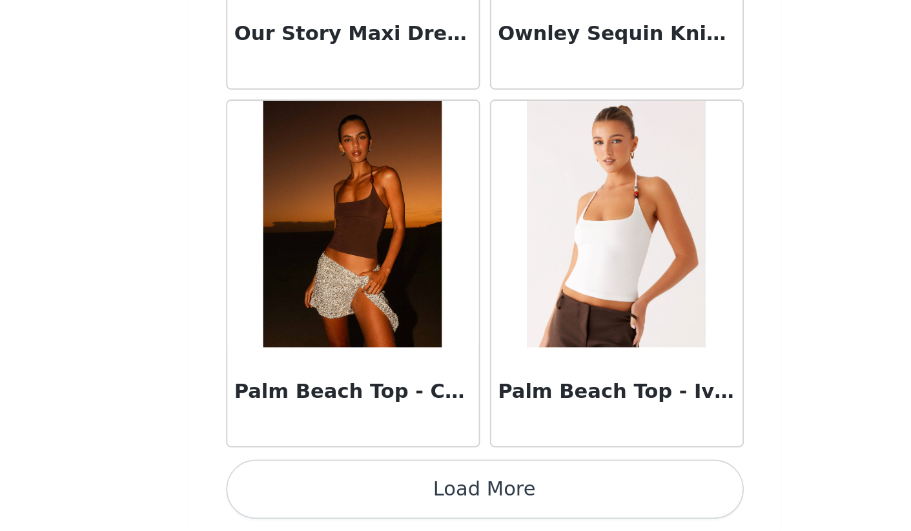
click at [320, 494] on button "Load More" at bounding box center [455, 509] width 271 height 31
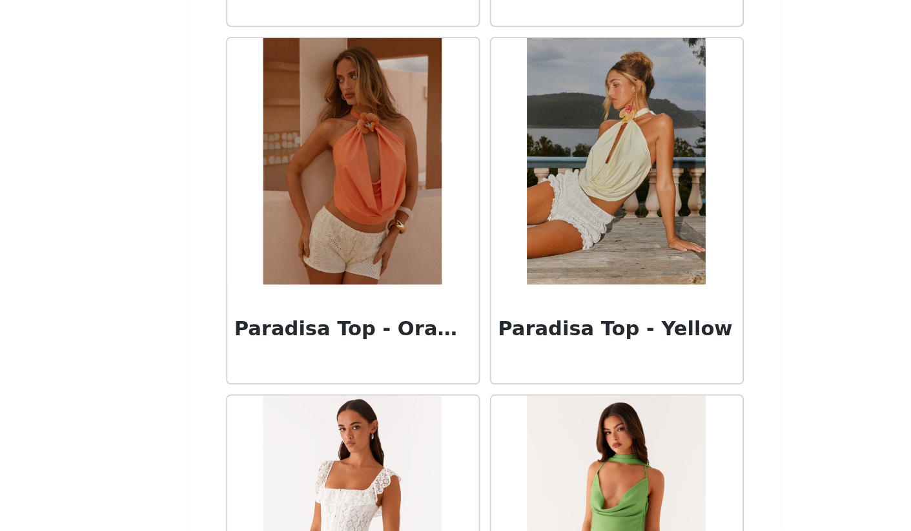
scroll to position [63674, 0]
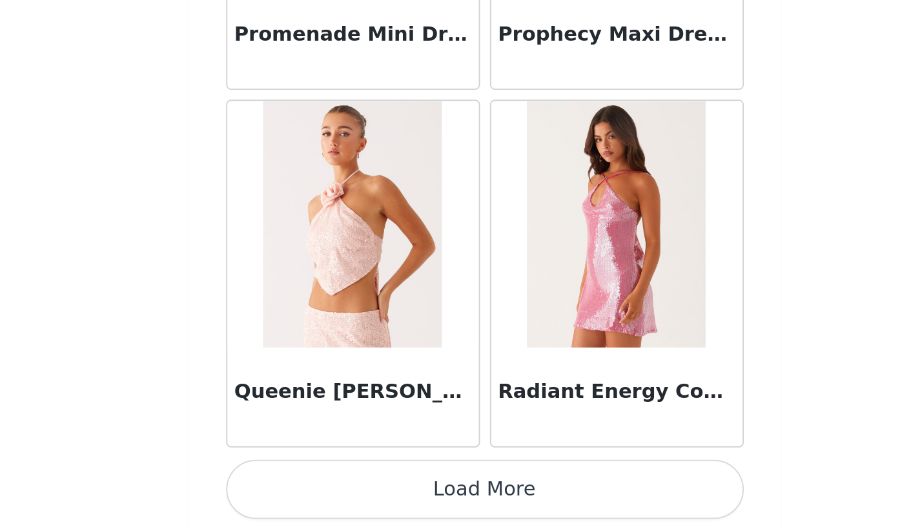
click at [320, 494] on button "Load More" at bounding box center [455, 509] width 271 height 31
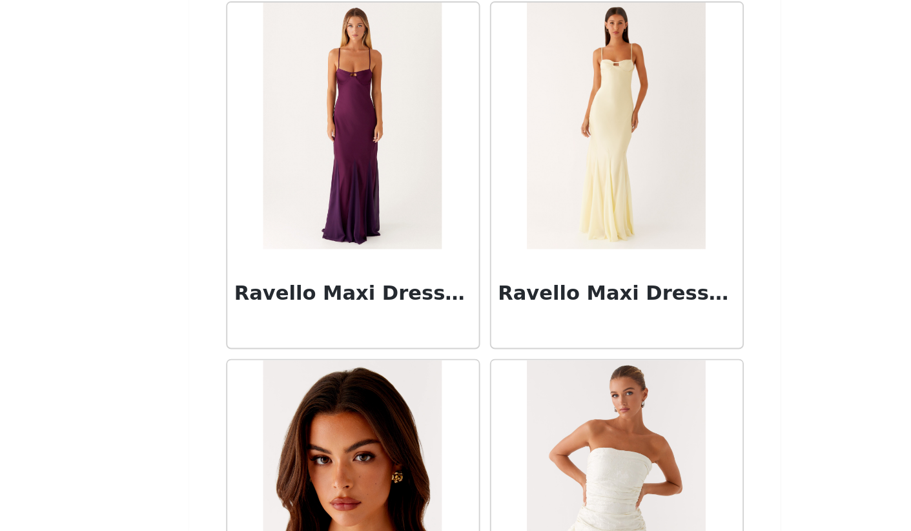
scroll to position [66308, 0]
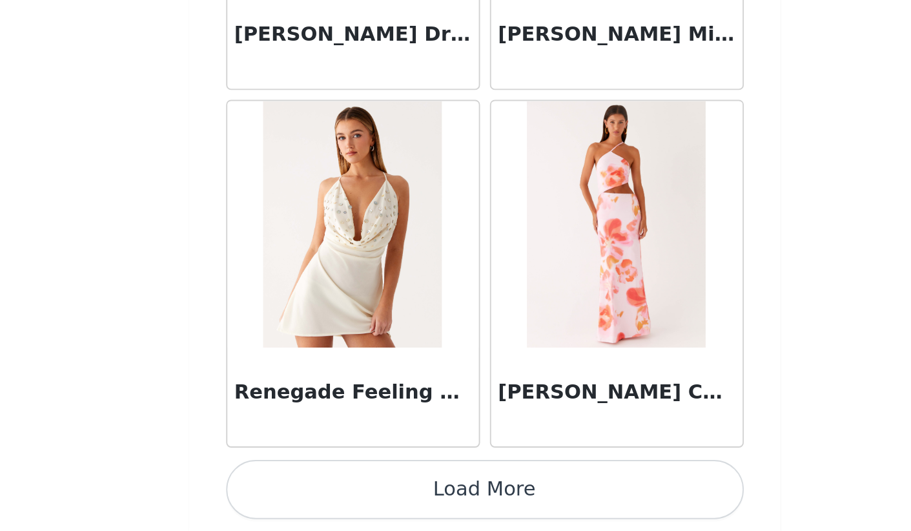
click at [320, 494] on button "Load More" at bounding box center [455, 509] width 271 height 31
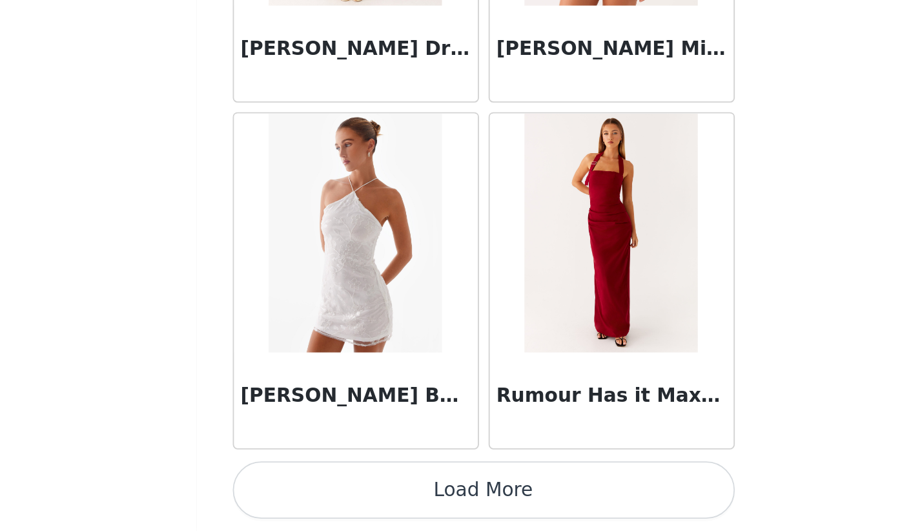
scroll to position [147, 0]
click at [320, 494] on button "Load More" at bounding box center [455, 509] width 271 height 31
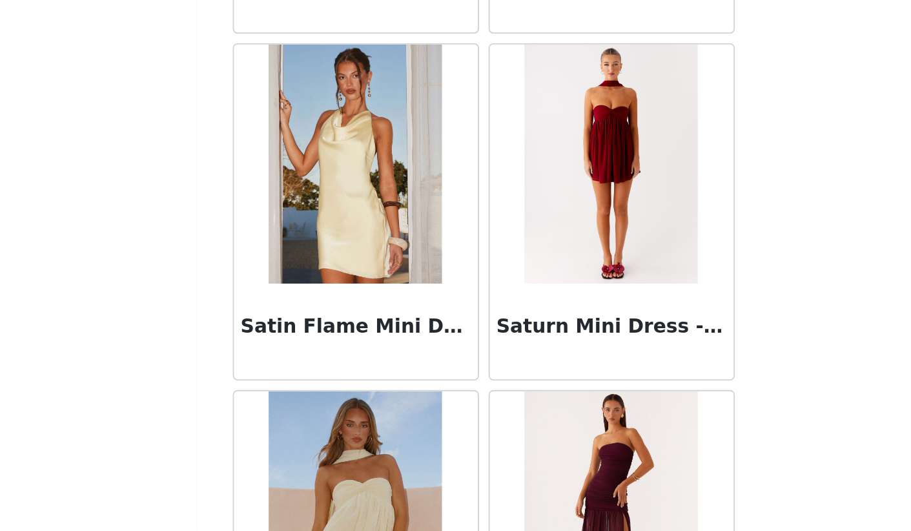
scroll to position [70416, 0]
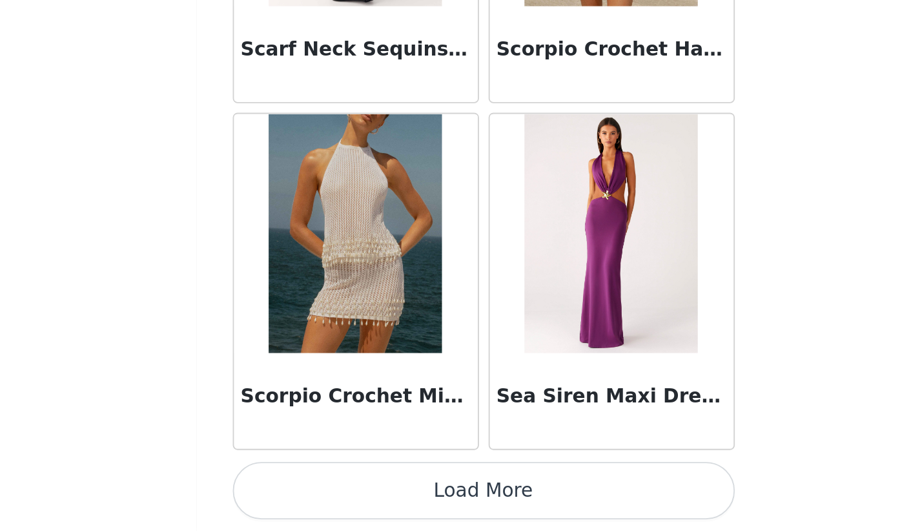
click at [320, 494] on button "Load More" at bounding box center [455, 509] width 271 height 31
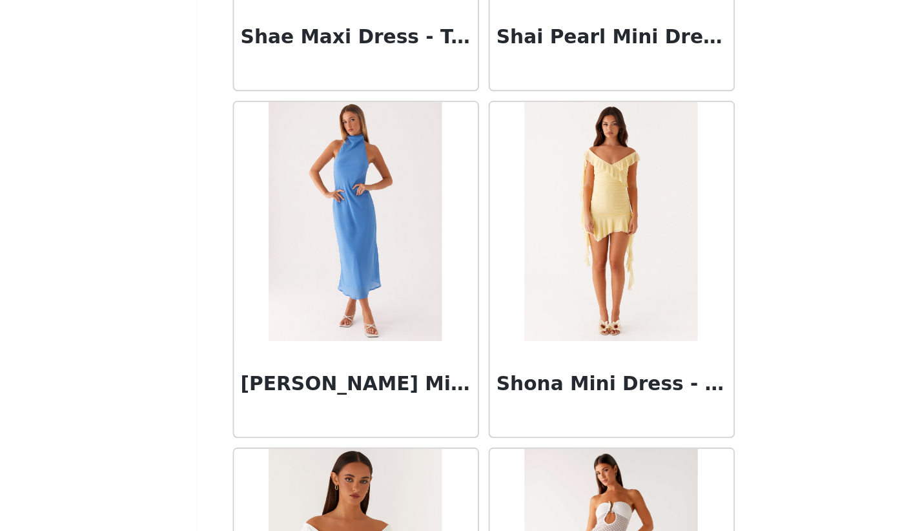
scroll to position [72003, 0]
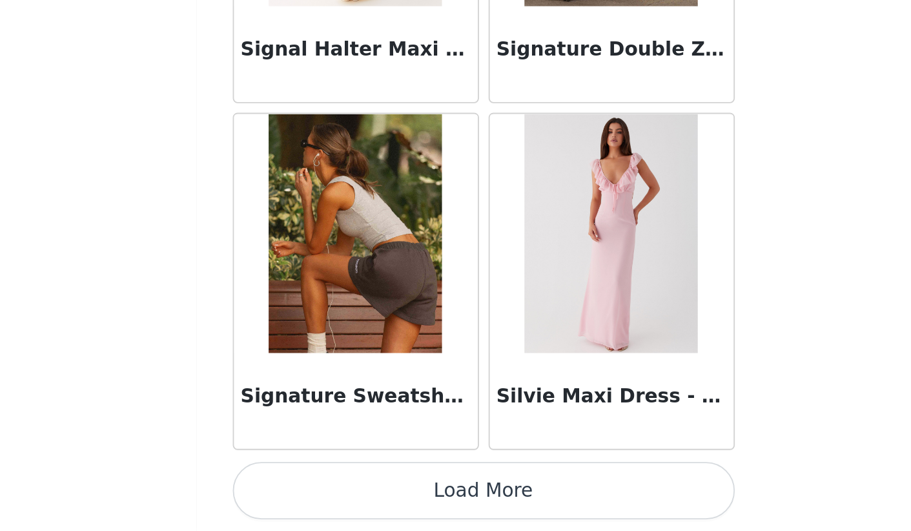
click at [320, 494] on button "Load More" at bounding box center [455, 509] width 271 height 31
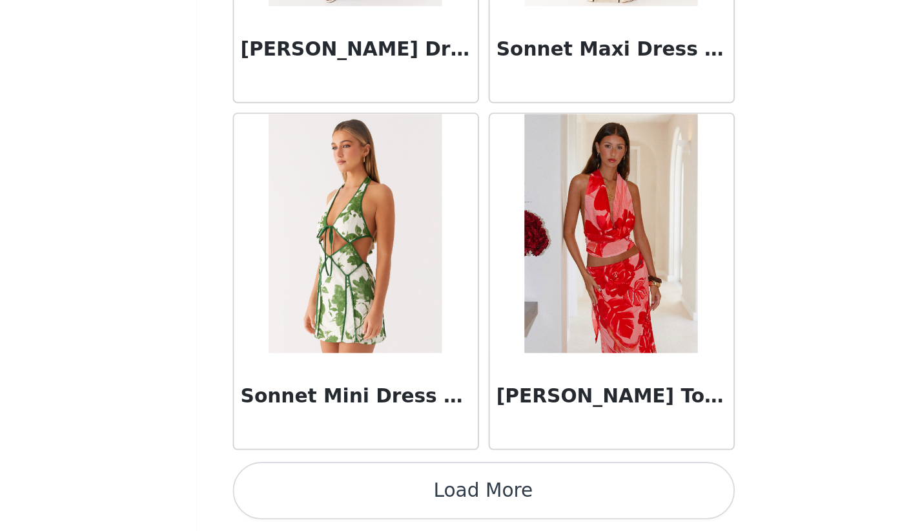
scroll to position [74503, 0]
click at [320, 494] on button "Load More" at bounding box center [455, 509] width 271 height 31
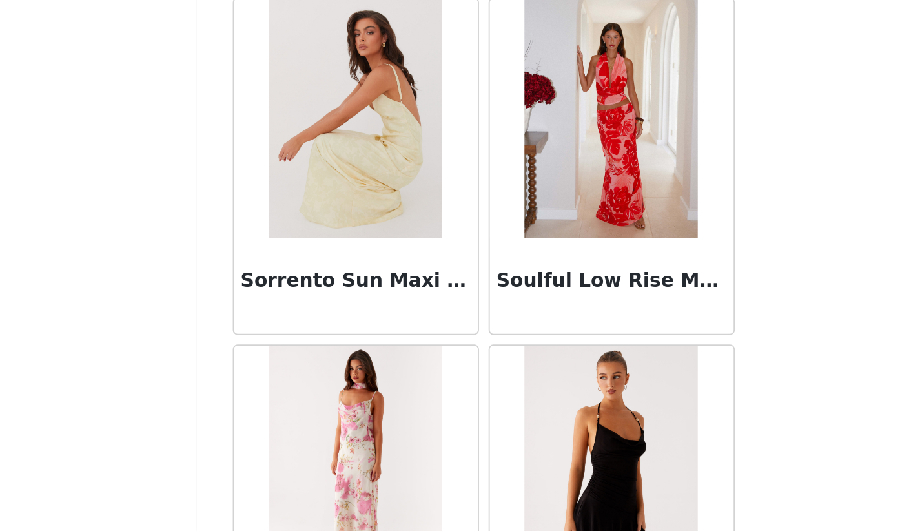
scroll to position [74772, 0]
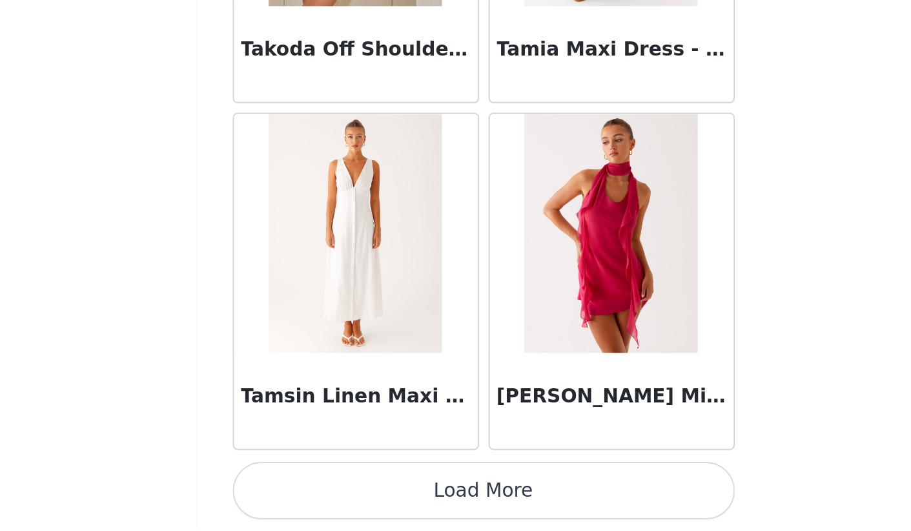
click at [320, 494] on button "Load More" at bounding box center [455, 509] width 271 height 31
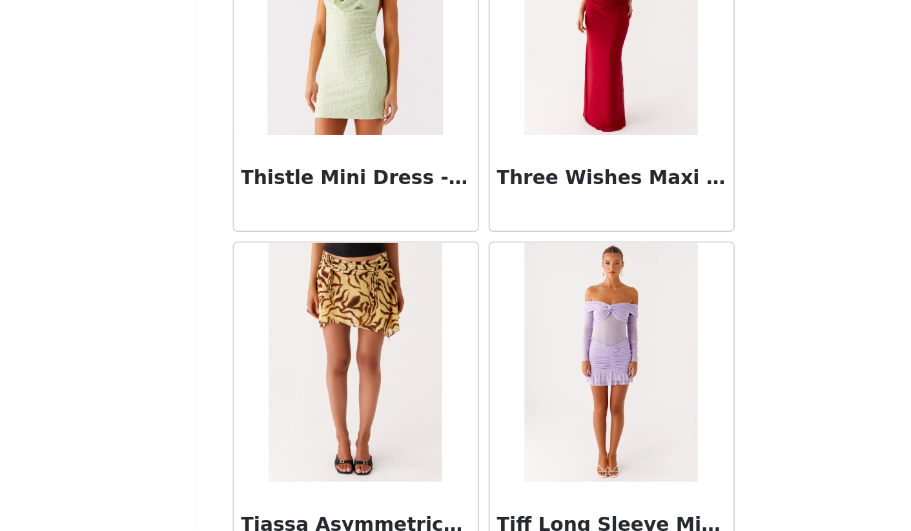
scroll to position [77756, 0]
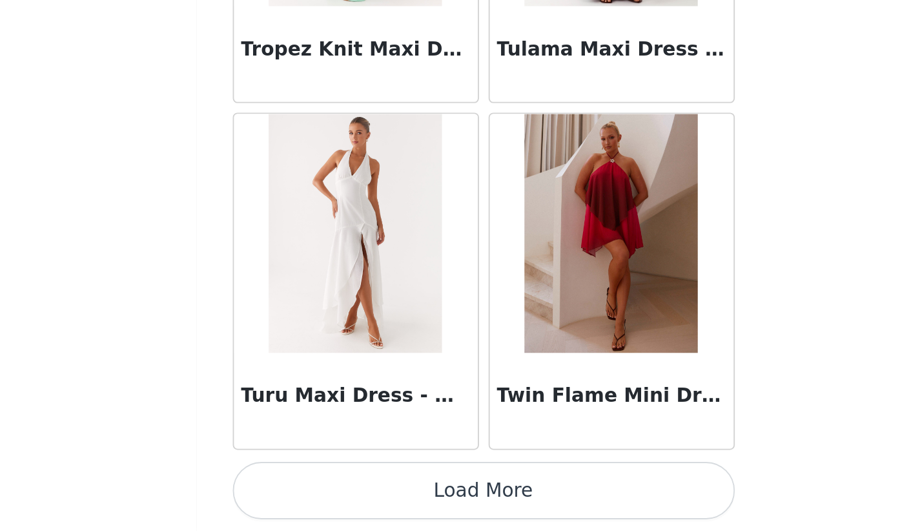
click at [320, 494] on button "Load More" at bounding box center [455, 509] width 271 height 31
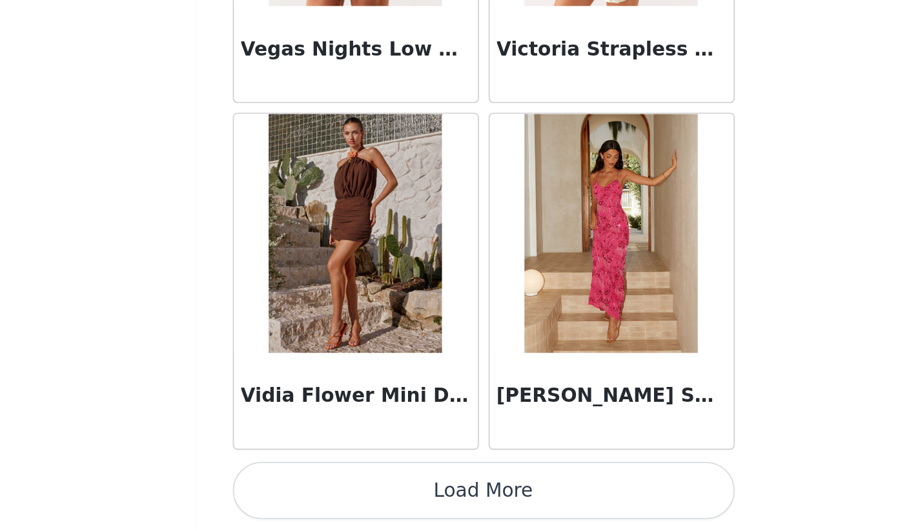
scroll to position [80123, 0]
click at [320, 494] on button "Load More" at bounding box center [455, 509] width 271 height 31
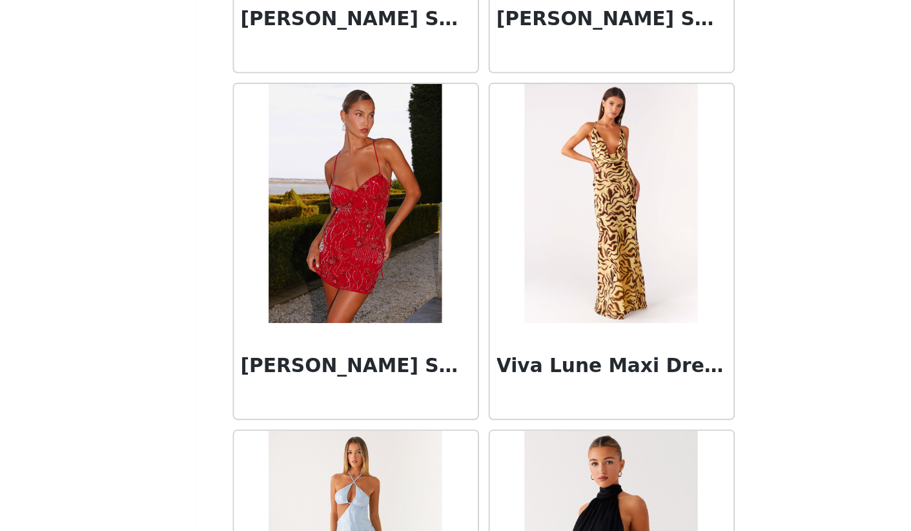
scroll to position [80906, 0]
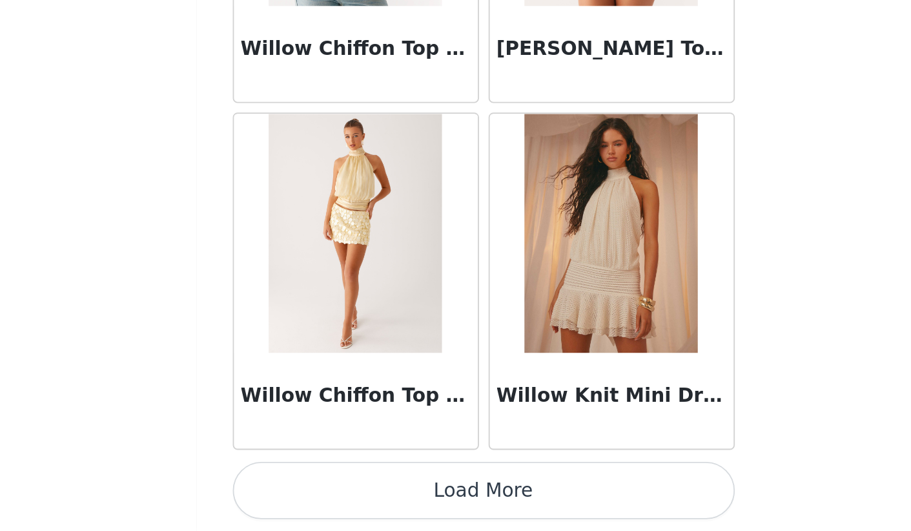
click at [320, 494] on button "Load More" at bounding box center [455, 509] width 271 height 31
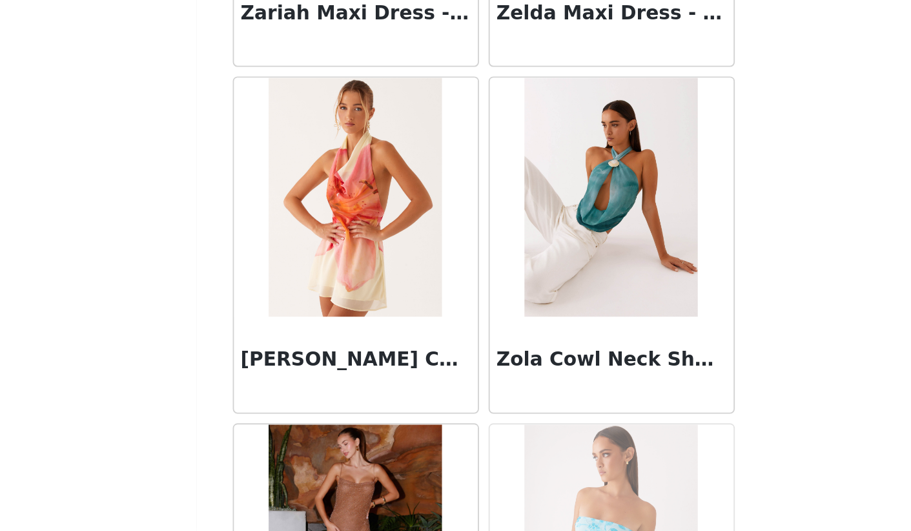
scroll to position [83869, 0]
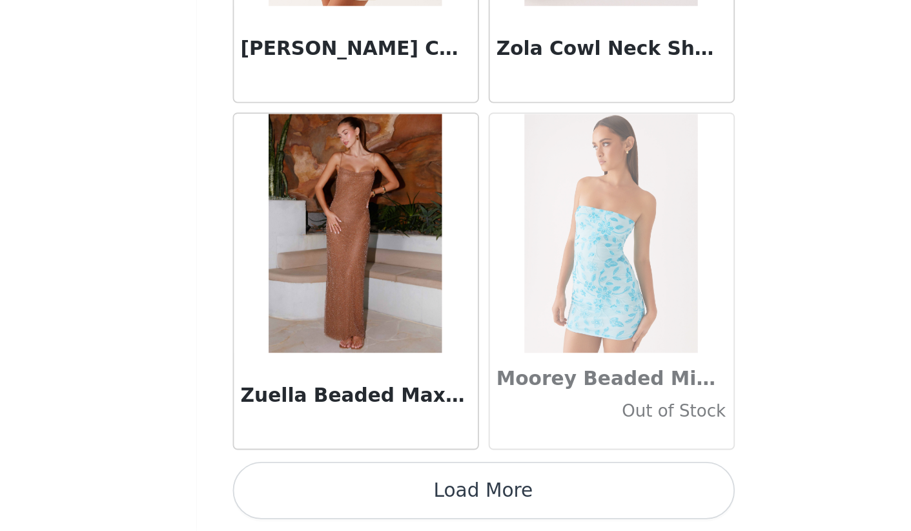
click at [320, 494] on button "Load More" at bounding box center [455, 509] width 271 height 31
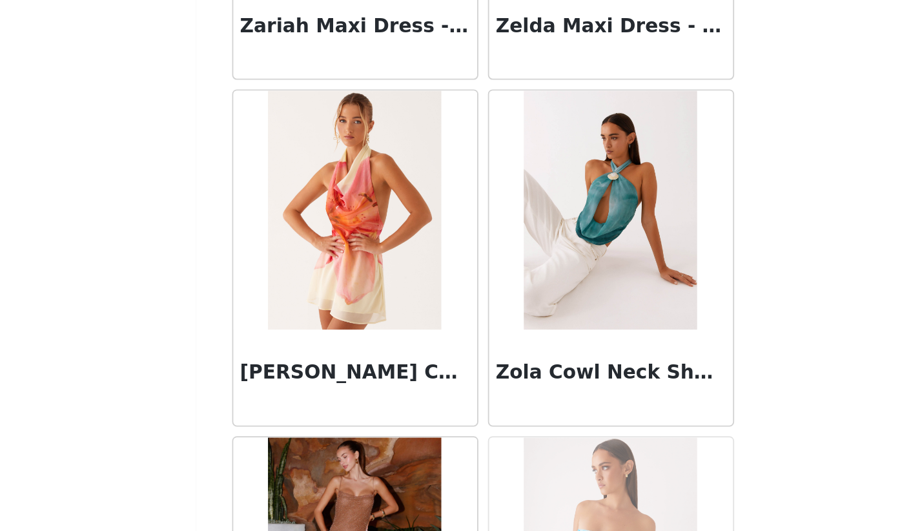
scroll to position [83976, 0]
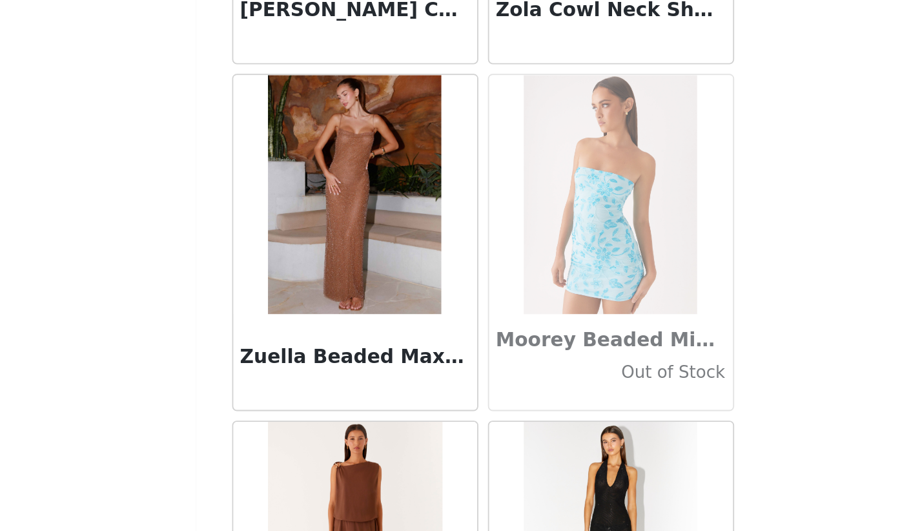
click at [340, 198] on img at bounding box center [387, 262] width 94 height 129
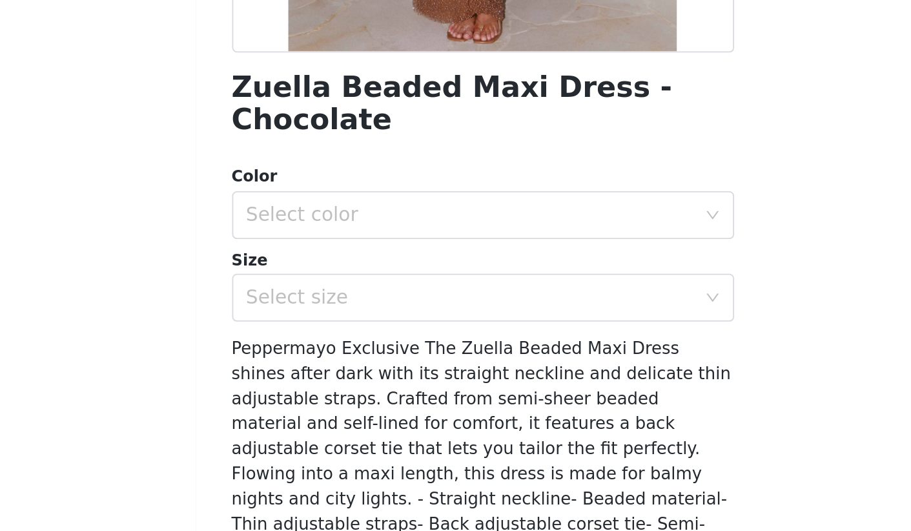
scroll to position [176, 0]
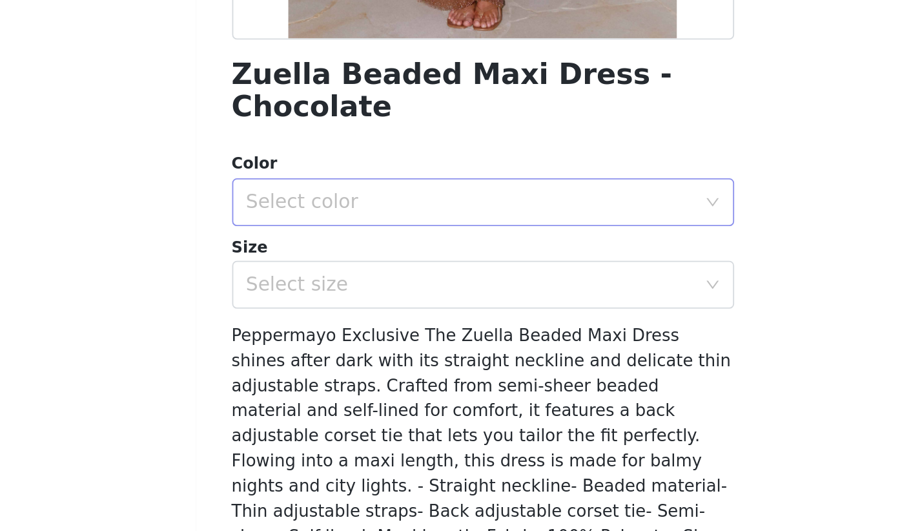
click at [328, 260] on div "Select color" at bounding box center [449, 266] width 242 height 13
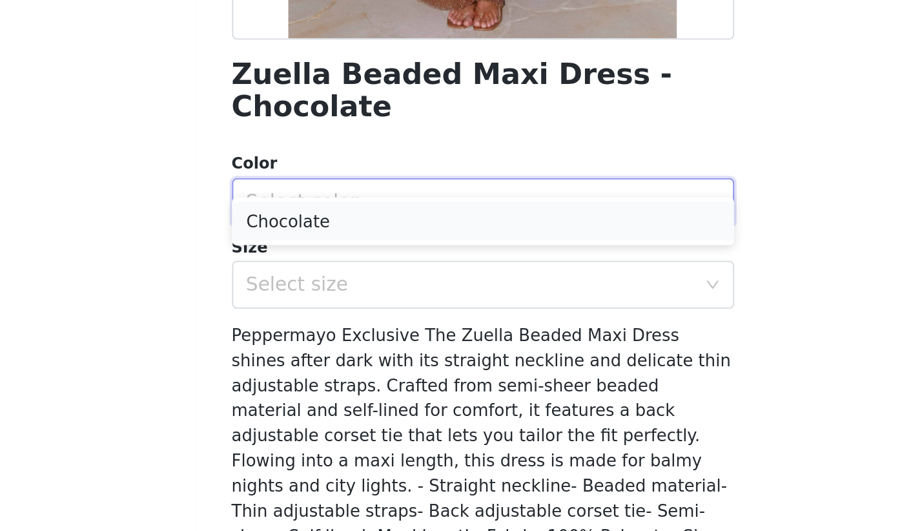
click at [320, 267] on li "Chocolate" at bounding box center [455, 277] width 271 height 21
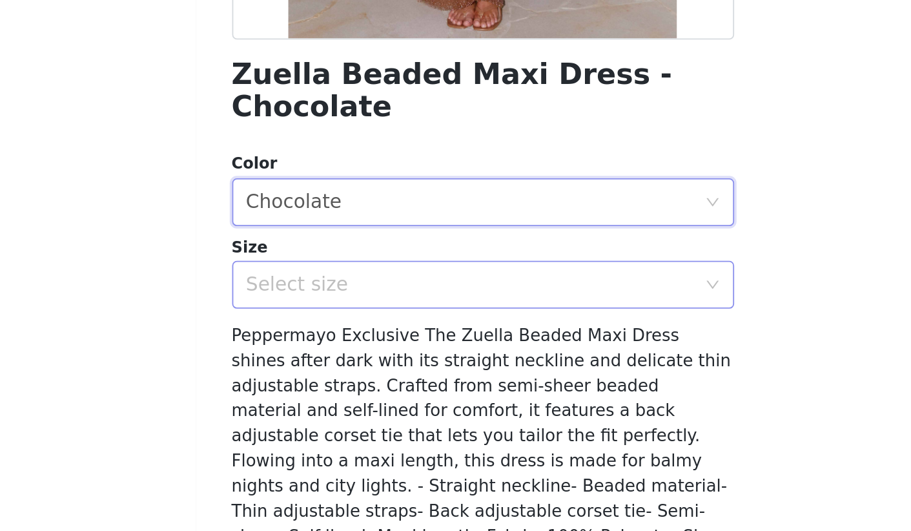
click at [328, 305] on div "Select size" at bounding box center [449, 311] width 242 height 13
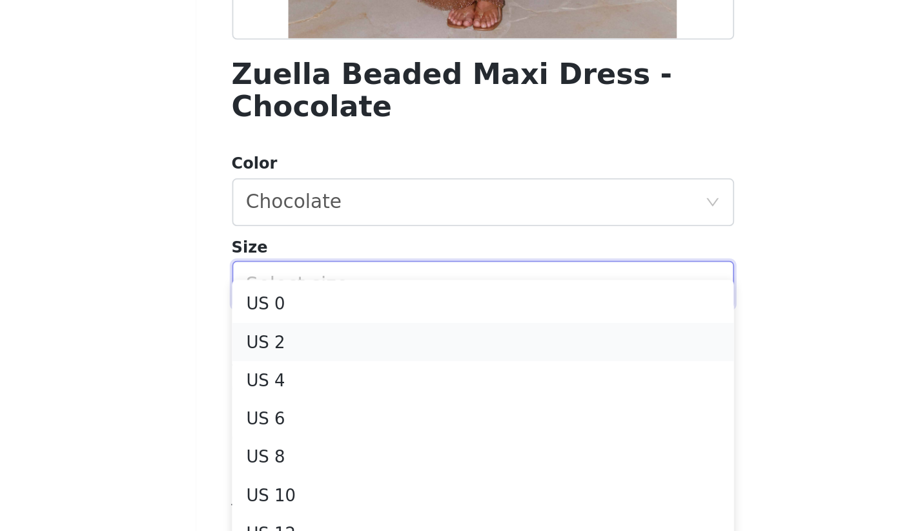
click at [320, 332] on li "US 2" at bounding box center [455, 342] width 271 height 21
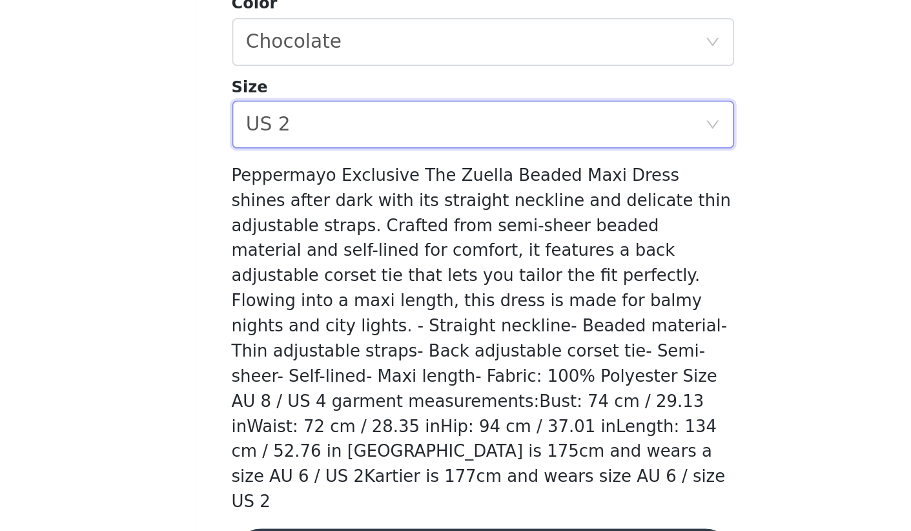
scroll to position [147, 0]
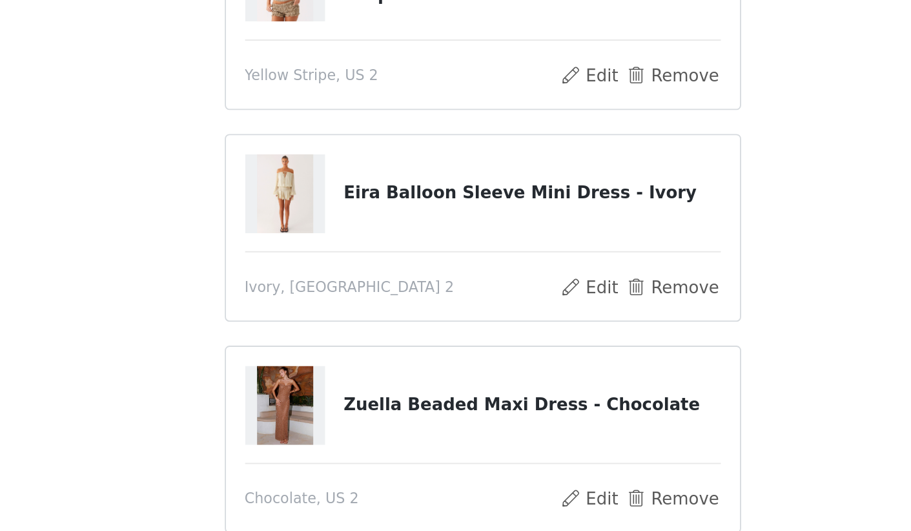
scroll to position [128, 0]
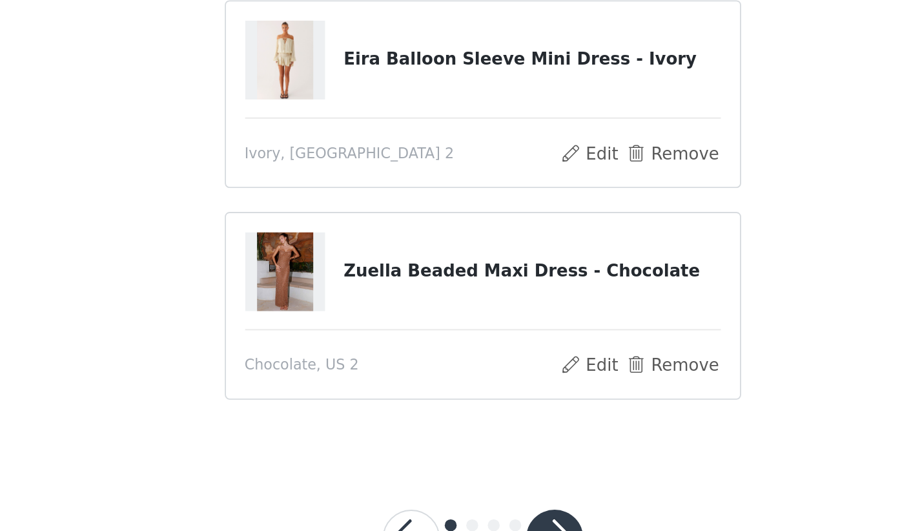
click at [479, 519] on button "button" at bounding box center [494, 534] width 31 height 31
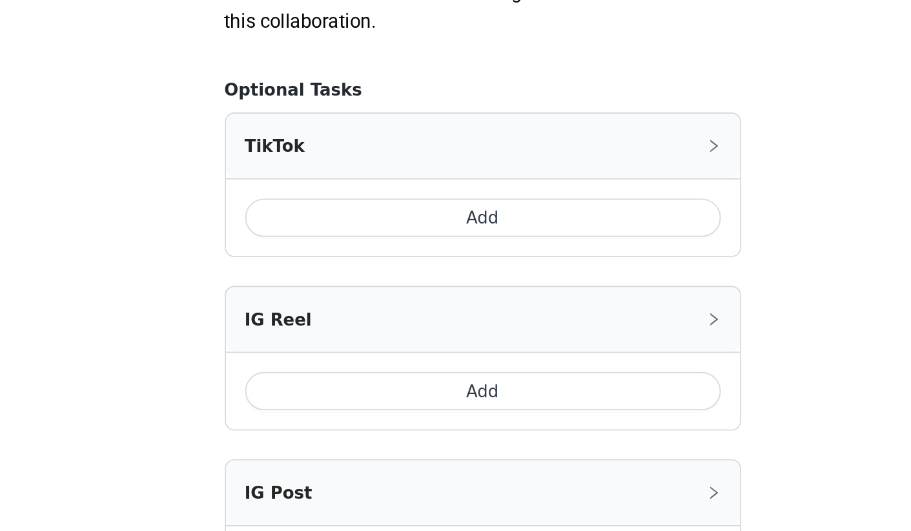
scroll to position [598, 0]
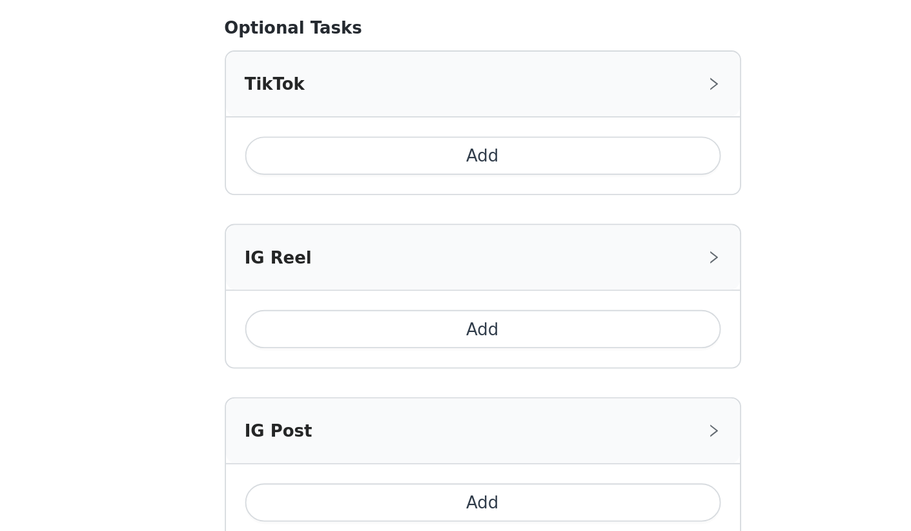
click at [327, 411] on button "Add" at bounding box center [455, 421] width 257 height 21
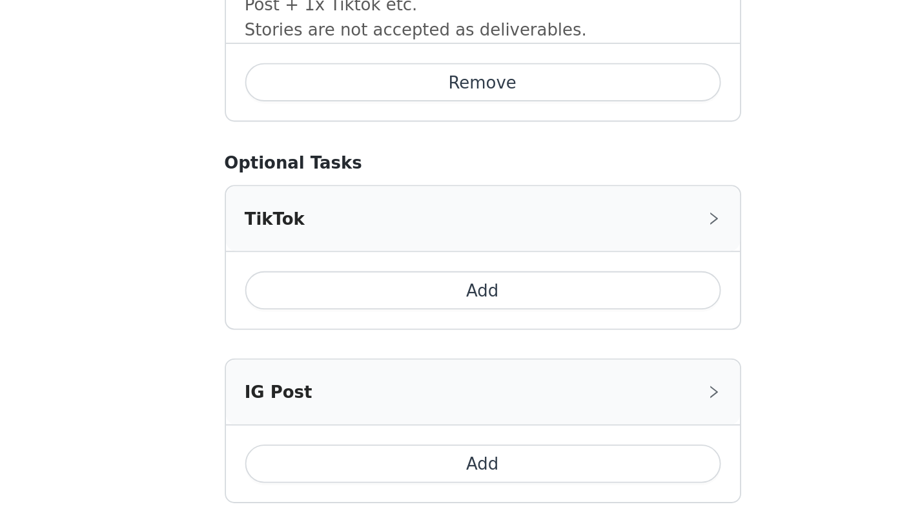
scroll to position [941, 0]
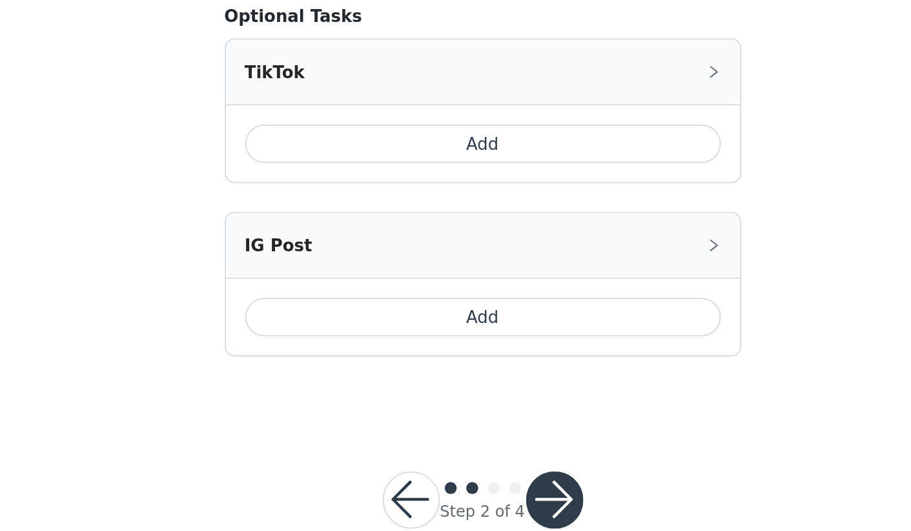
click at [327, 405] on button "Add" at bounding box center [455, 415] width 257 height 21
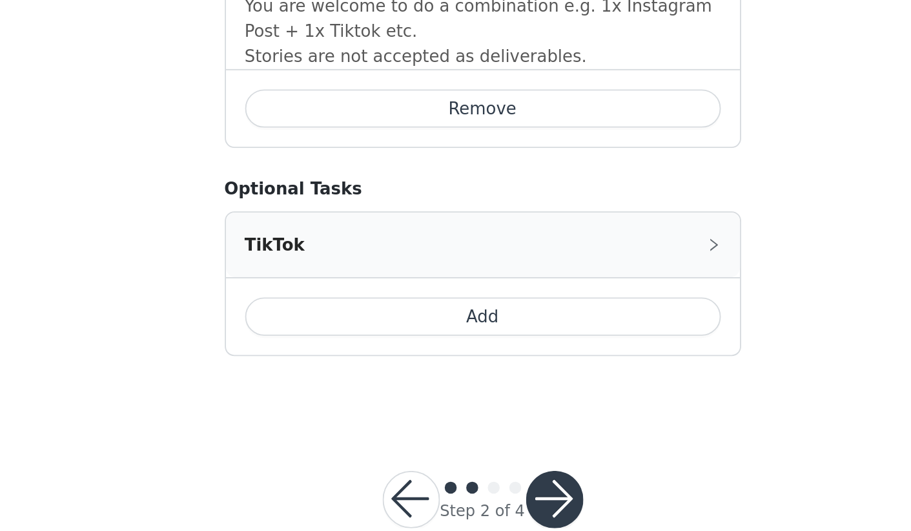
scroll to position [1166, 0]
click at [479, 499] on button "button" at bounding box center [494, 514] width 31 height 31
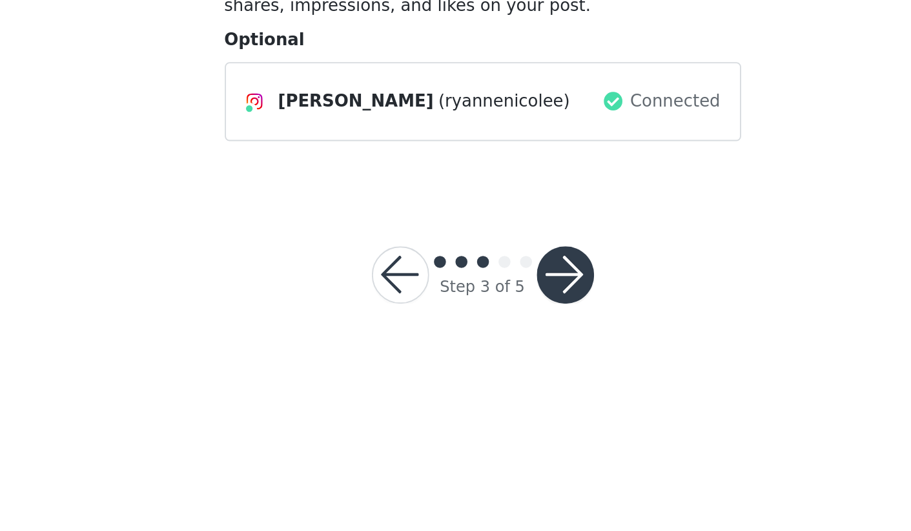
click at [485, 311] on button "button" at bounding box center [500, 326] width 31 height 31
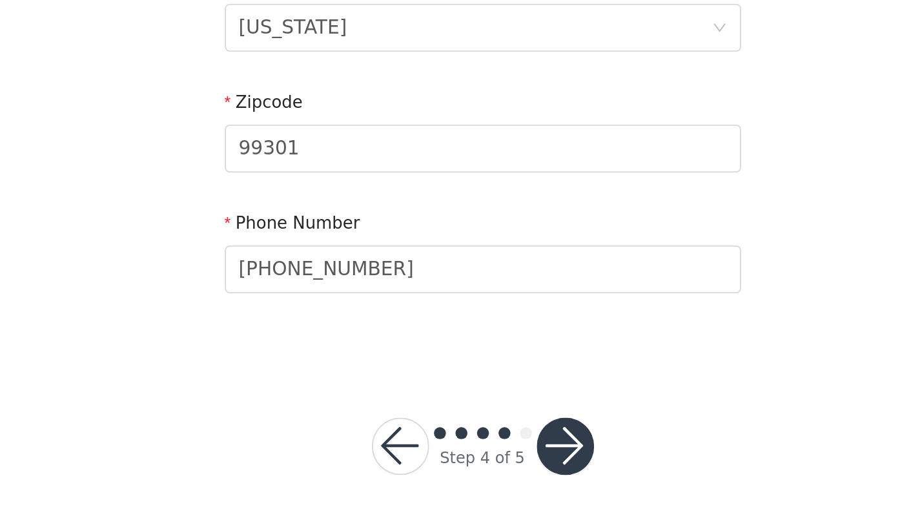
scroll to position [349, 0]
click at [485, 470] on button "button" at bounding box center [500, 485] width 31 height 31
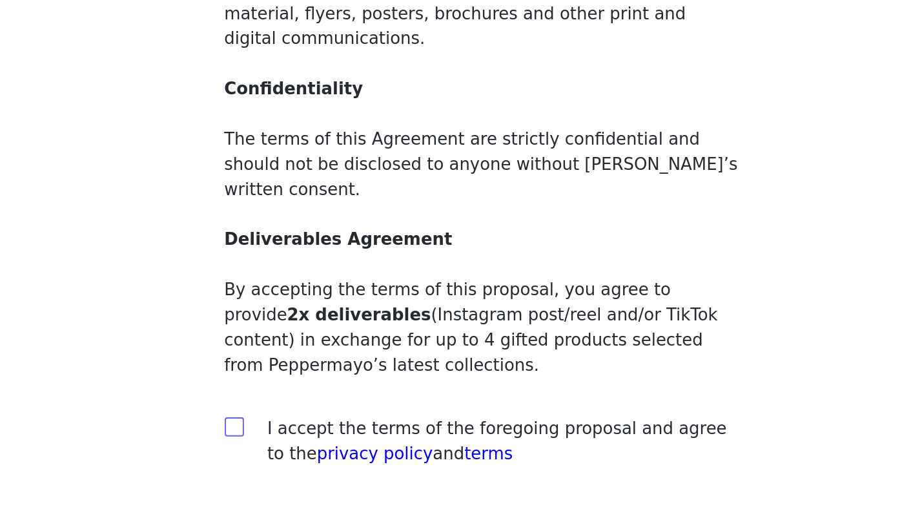
click at [317, 469] on span at bounding box center [322, 474] width 10 height 10
click at [317, 469] on input "checkbox" at bounding box center [321, 473] width 9 height 9
checkbox input "true"
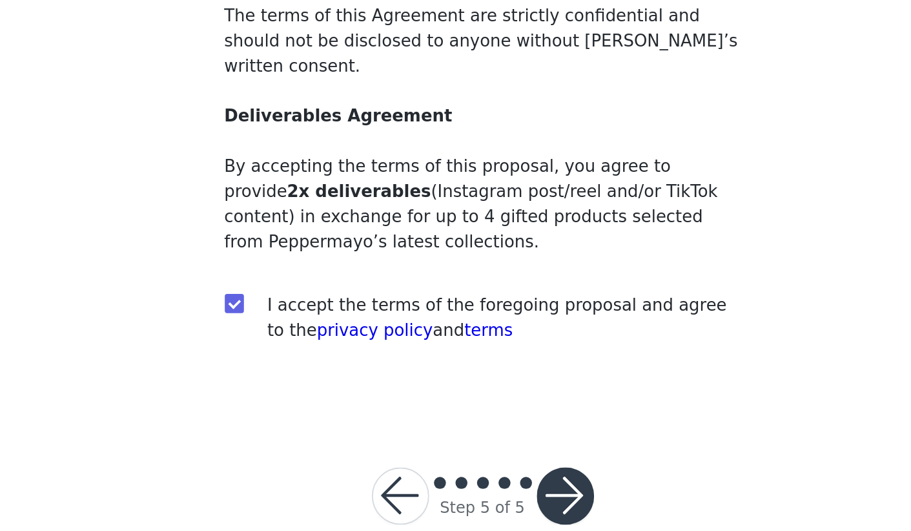
scroll to position [66, 0]
click at [485, 497] on button "button" at bounding box center [500, 512] width 31 height 31
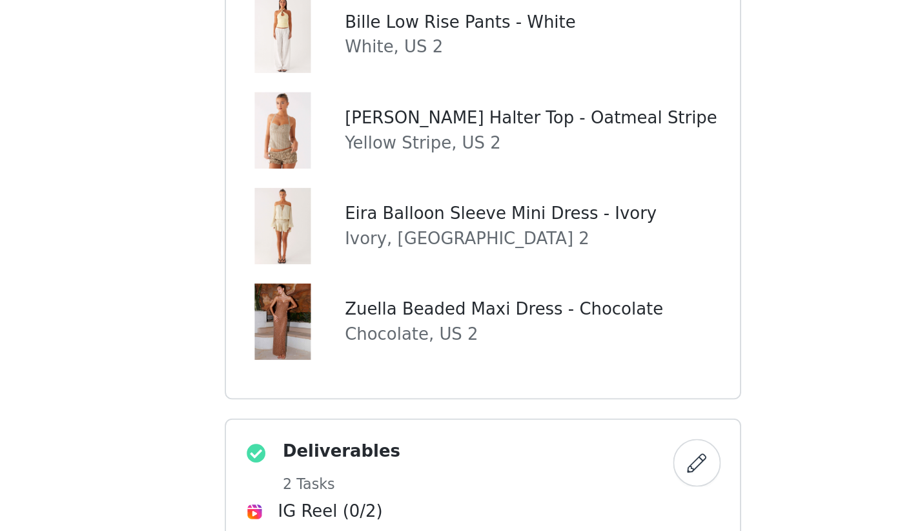
scroll to position [369, 0]
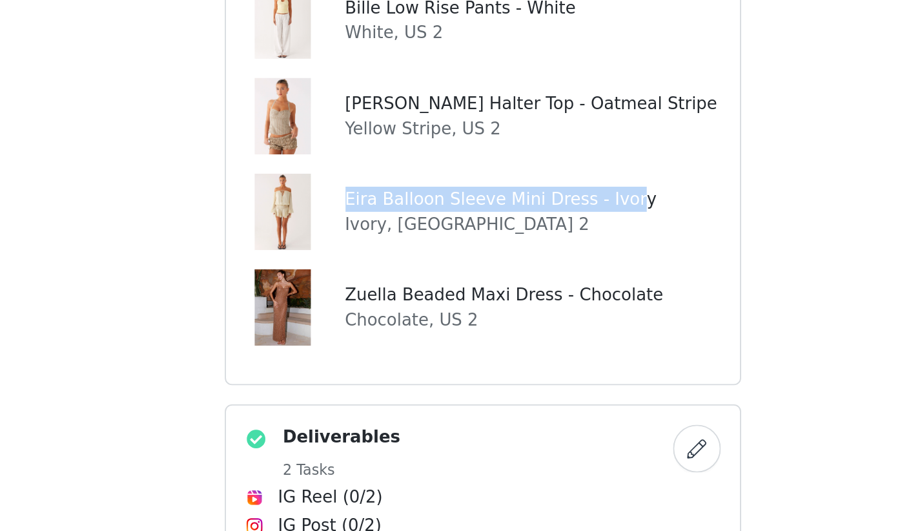
drag, startPoint x: 186, startPoint y: 107, endPoint x: 337, endPoint y: 110, distance: 150.5
click at [382, 330] on h4 "Eira Balloon Sleeve Mini Dress - Ivory" at bounding box center [466, 337] width 169 height 14
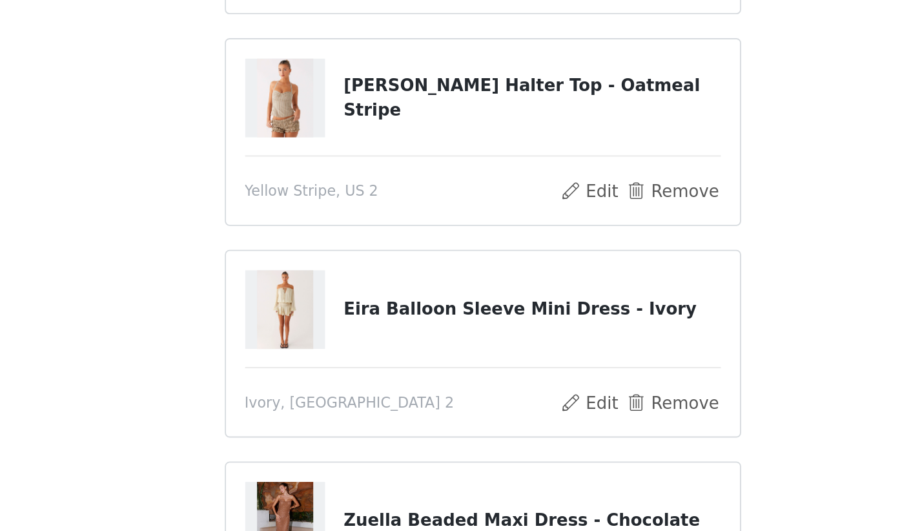
scroll to position [139, 0]
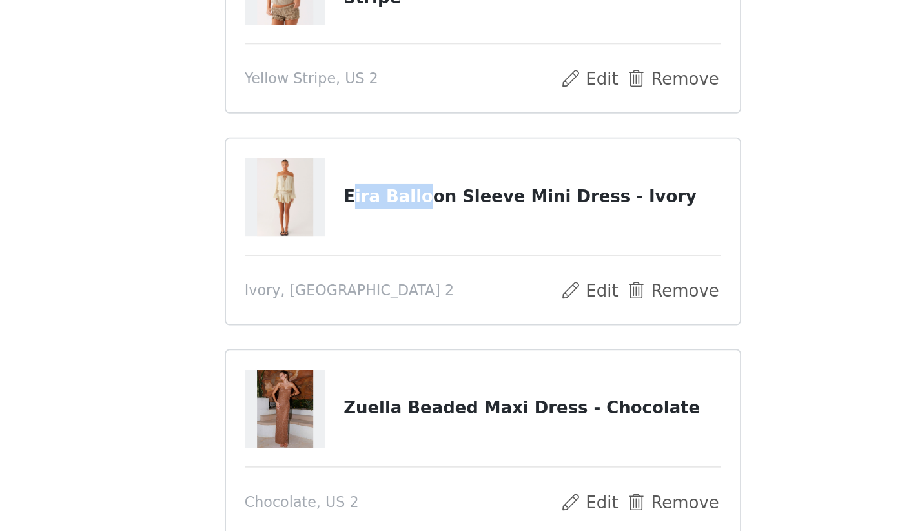
drag, startPoint x: 189, startPoint y: 105, endPoint x: 226, endPoint y: 110, distance: 37.1
click at [380, 344] on h4 "Eira Balloon Sleeve Mini Dress - Ivory" at bounding box center [481, 351] width 203 height 14
drag, startPoint x: 185, startPoint y: 105, endPoint x: 247, endPoint y: 107, distance: 61.4
click at [380, 344] on h4 "Eira Balloon Sleeve Mini Dress - Ivory" at bounding box center [481, 351] width 203 height 14
copy h4 "Eira Balloon Sl"
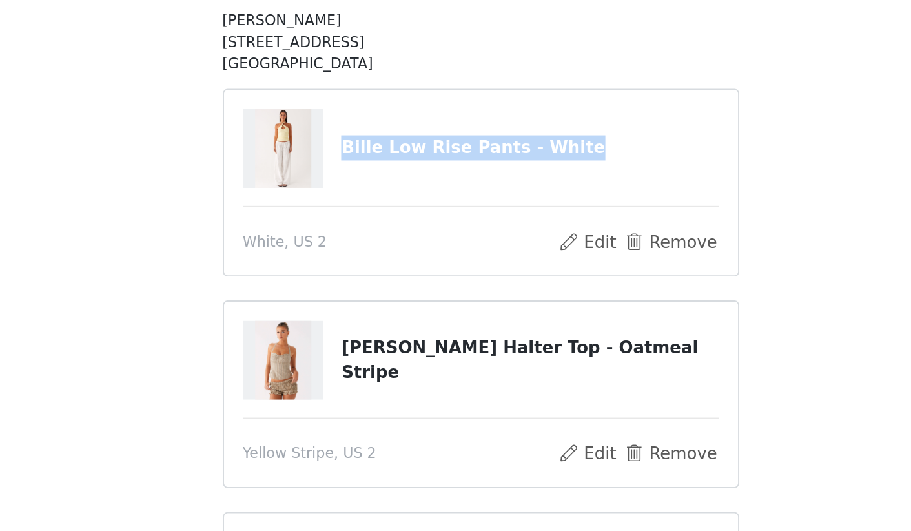
drag, startPoint x: 185, startPoint y: 77, endPoint x: 228, endPoint y: 87, distance: 43.7
click at [327, 101] on div "Bille Low Rise Pants - White" at bounding box center [455, 122] width 257 height 43
copy h4 "Bille Low Rise Pants - White"
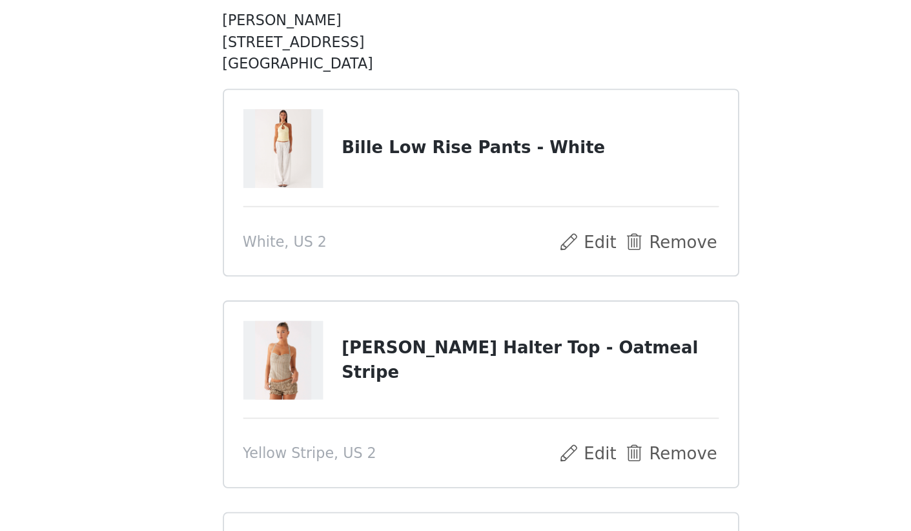
click at [426, 76] on div "STEP 1 OF 5 Select your styles! You will receive 4 products. Added Aug 31, 2025…" at bounding box center [455, 231] width 911 height 664
